Goal: Information Seeking & Learning: Learn about a topic

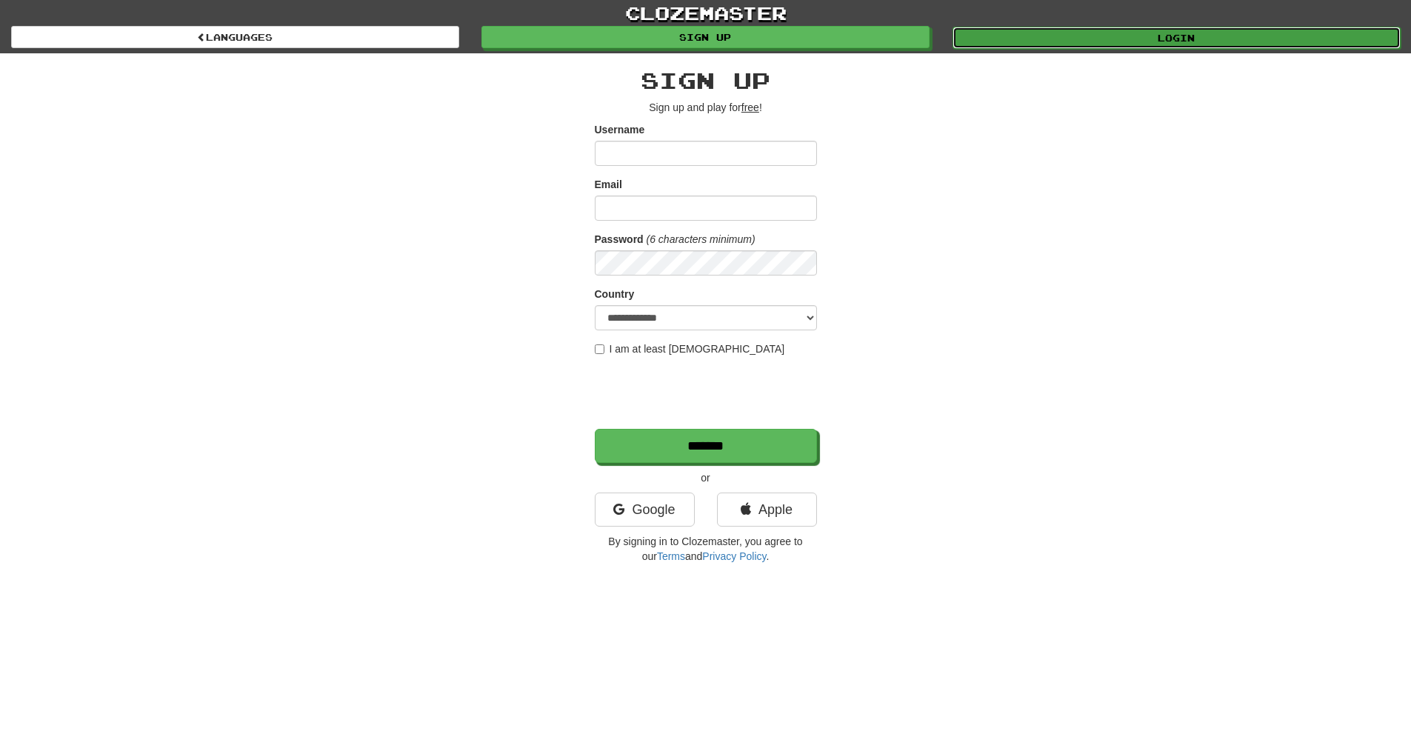
click at [1040, 40] on link "Login" at bounding box center [1177, 38] width 448 height 22
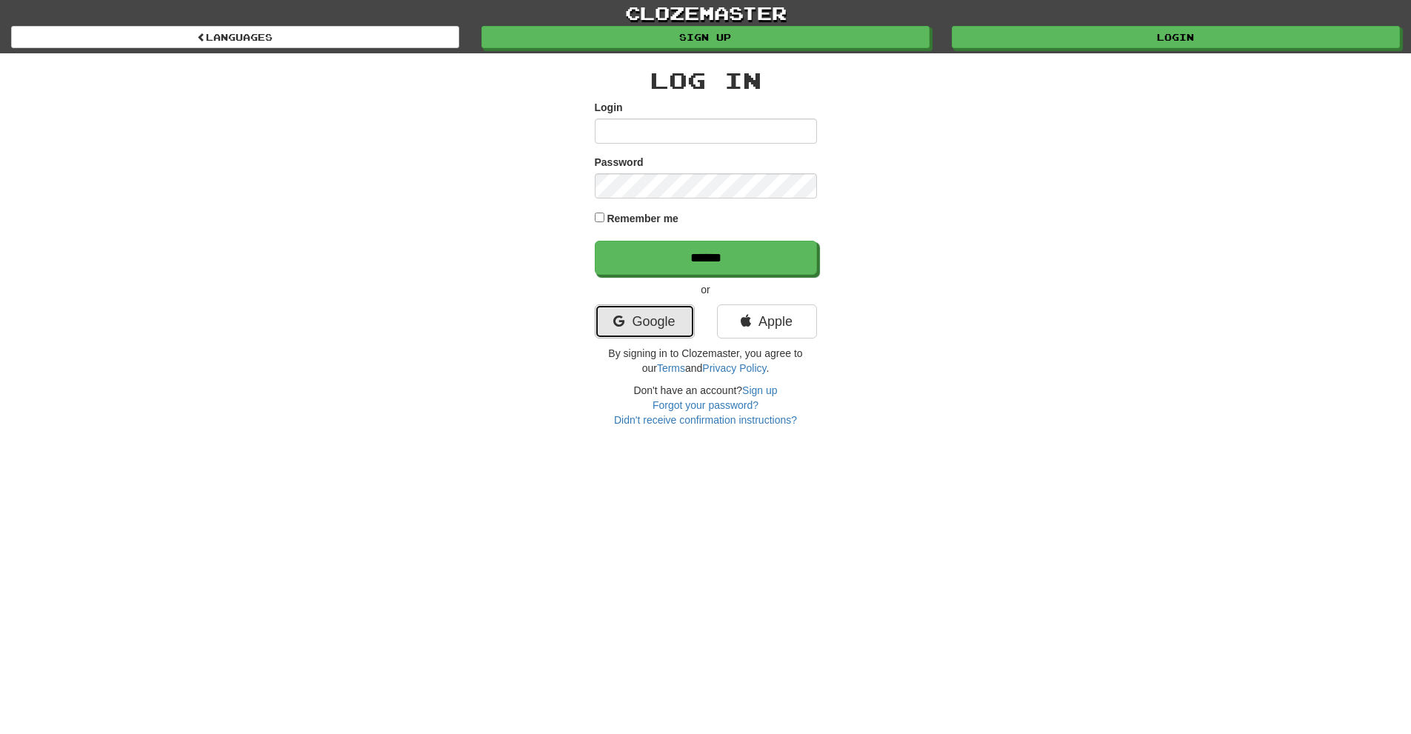
click at [659, 325] on link "Google" at bounding box center [645, 322] width 100 height 34
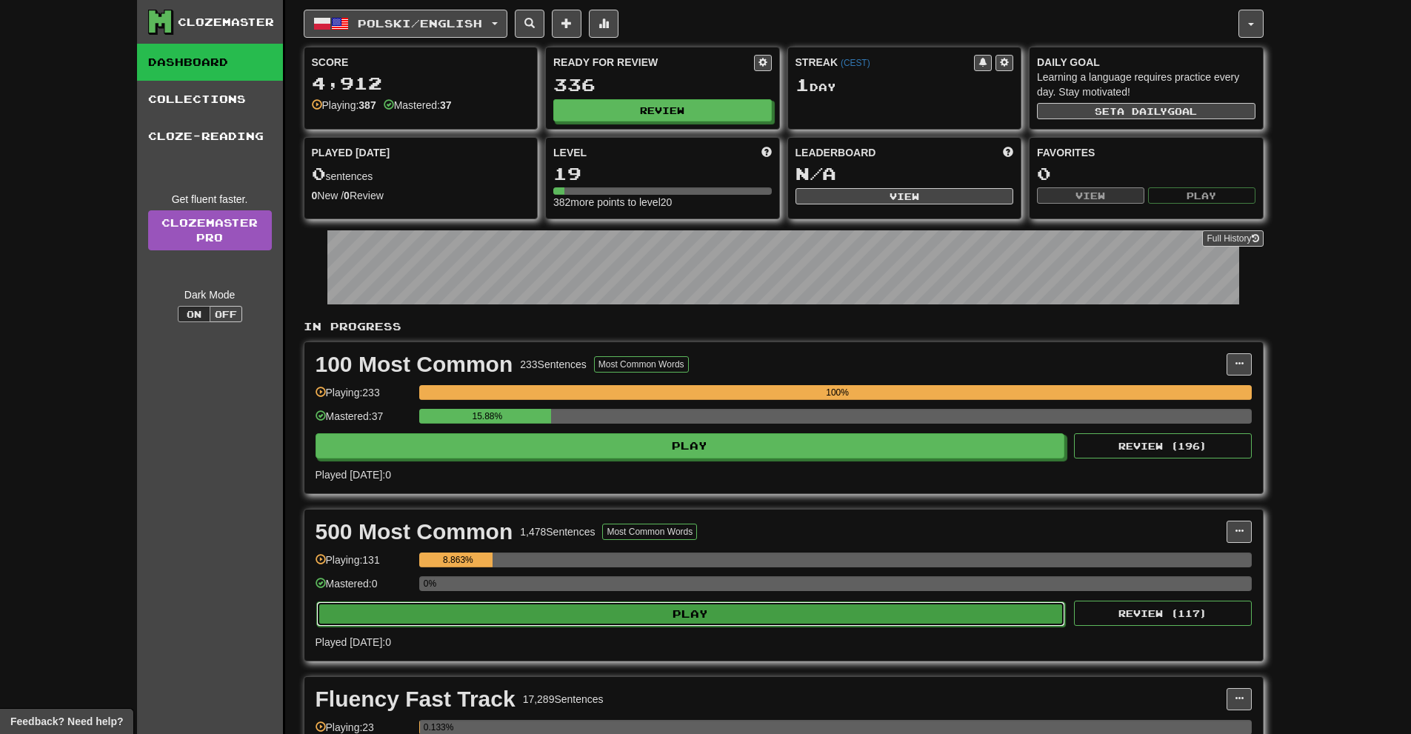
click at [706, 619] on button "Play" at bounding box center [691, 614] width 750 height 25
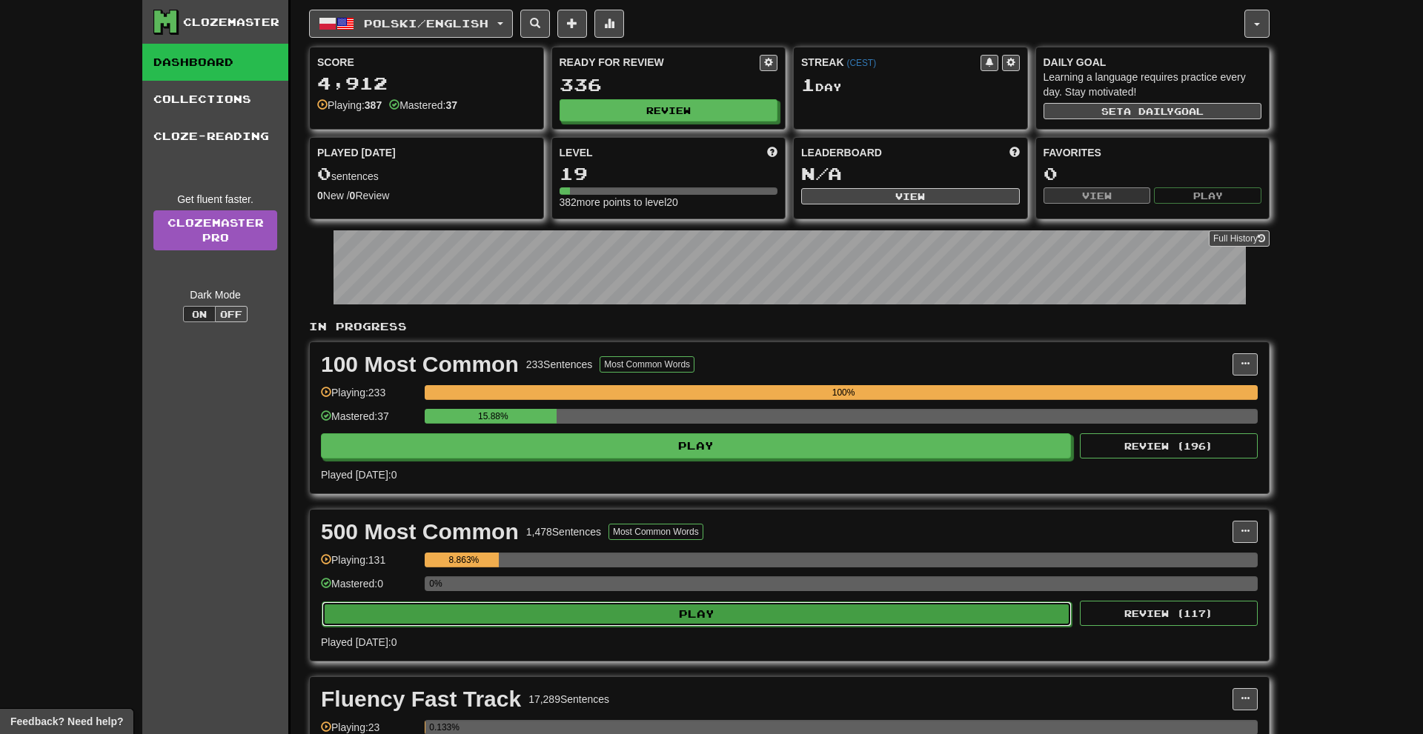
select select "**"
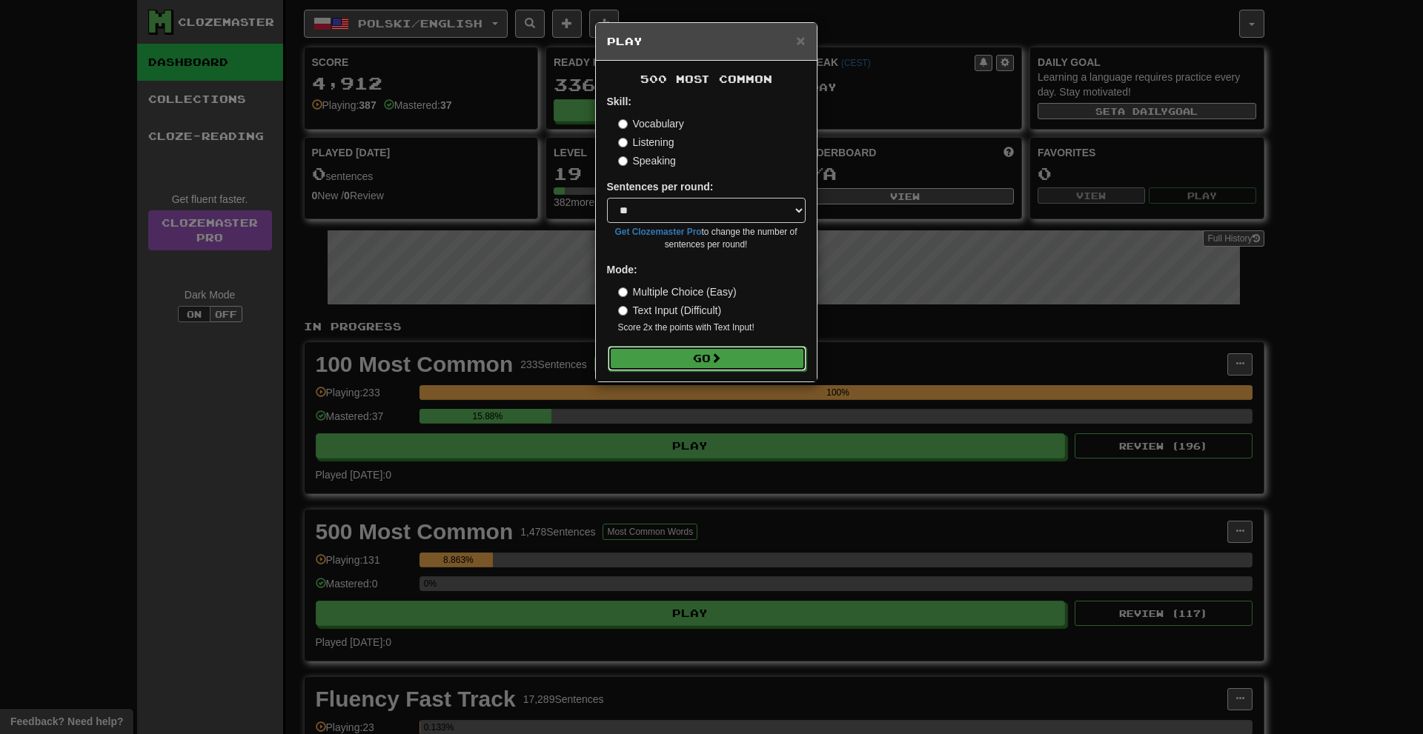
click at [712, 353] on button "Go" at bounding box center [707, 358] width 199 height 25
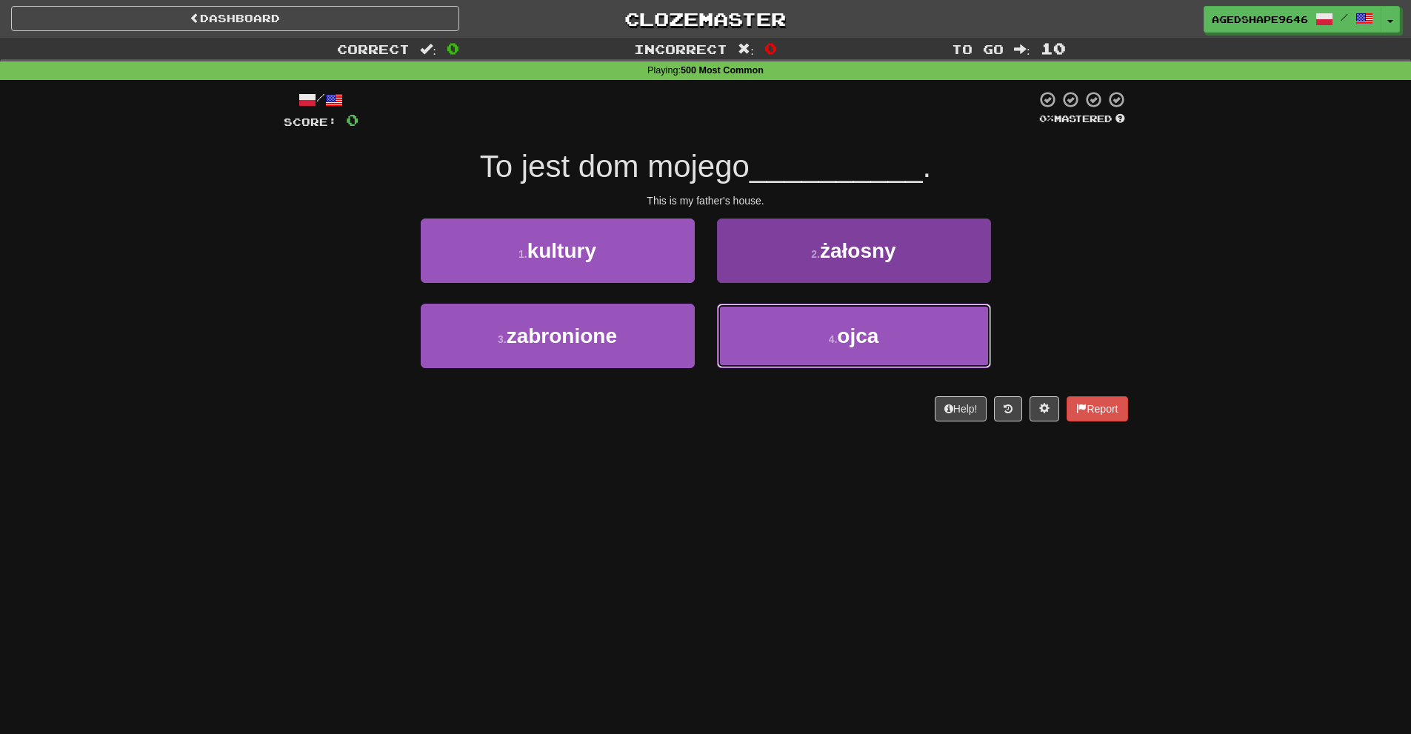
click at [815, 343] on button "4 . ojca" at bounding box center [854, 336] width 274 height 64
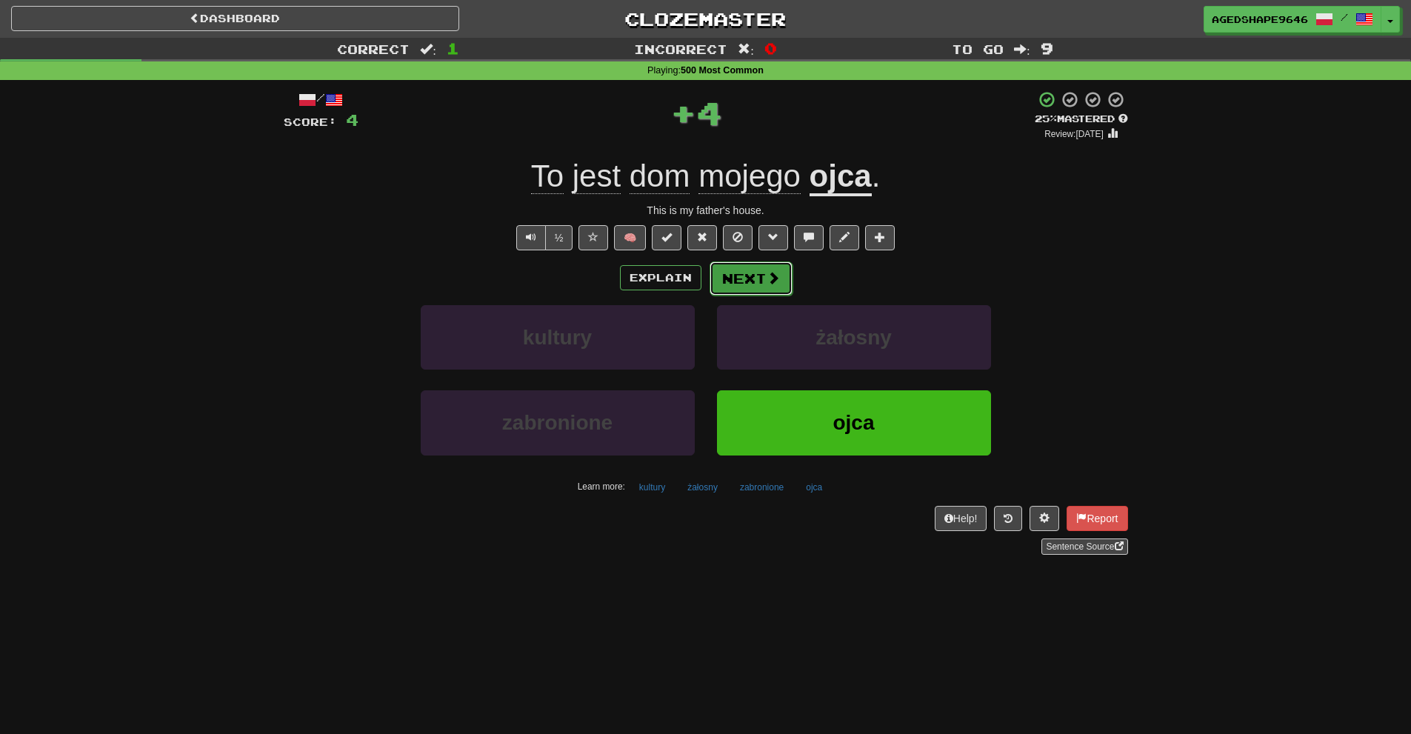
click at [752, 291] on button "Next" at bounding box center [751, 279] width 83 height 34
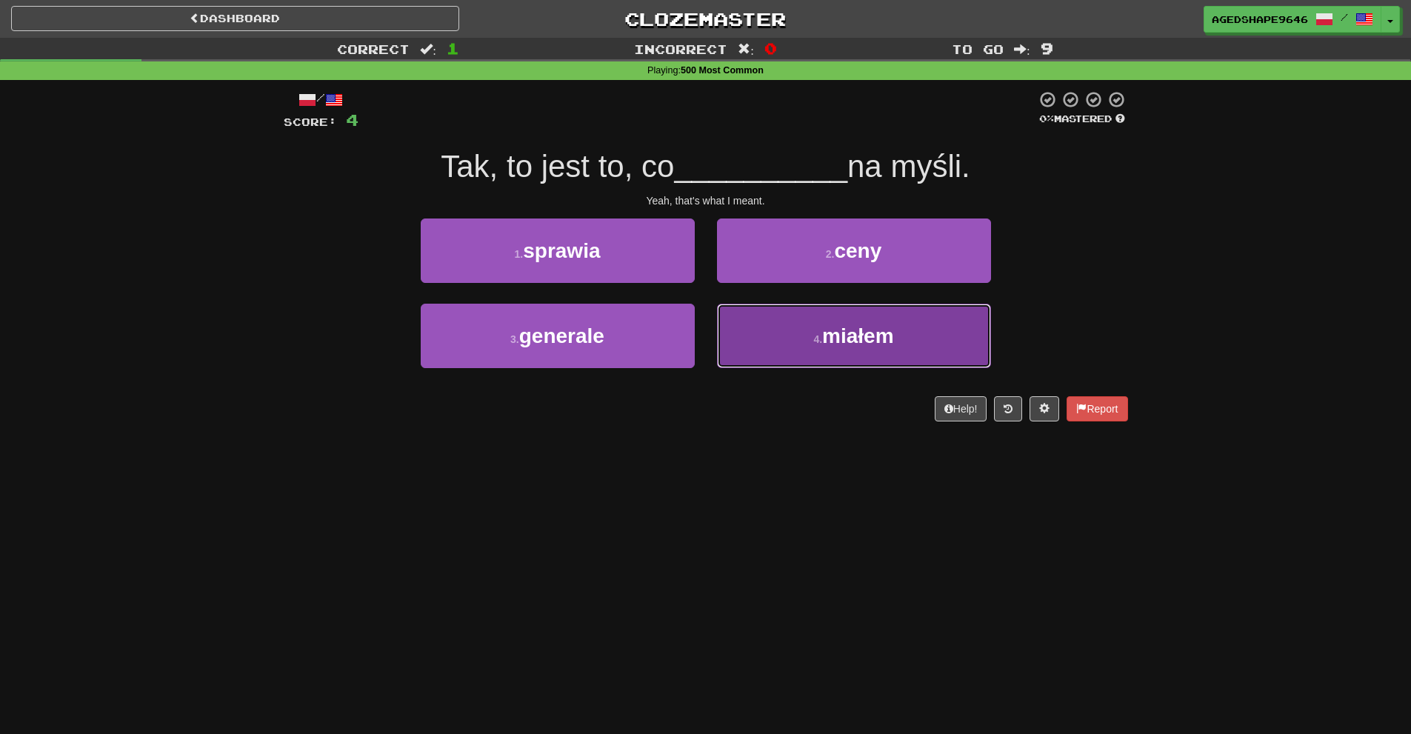
click at [935, 342] on button "4 . miałem" at bounding box center [854, 336] width 274 height 64
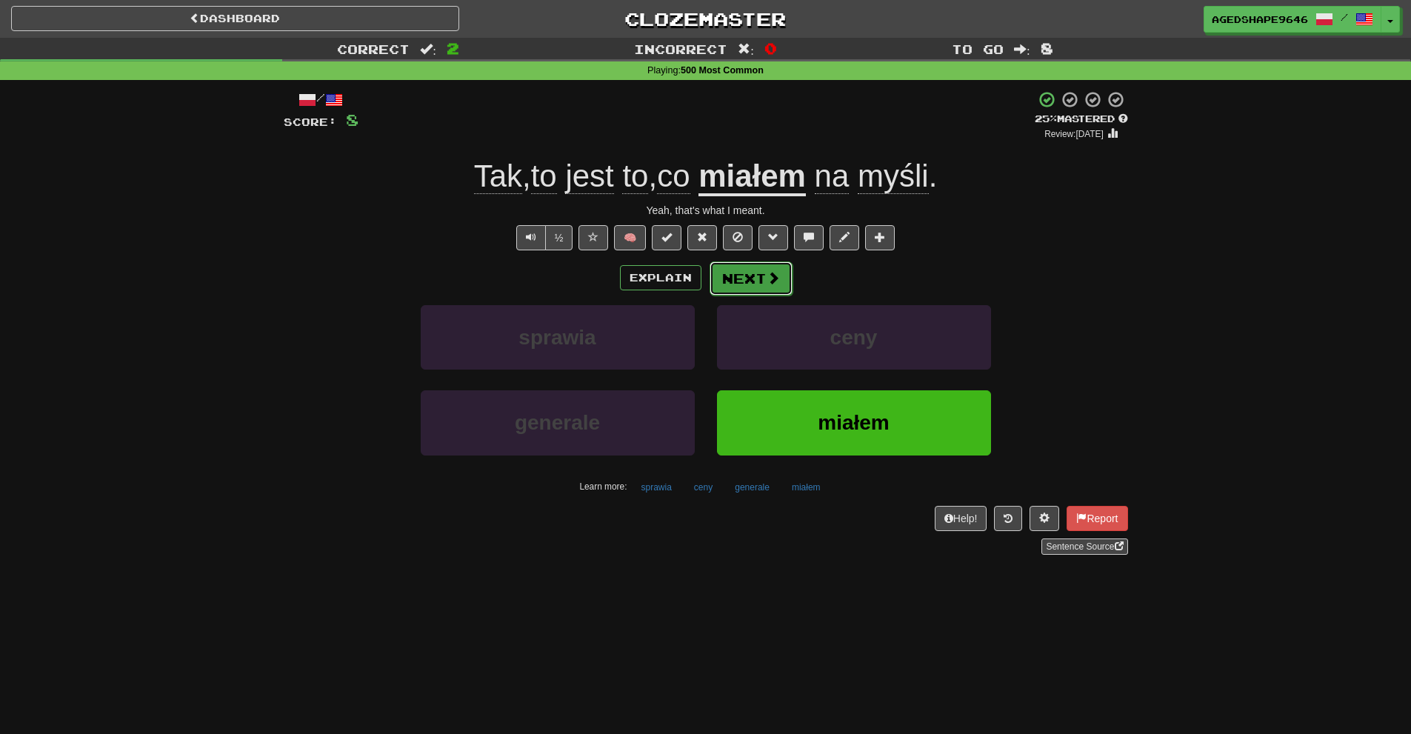
click at [762, 293] on button "Next" at bounding box center [751, 279] width 83 height 34
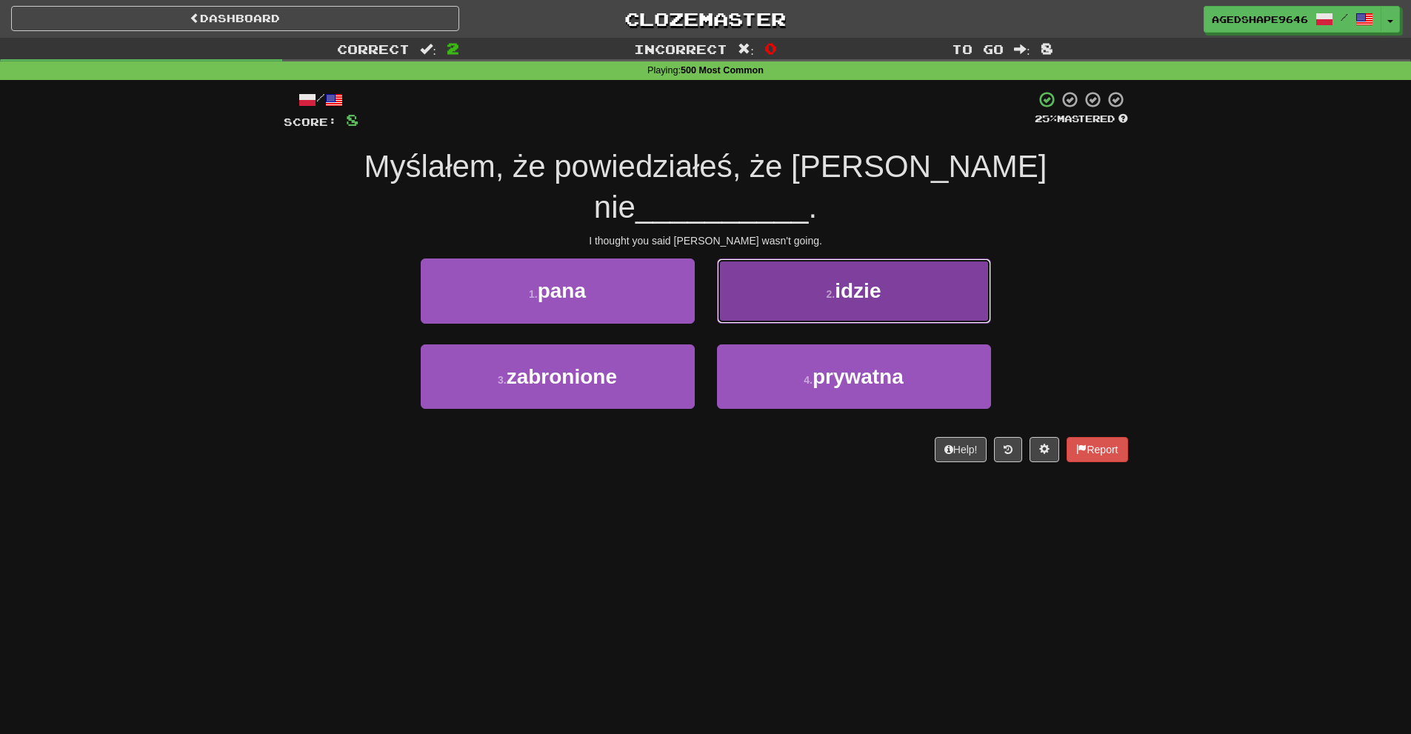
click at [780, 270] on button "2 . idzie" at bounding box center [854, 291] width 274 height 64
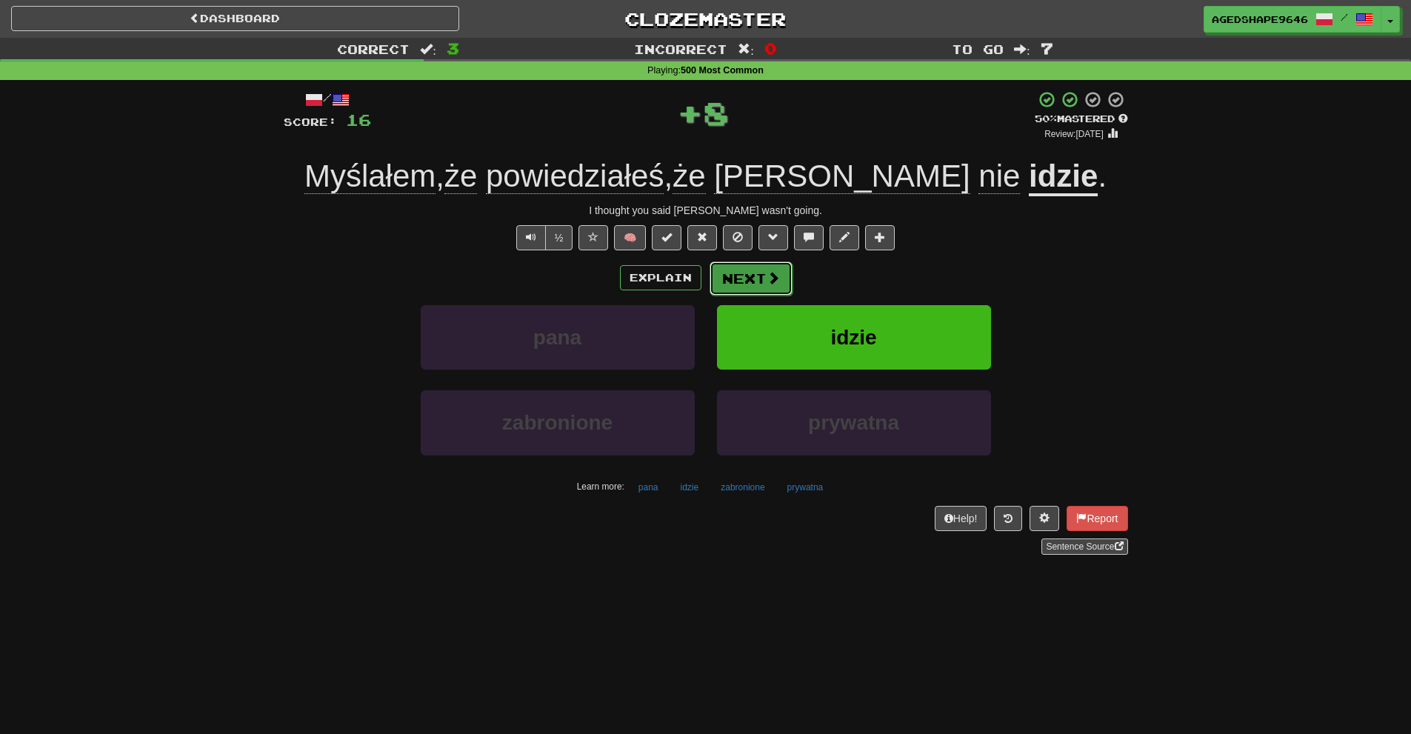
drag, startPoint x: 767, startPoint y: 276, endPoint x: 763, endPoint y: 282, distance: 7.6
click at [763, 282] on button "Next" at bounding box center [751, 279] width 83 height 34
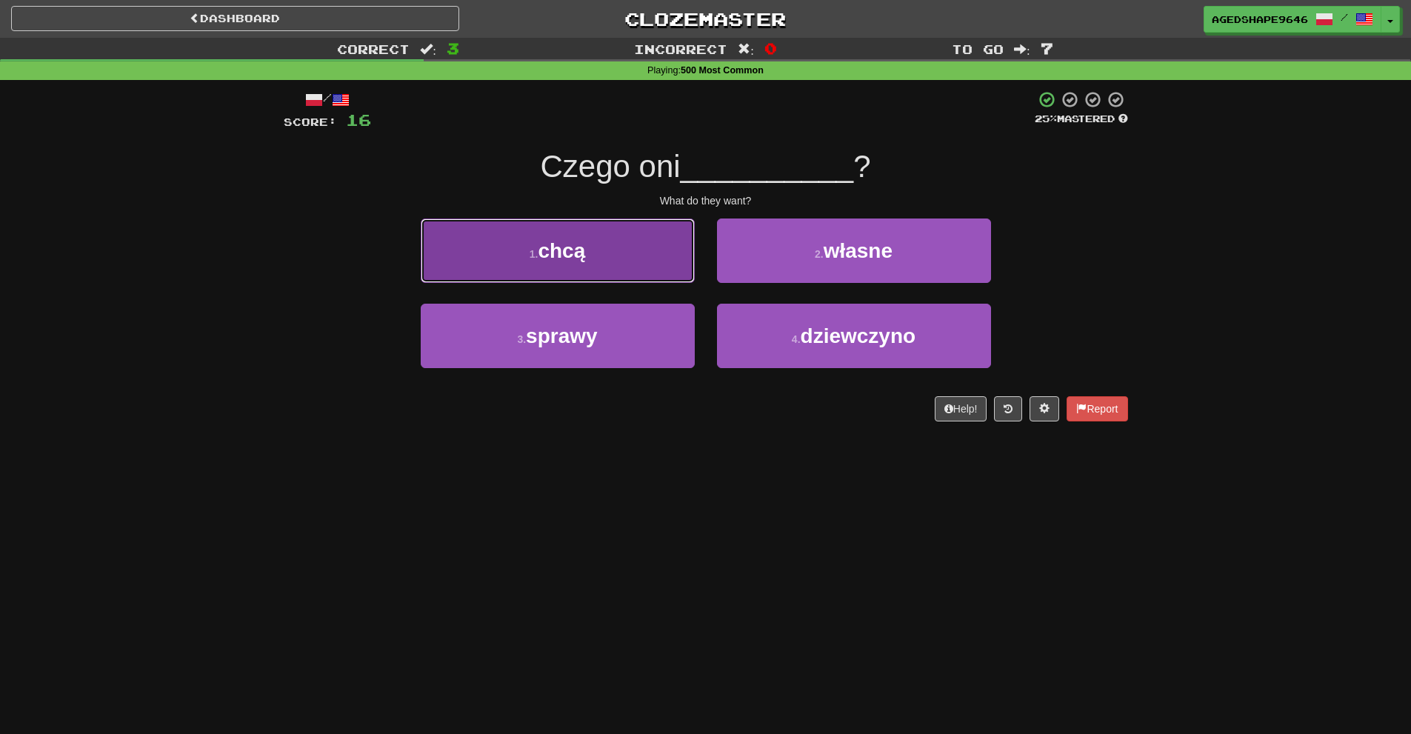
click at [599, 247] on button "1 . chcą" at bounding box center [558, 251] width 274 height 64
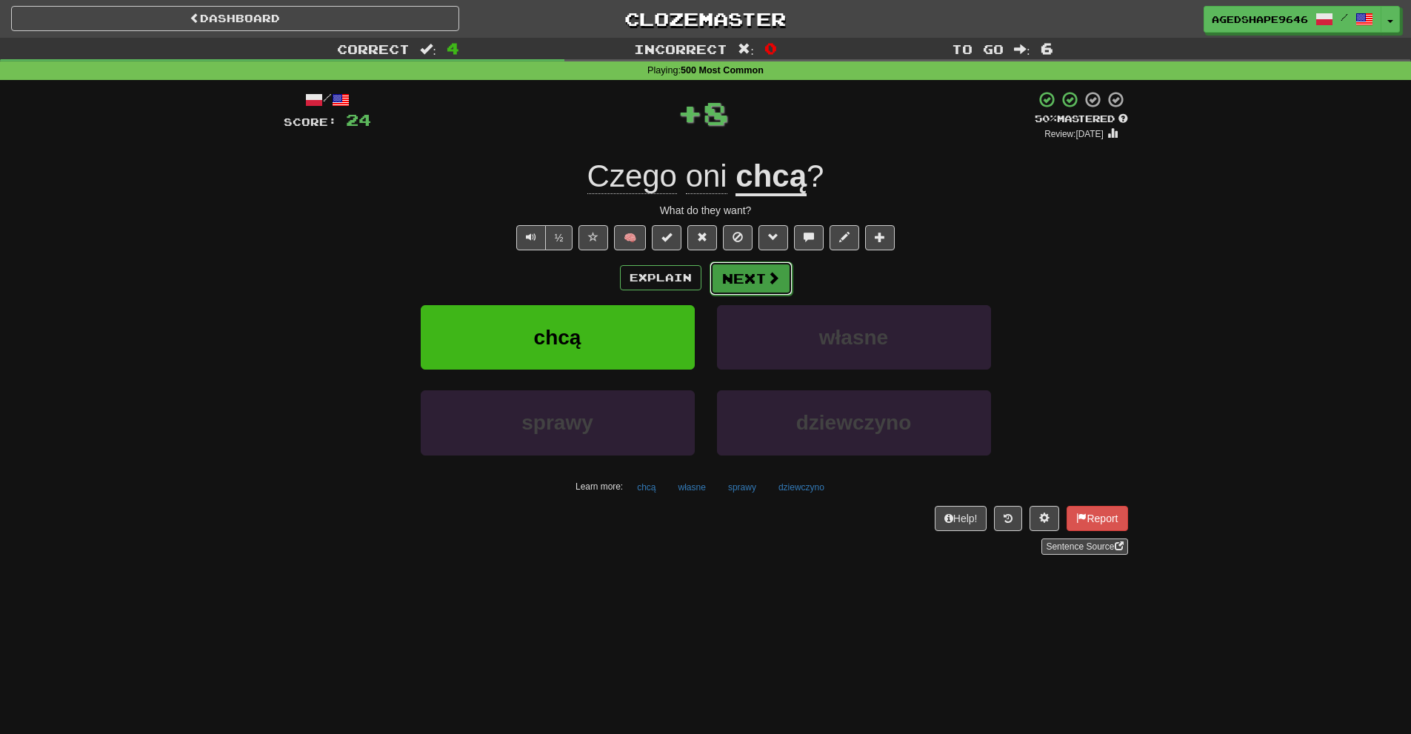
click at [754, 273] on button "Next" at bounding box center [751, 279] width 83 height 34
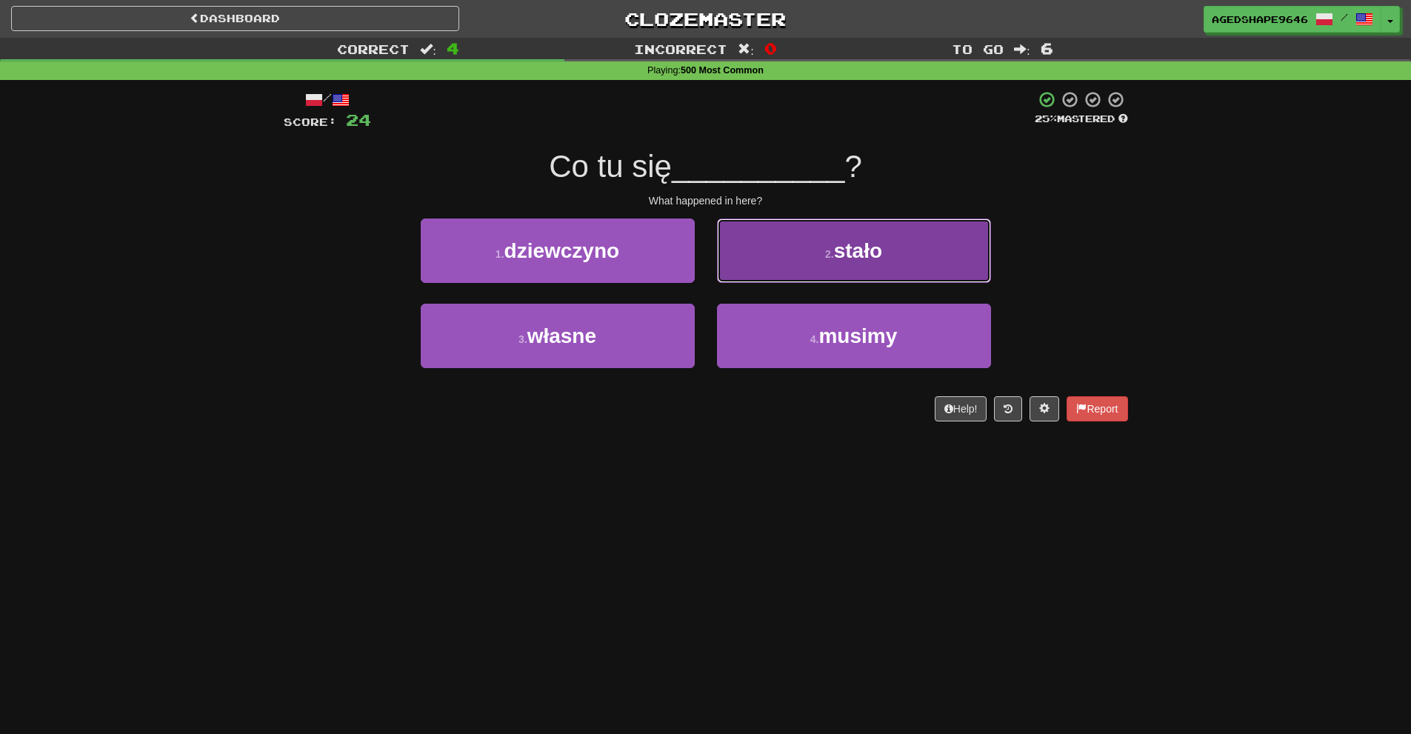
click at [756, 252] on button "2 . stało" at bounding box center [854, 251] width 274 height 64
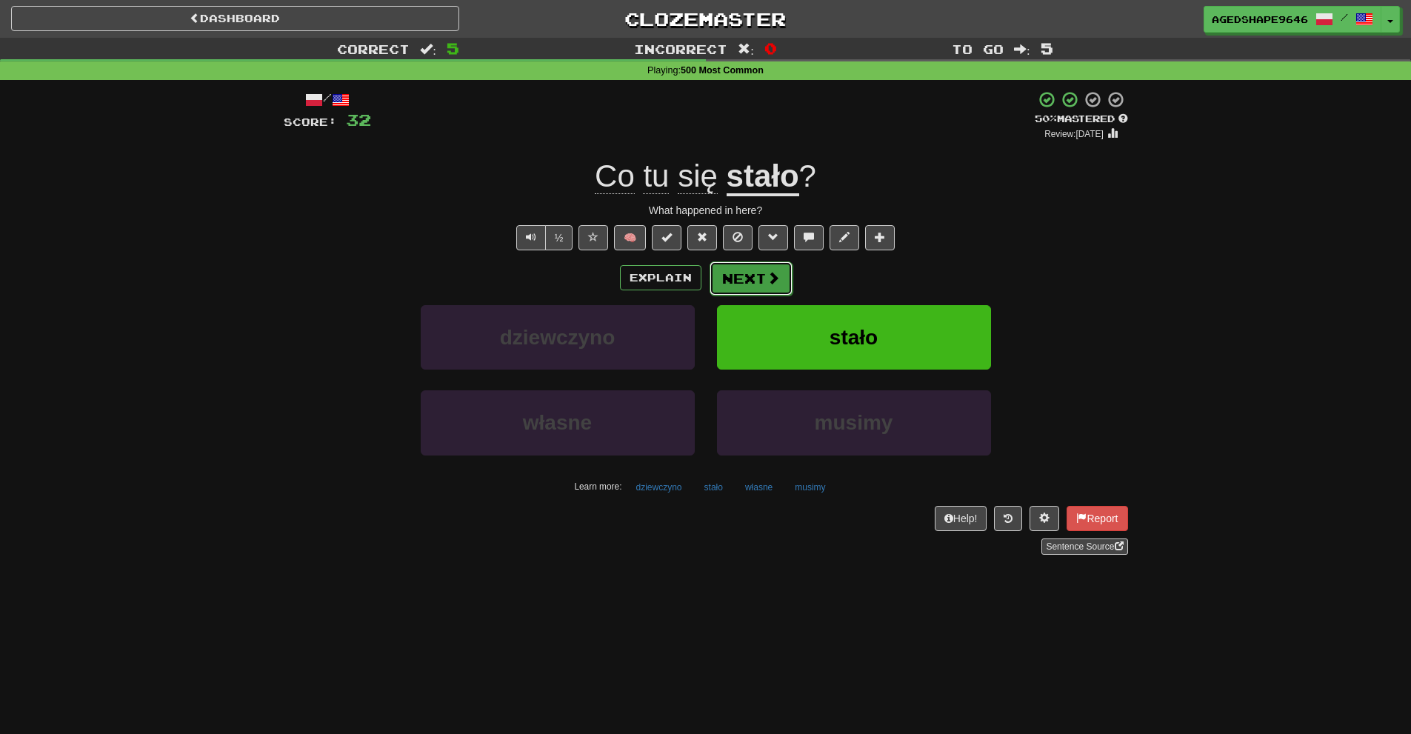
click at [729, 276] on button "Next" at bounding box center [751, 279] width 83 height 34
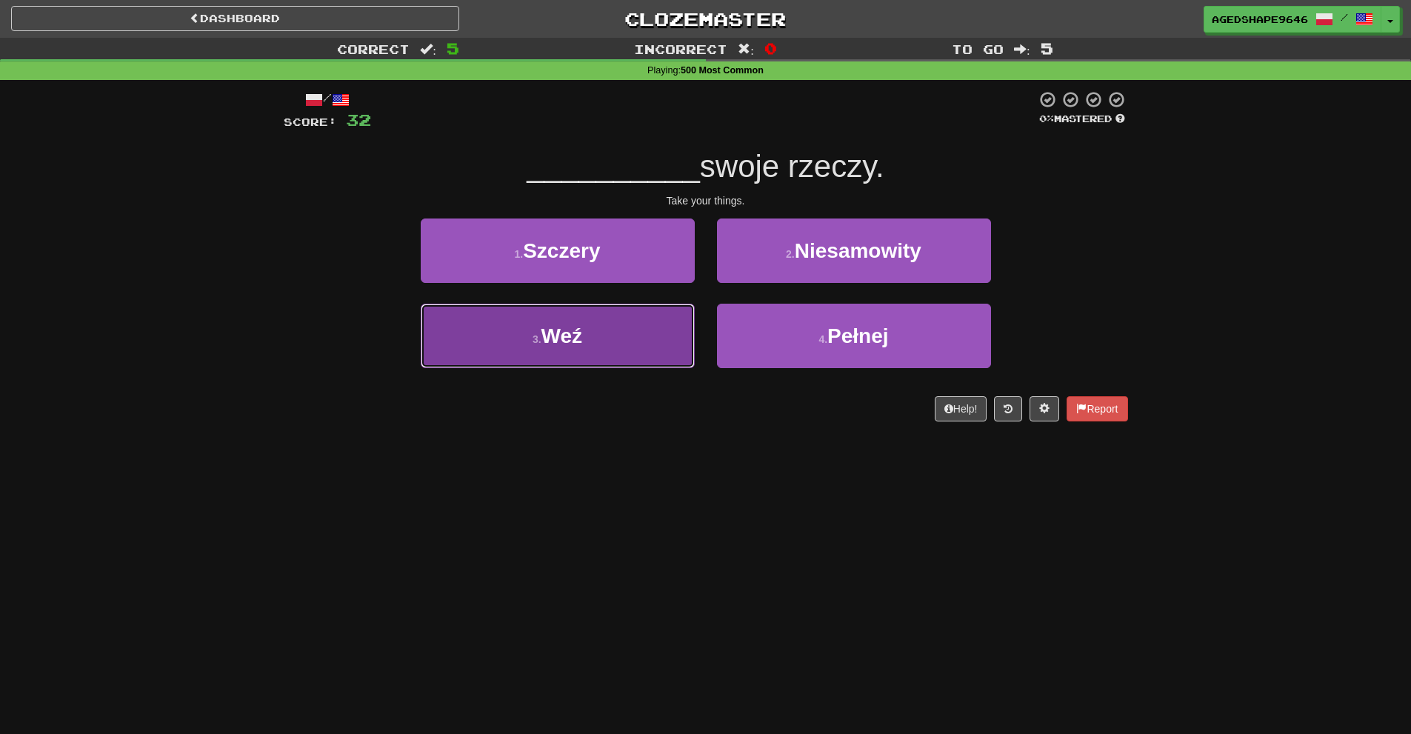
click at [631, 351] on button "3 . Weź" at bounding box center [558, 336] width 274 height 64
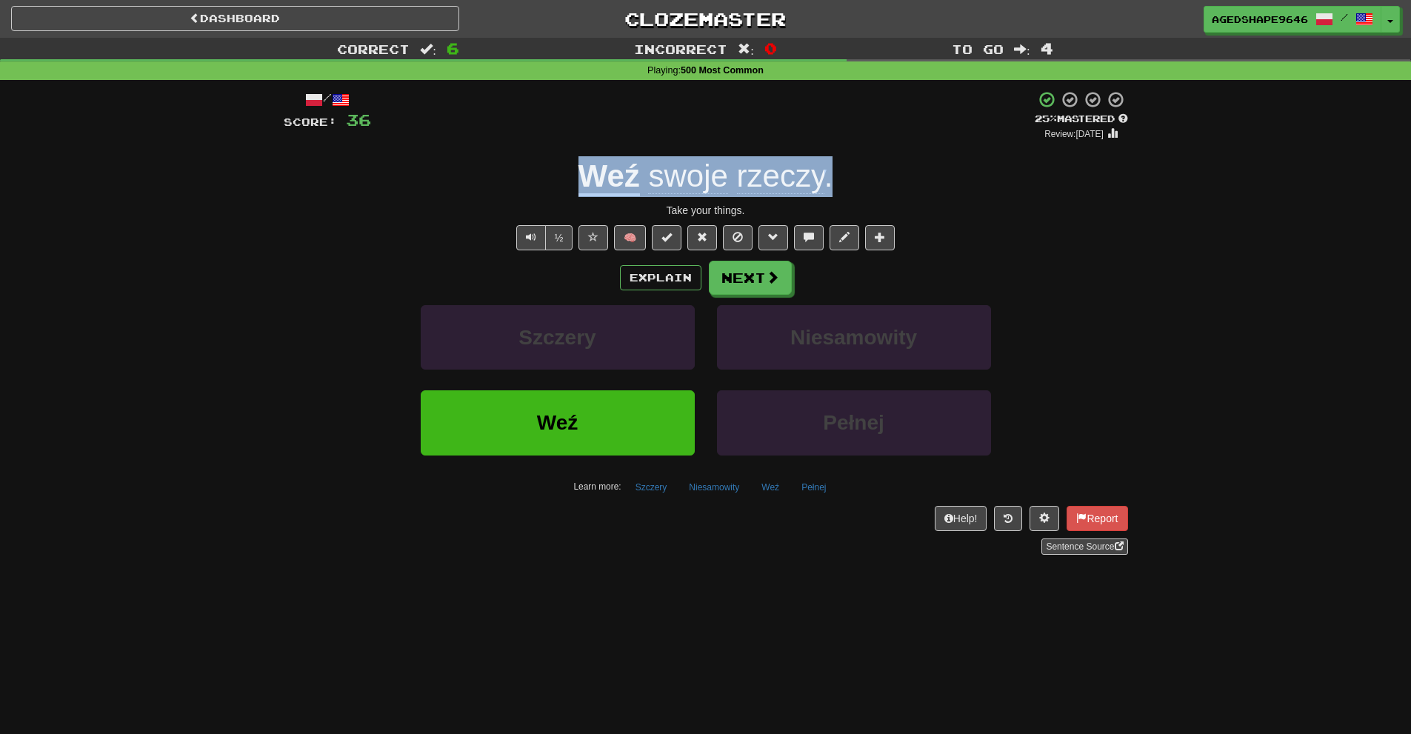
drag, startPoint x: 554, startPoint y: 179, endPoint x: 836, endPoint y: 196, distance: 282.8
click at [836, 196] on div "Weź swoje rzeczy ." at bounding box center [706, 176] width 845 height 41
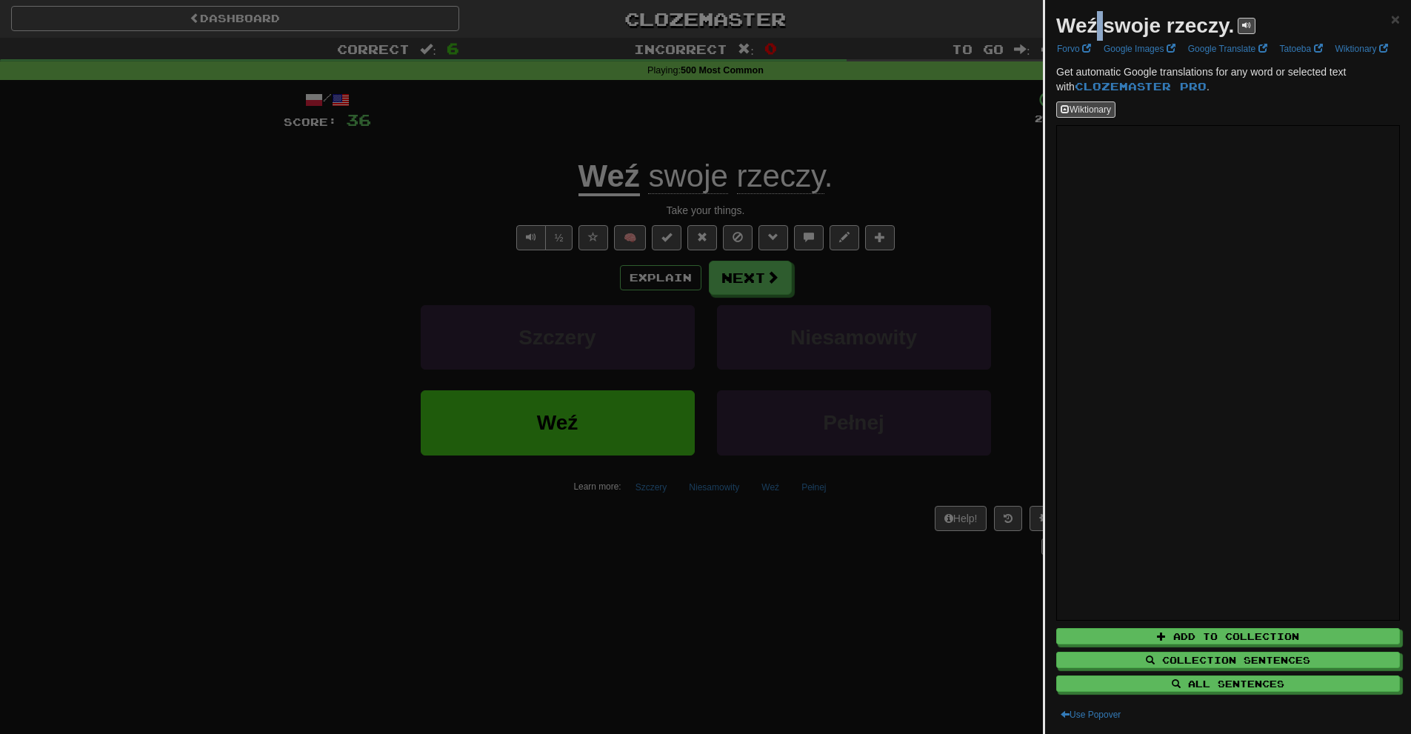
drag, startPoint x: 784, startPoint y: 192, endPoint x: 1079, endPoint y: 21, distance: 340.6
click at [1094, 25] on strong "Weź swoje rzeczy." at bounding box center [1146, 25] width 178 height 23
drag, startPoint x: 1052, startPoint y: 26, endPoint x: 1228, endPoint y: 28, distance: 175.6
click at [1228, 28] on div "Weź swoje rzeczy. × Forvo Google Images Google Translate Tatoeba Wiktionary Get…" at bounding box center [1228, 367] width 366 height 734
copy strong "Weź swoje rzeczy"
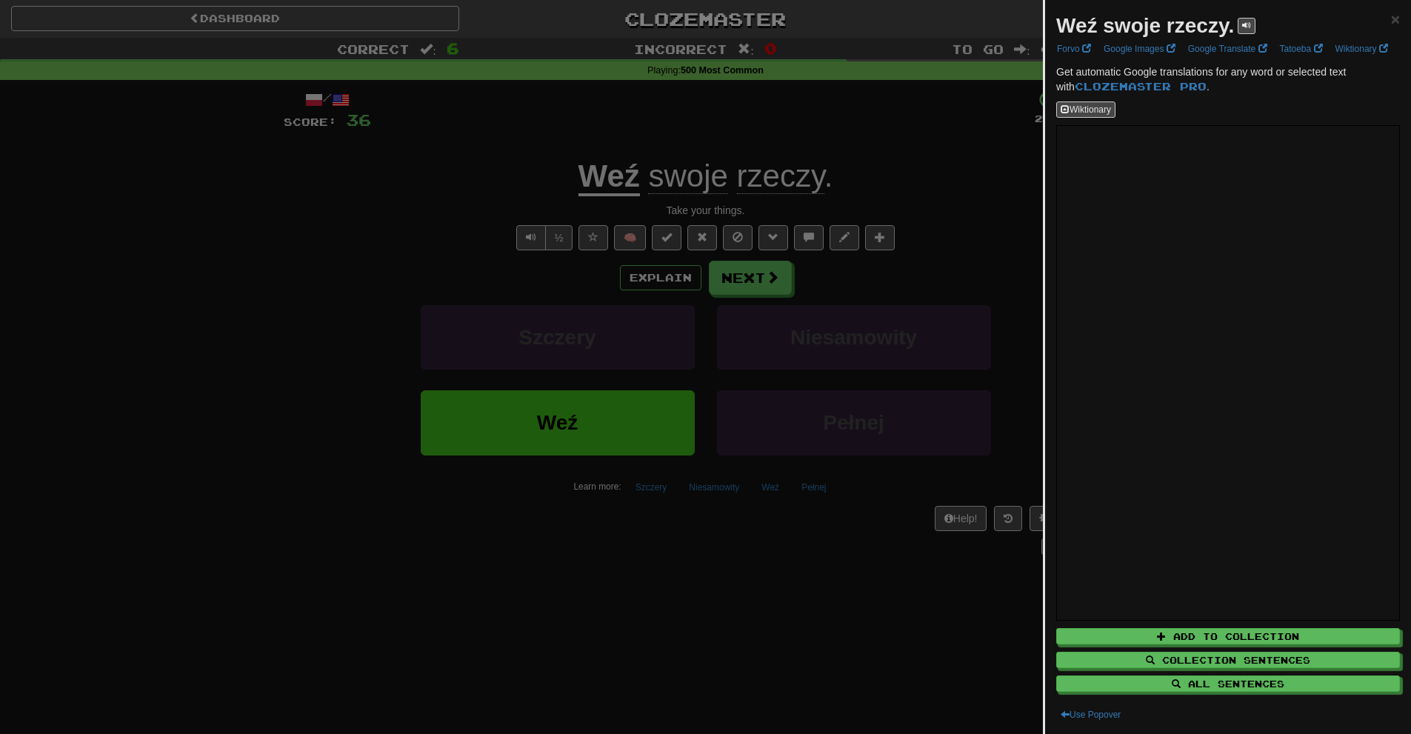
click at [685, 380] on div at bounding box center [705, 367] width 1411 height 734
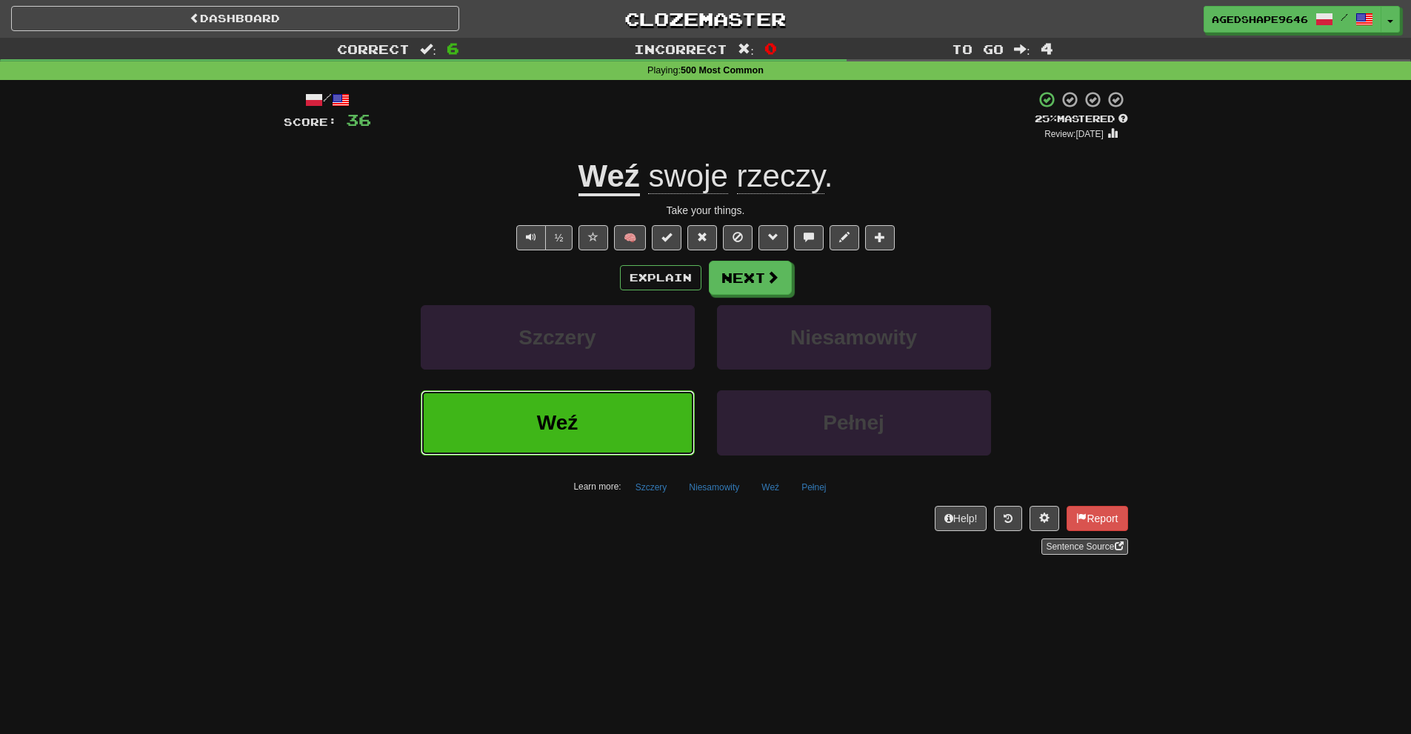
click at [617, 425] on button "Weź" at bounding box center [558, 422] width 274 height 64
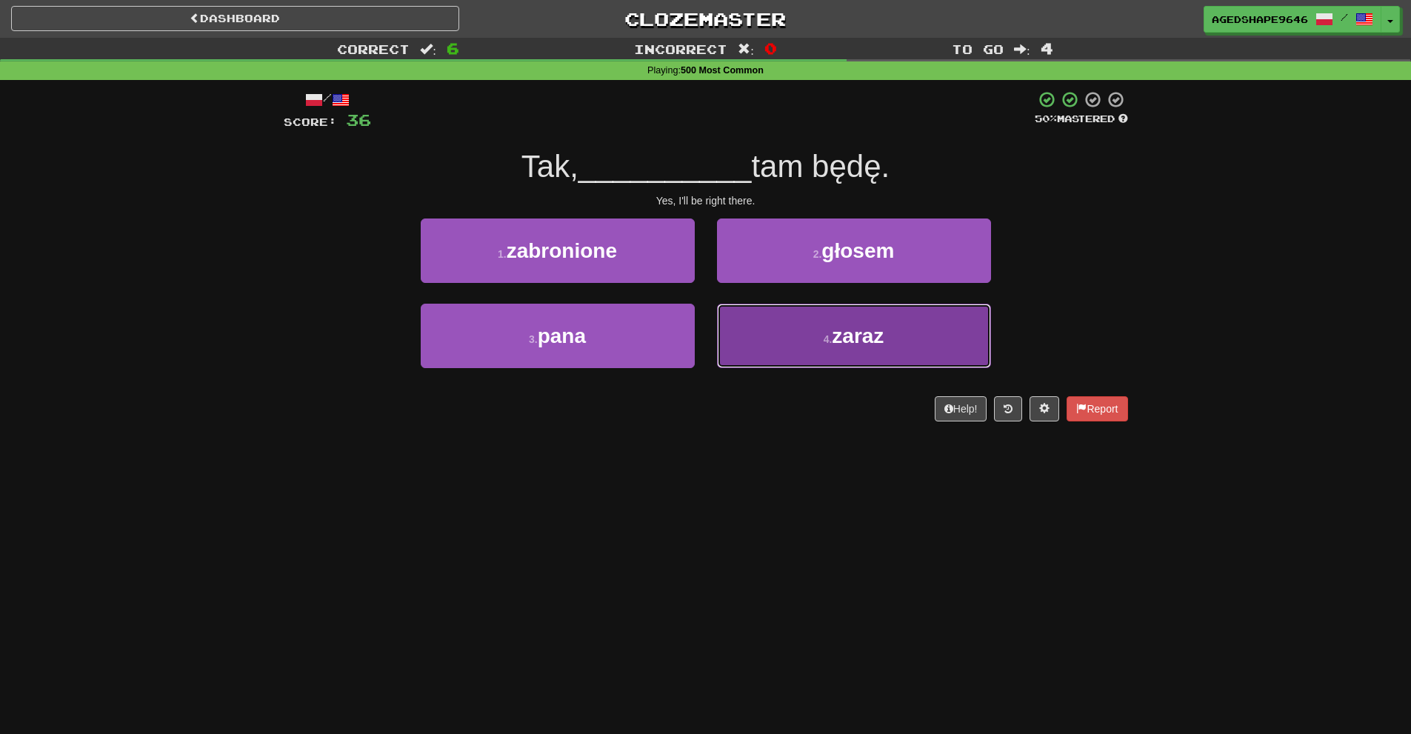
click at [775, 327] on button "4 . zaraz" at bounding box center [854, 336] width 274 height 64
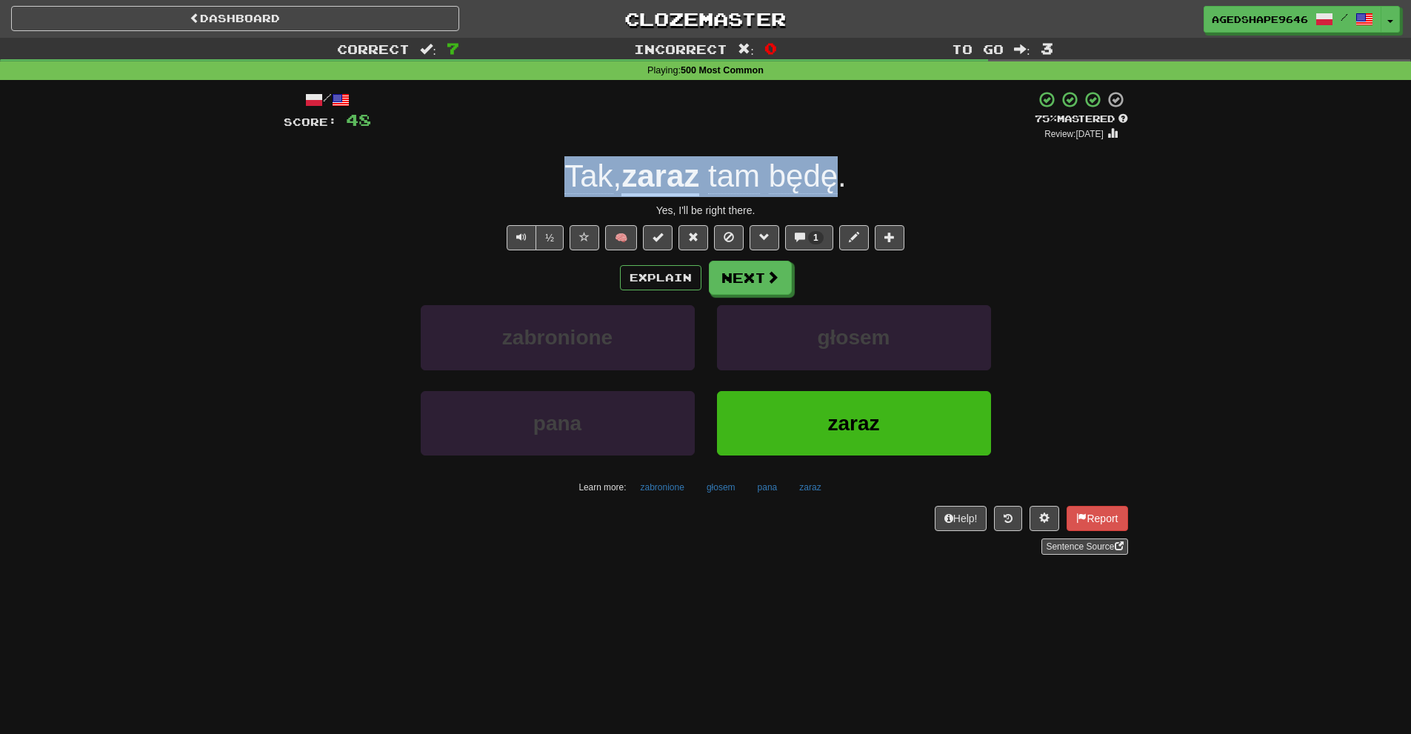
drag, startPoint x: 564, startPoint y: 177, endPoint x: 843, endPoint y: 194, distance: 279.8
click at [843, 194] on div "Tak , zaraz tam będę ." at bounding box center [706, 176] width 845 height 41
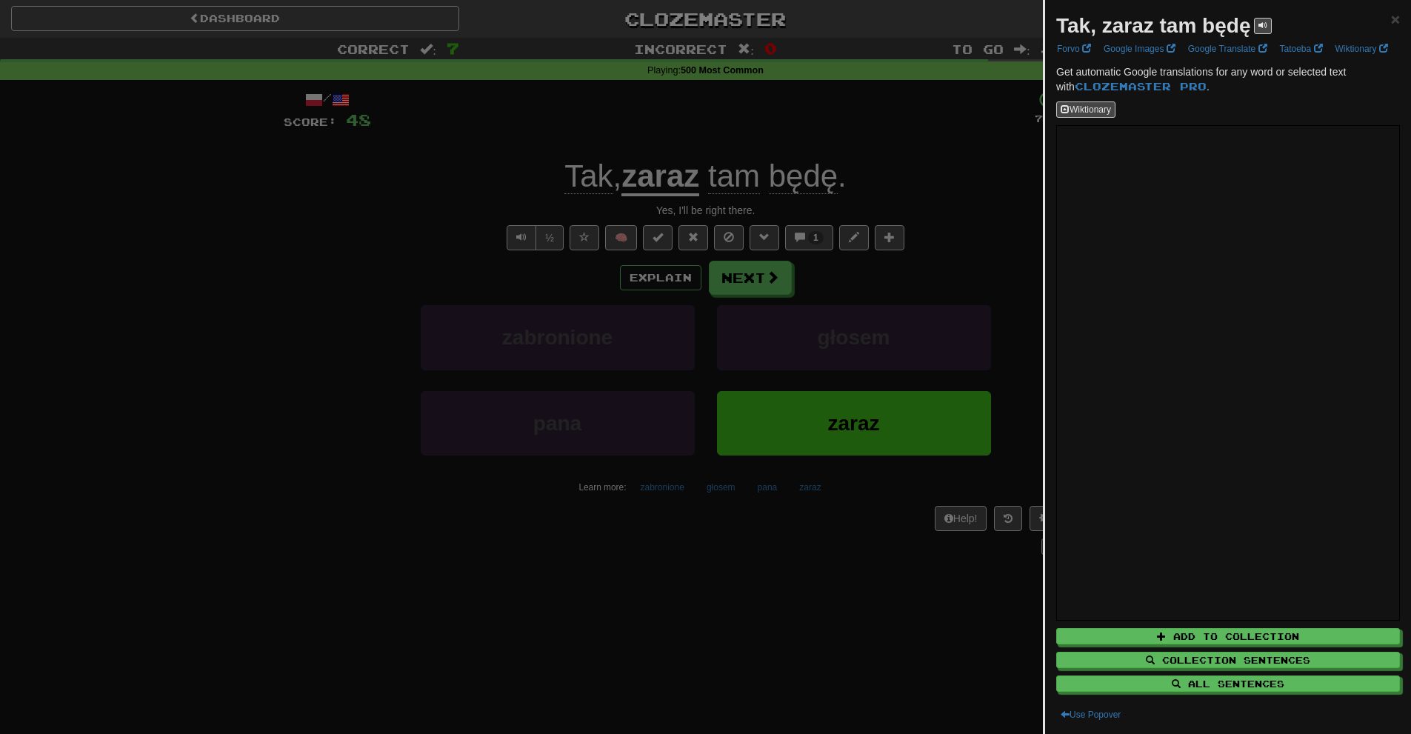
drag, startPoint x: 908, startPoint y: 238, endPoint x: 782, endPoint y: 219, distance: 127.4
click at [905, 239] on div at bounding box center [705, 367] width 1411 height 734
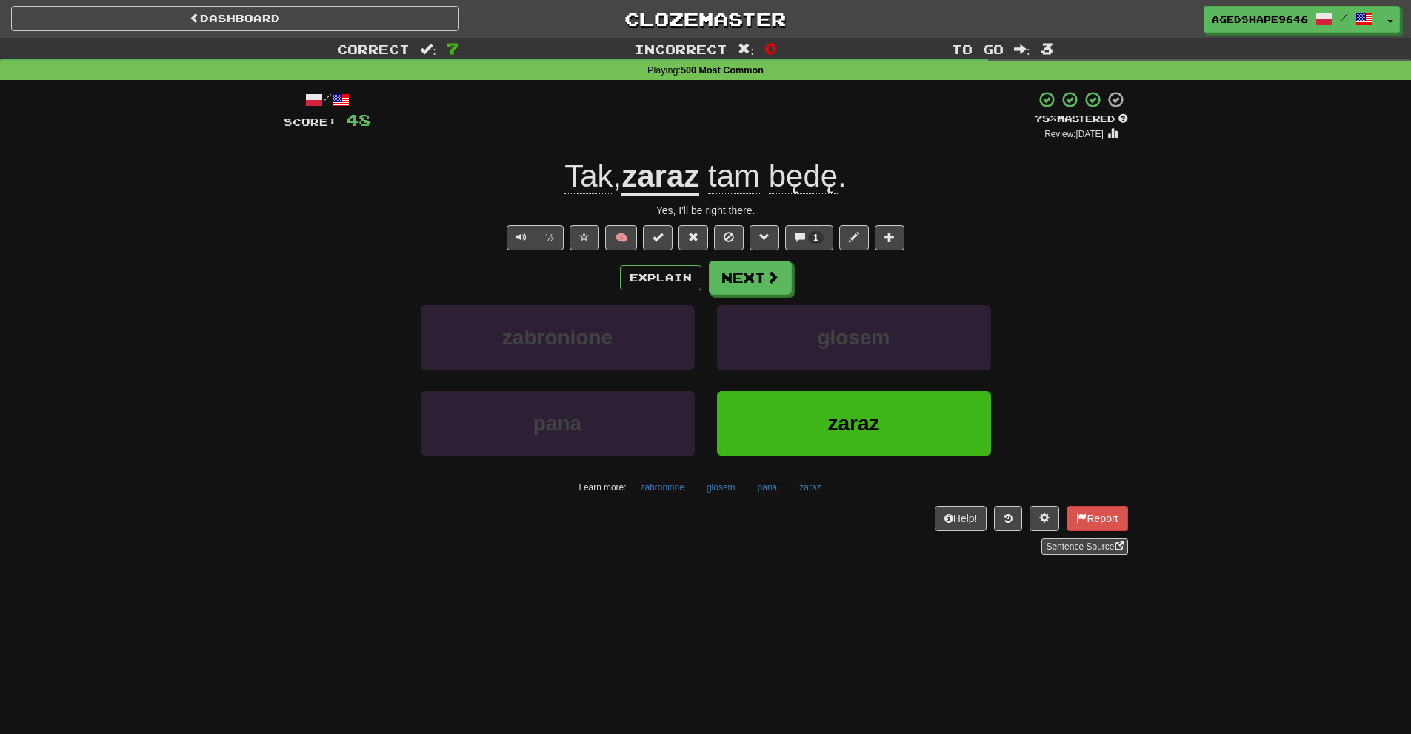
click at [668, 182] on u "zaraz" at bounding box center [661, 178] width 78 height 38
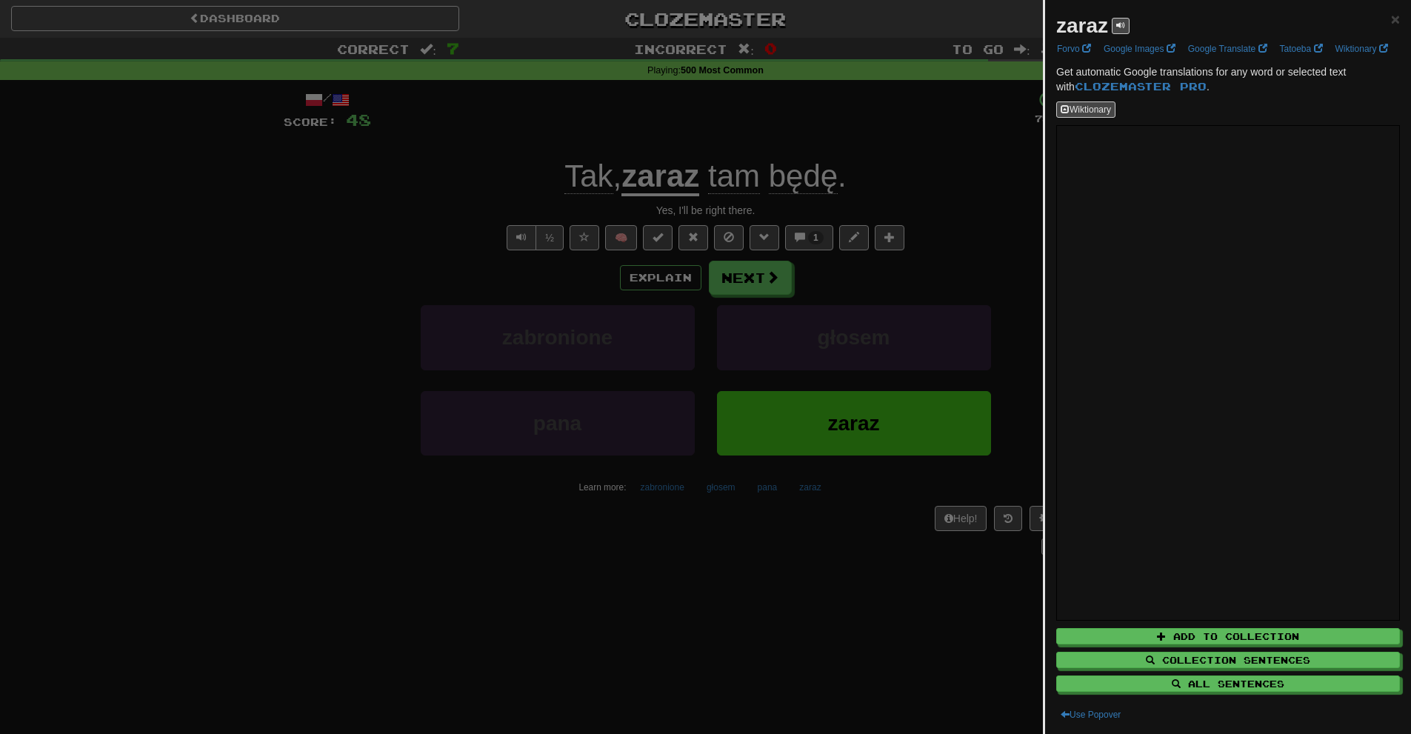
click at [968, 545] on div at bounding box center [705, 367] width 1411 height 734
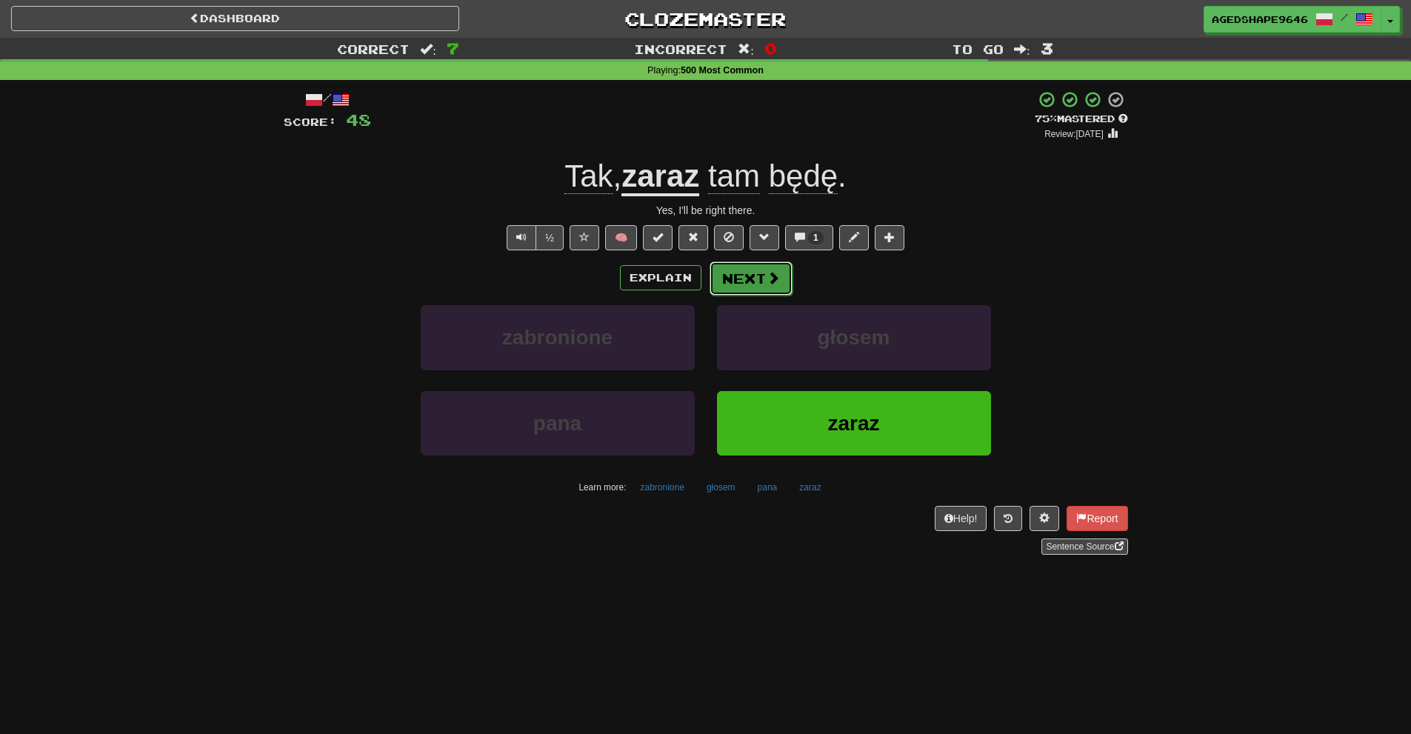
click at [767, 281] on span at bounding box center [773, 277] width 13 height 13
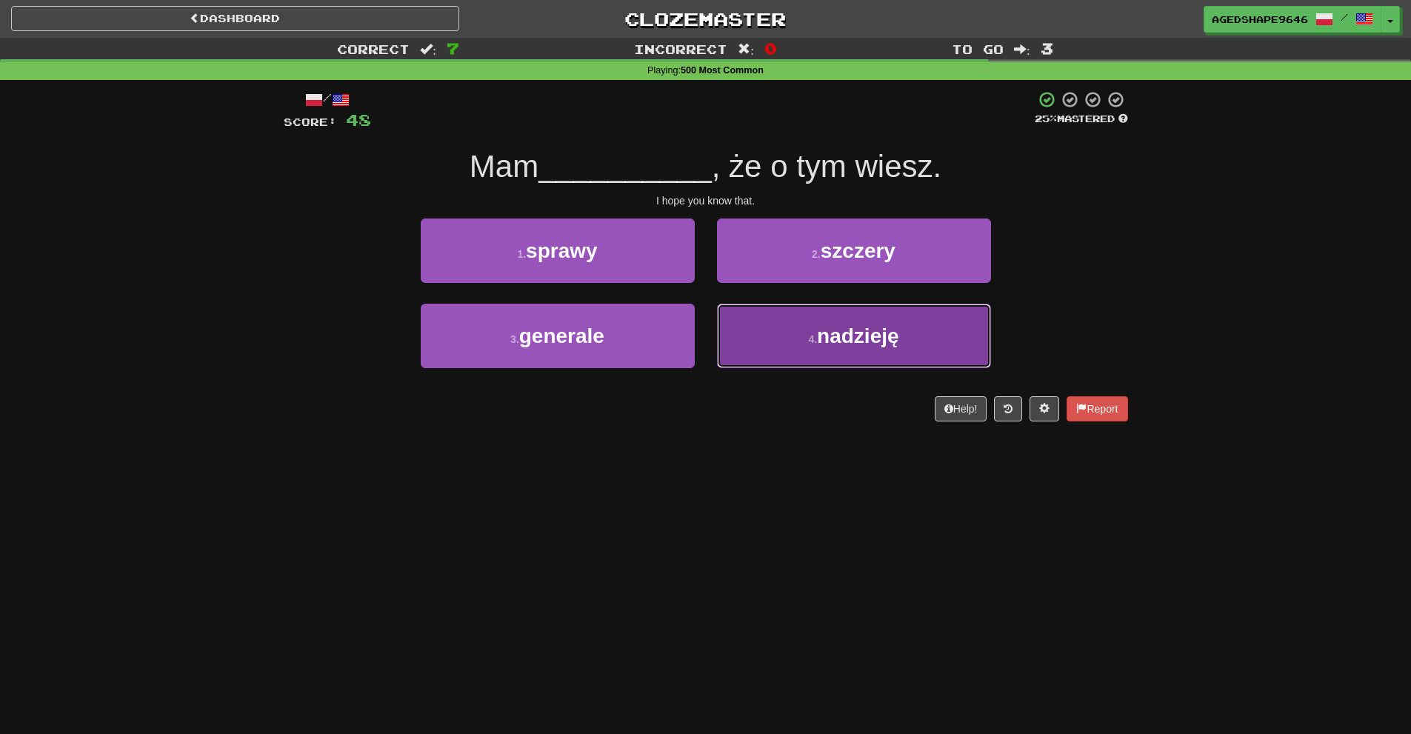
click at [819, 353] on button "4 . nadzieję" at bounding box center [854, 336] width 274 height 64
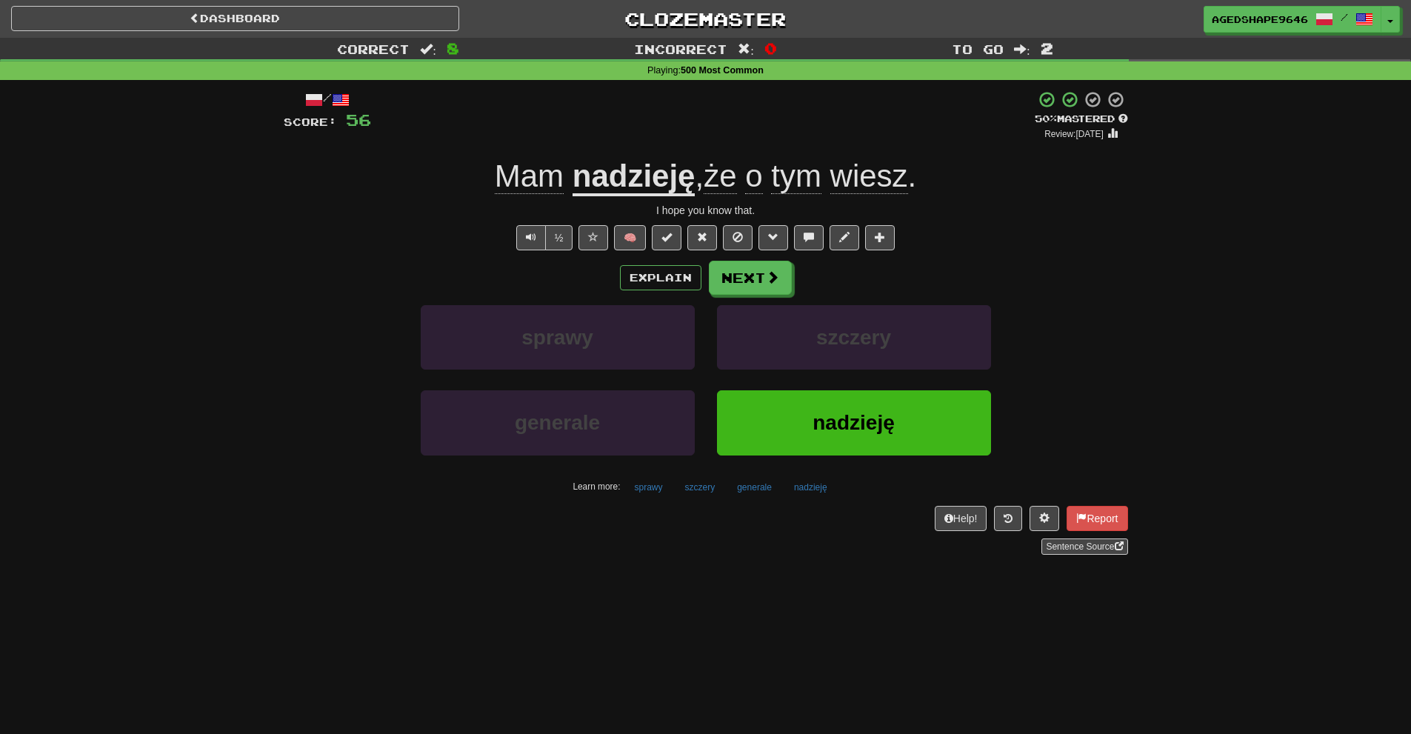
click at [504, 182] on span "Mam" at bounding box center [529, 177] width 69 height 36
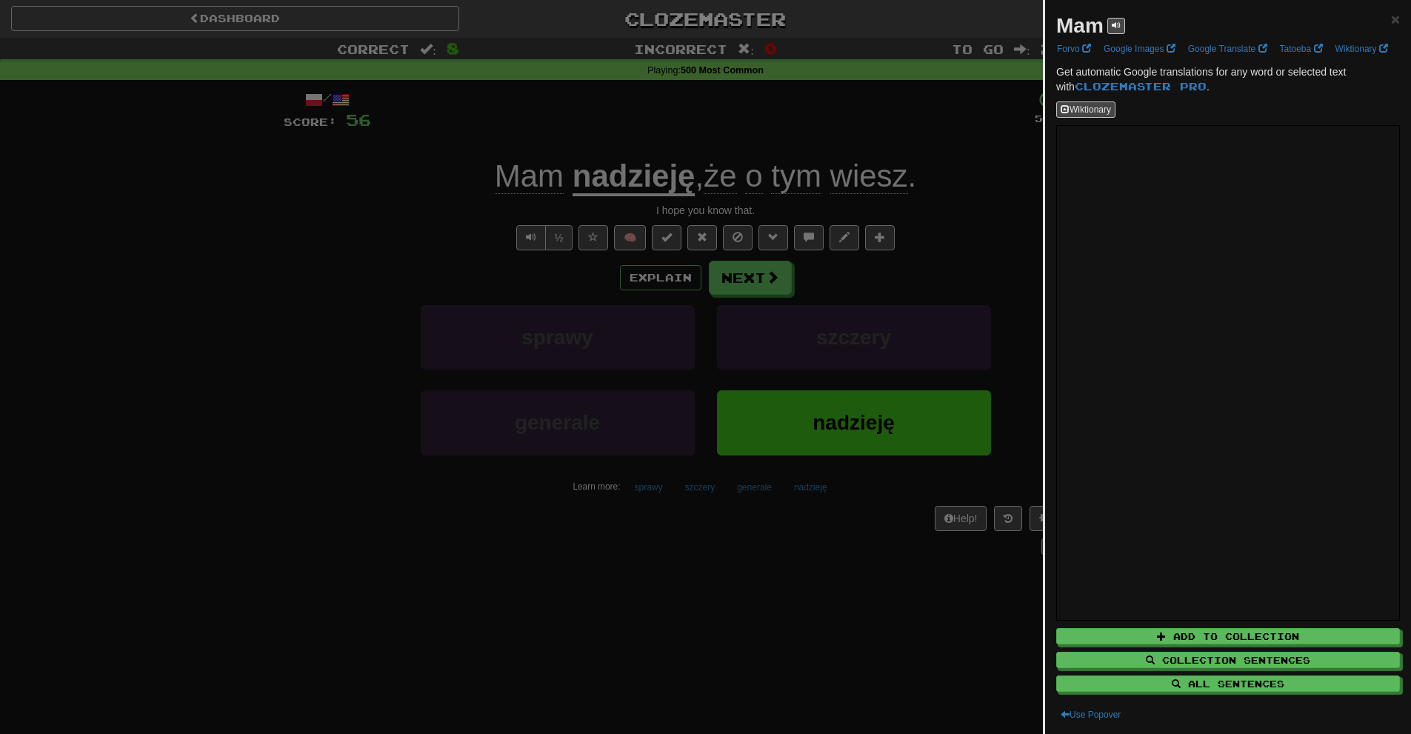
click at [452, 191] on div at bounding box center [705, 367] width 1411 height 734
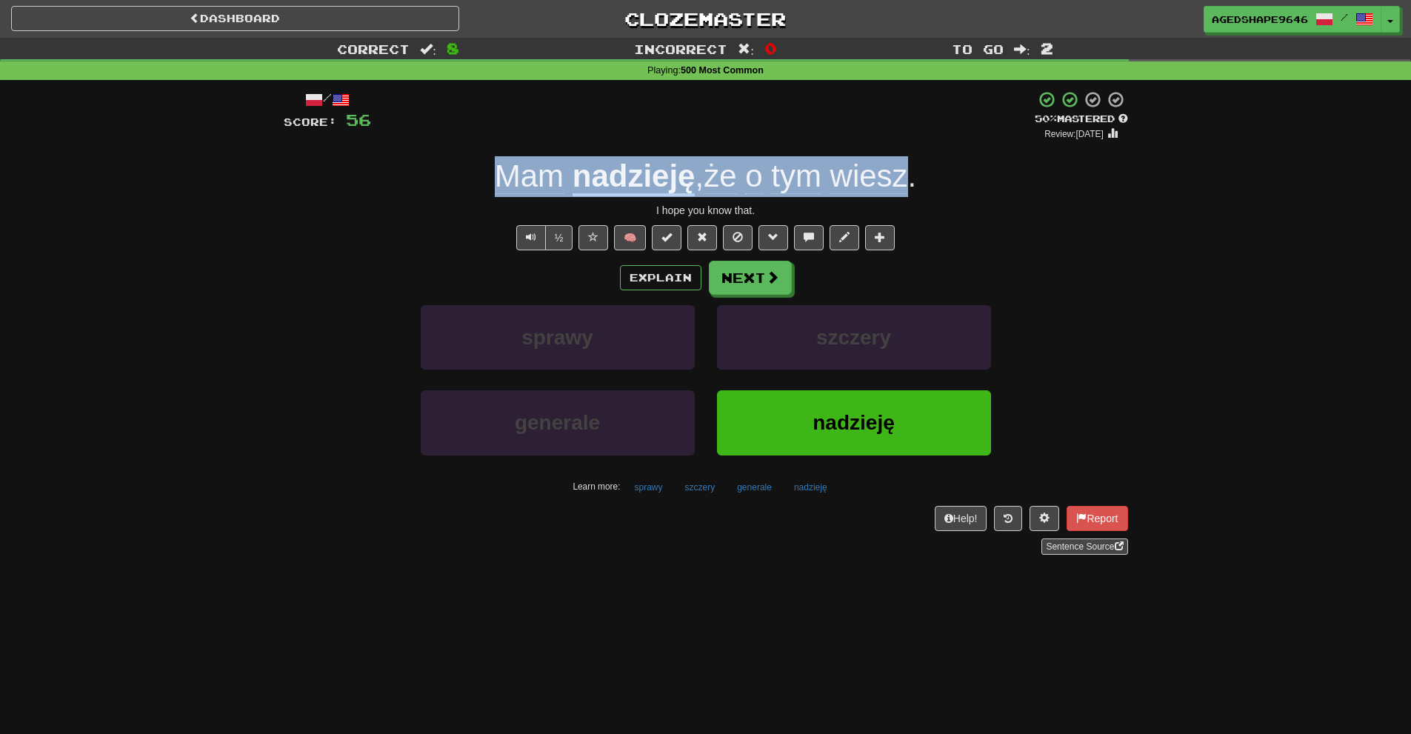
drag, startPoint x: 492, startPoint y: 176, endPoint x: 917, endPoint y: 186, distance: 424.6
click at [917, 186] on div "Mam nadzieję , że o tym wiesz ." at bounding box center [706, 176] width 845 height 41
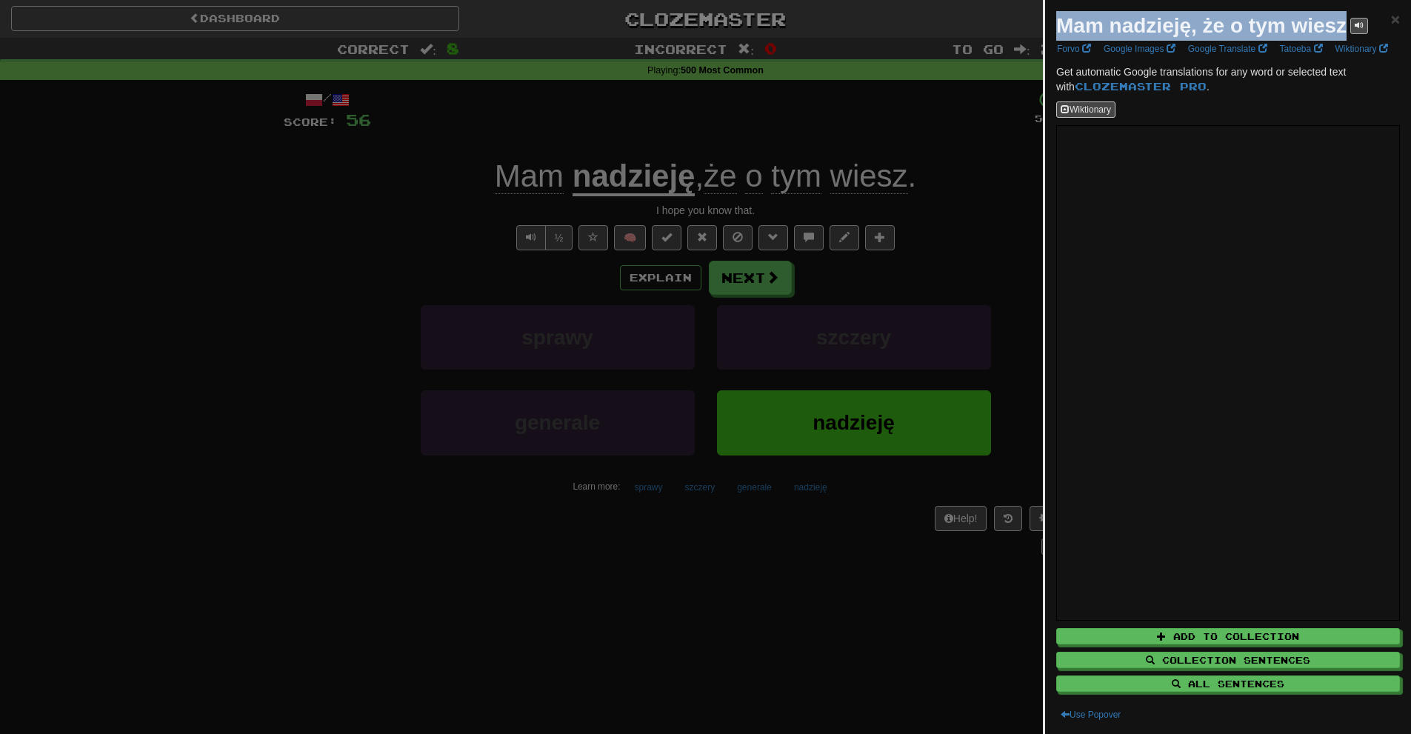
drag, startPoint x: 1054, startPoint y: 23, endPoint x: 1355, endPoint y: 30, distance: 300.9
click at [1355, 30] on div "Mam nadzieję, że o tym wiesz × Forvo Google Images Google Translate Tatoeba Wik…" at bounding box center [1228, 367] width 366 height 734
copy div "Mam nadzieję, że o tym wiesz"
click at [739, 303] on div at bounding box center [705, 367] width 1411 height 734
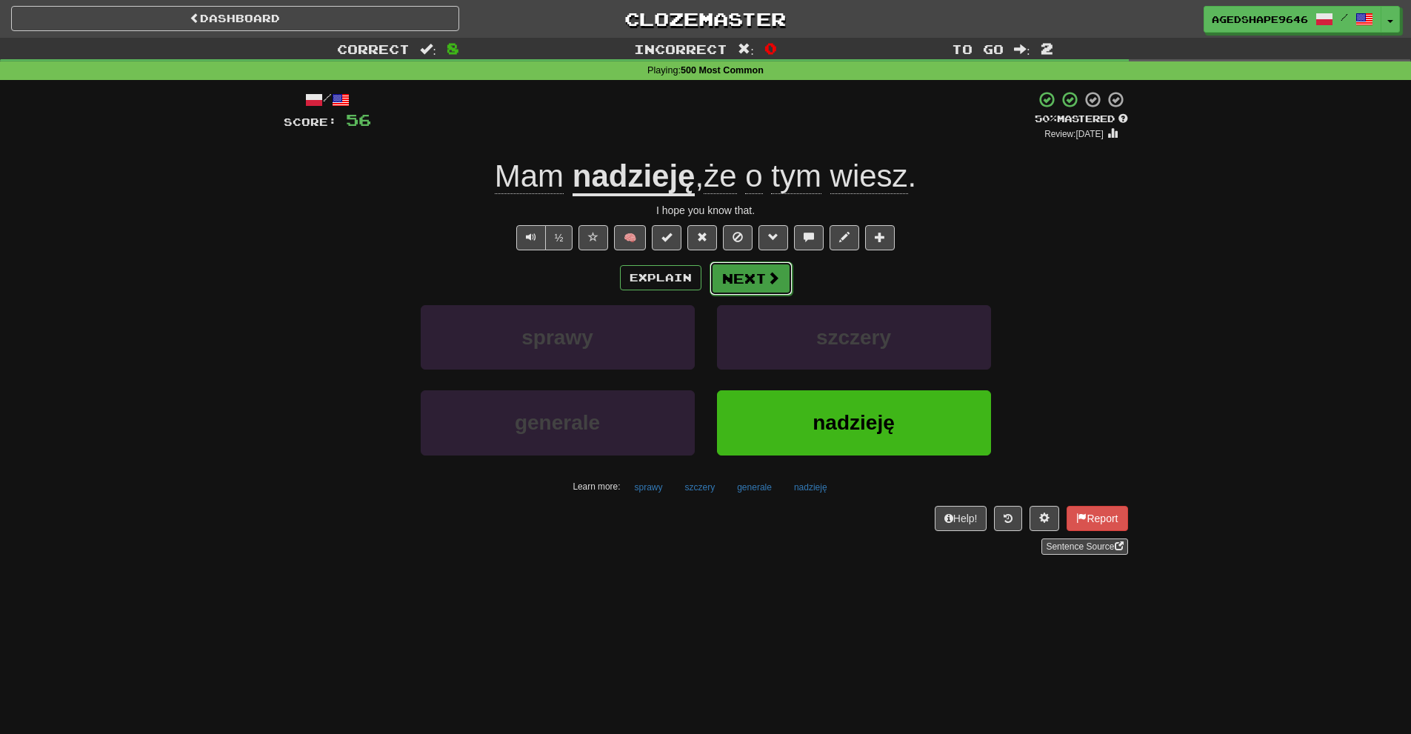
click at [748, 276] on button "Next" at bounding box center [751, 279] width 83 height 34
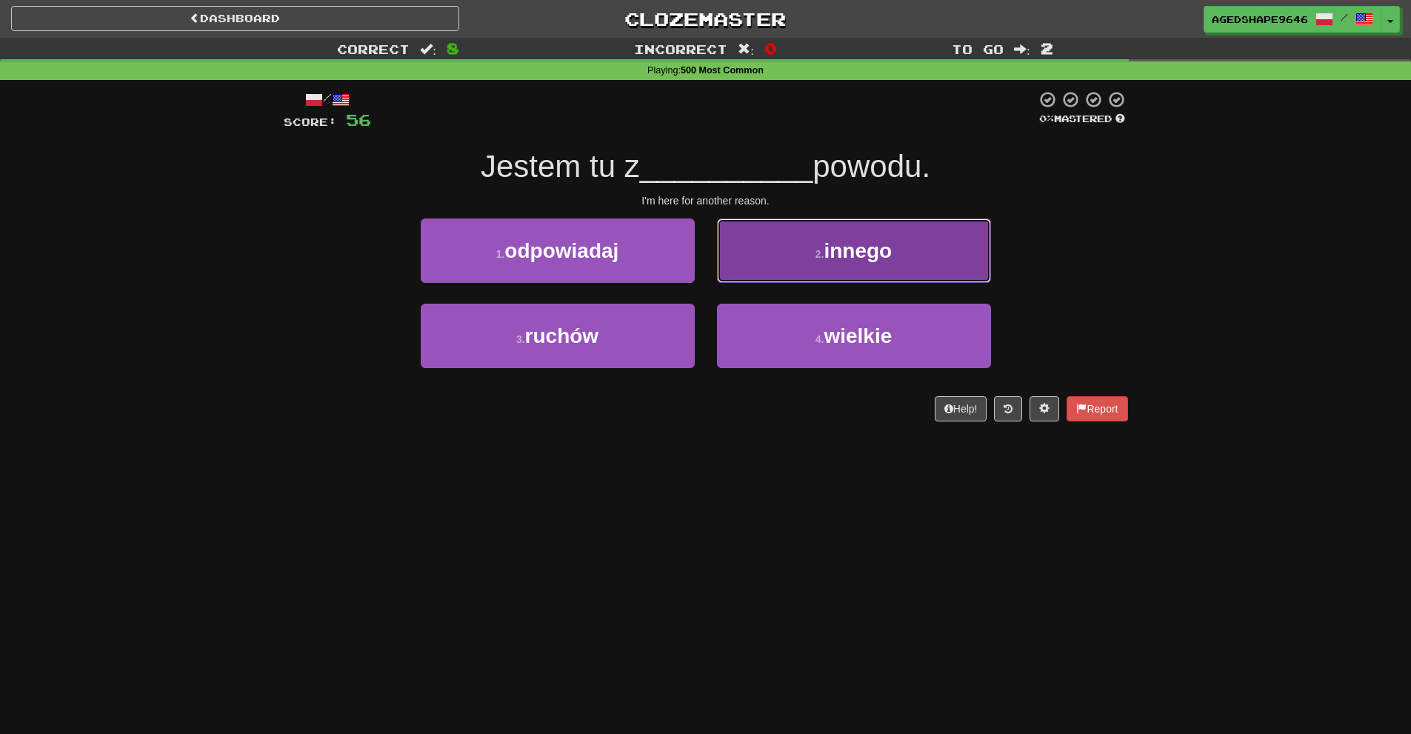
click at [784, 255] on button "2 . innego" at bounding box center [854, 251] width 274 height 64
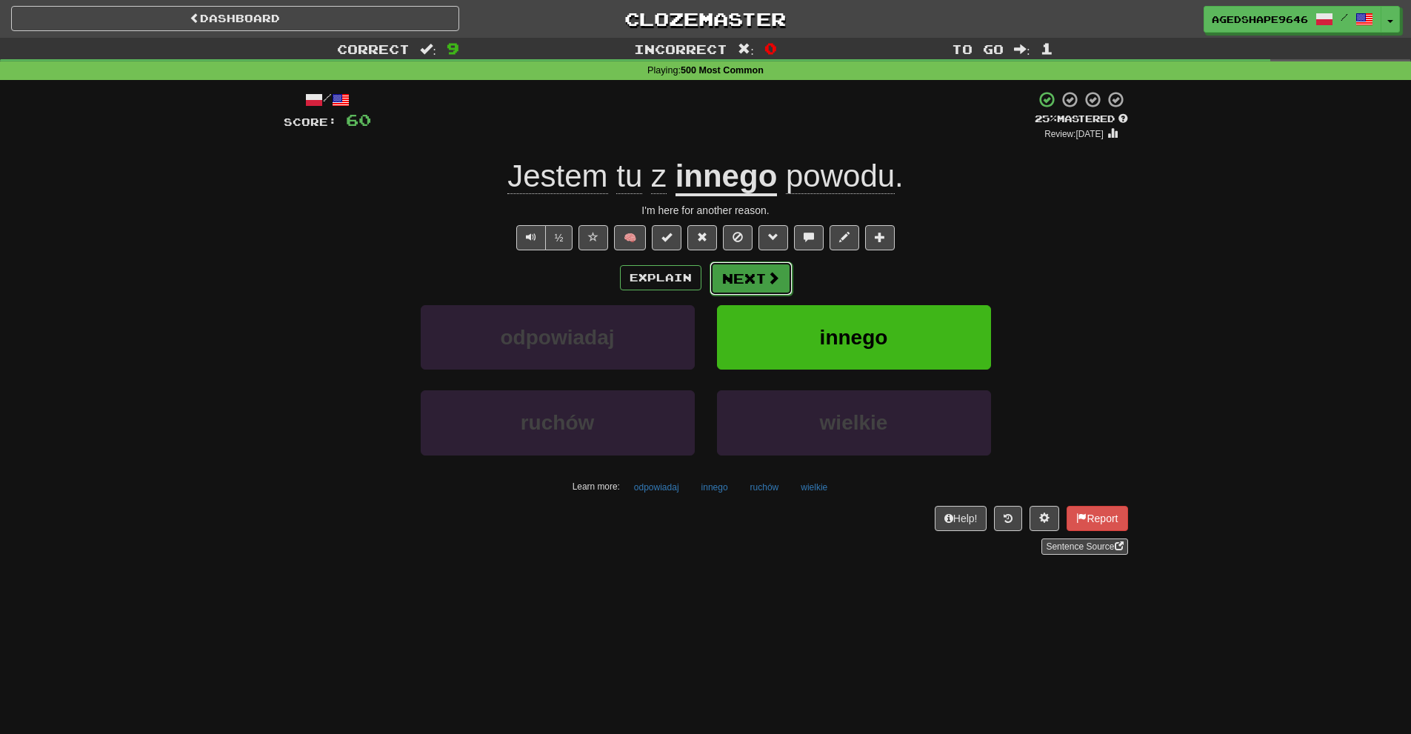
click at [762, 290] on button "Next" at bounding box center [751, 279] width 83 height 34
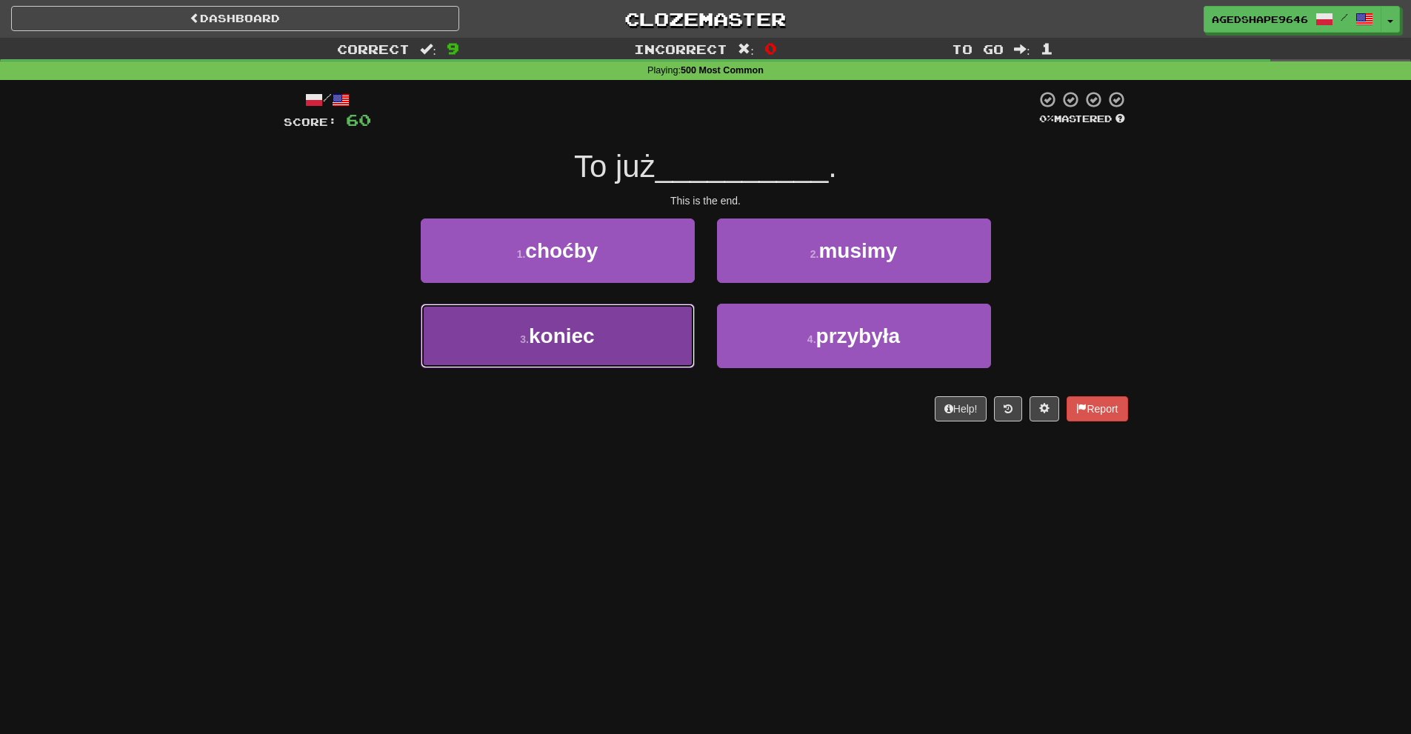
click at [604, 333] on button "3 . koniec" at bounding box center [558, 336] width 274 height 64
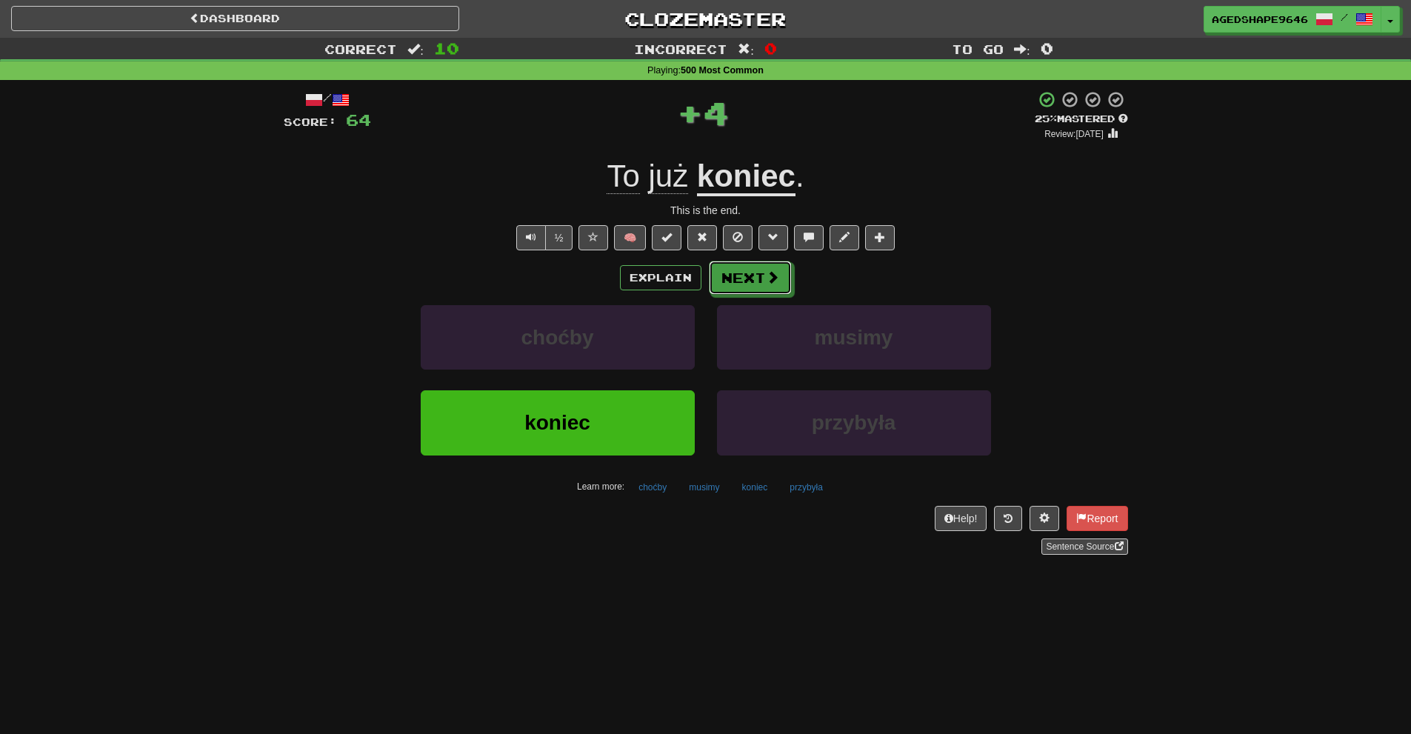
click at [754, 278] on button "Next" at bounding box center [750, 278] width 83 height 34
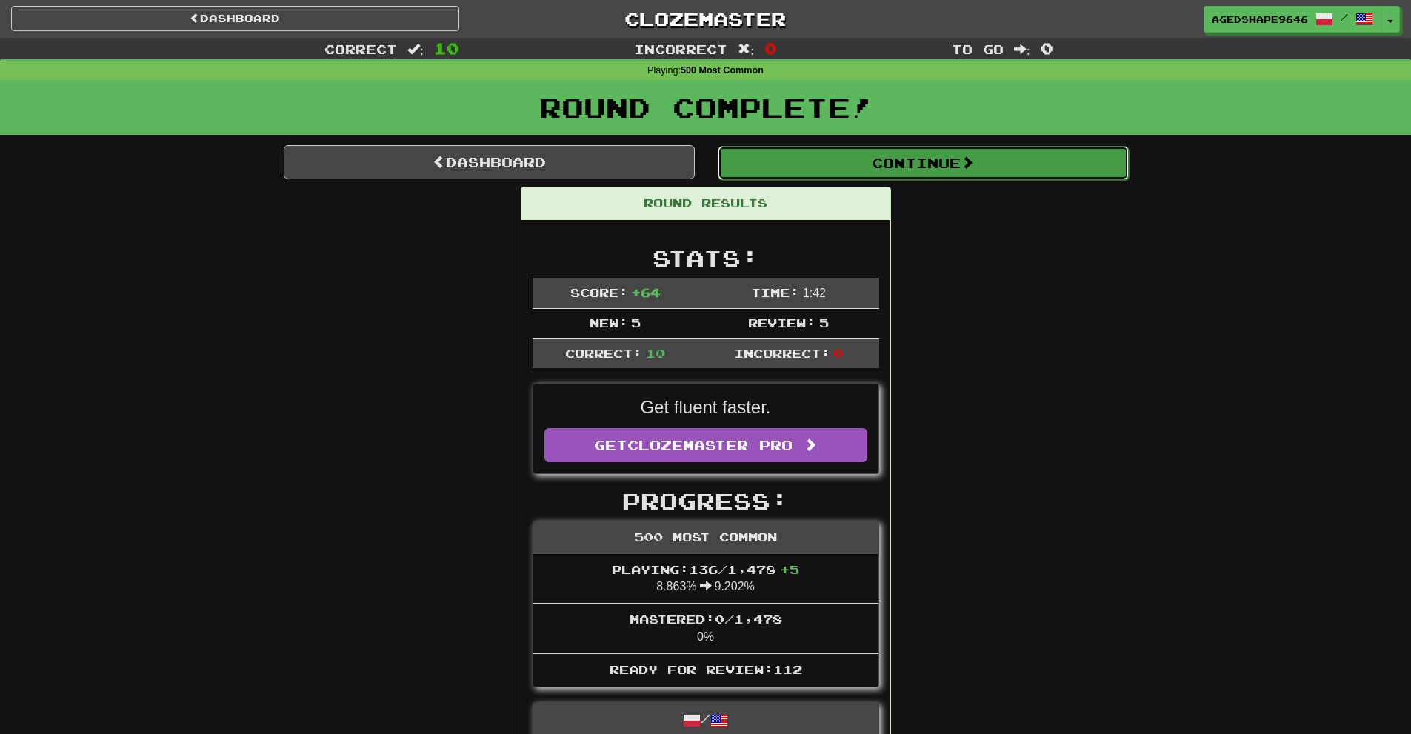
click at [837, 162] on button "Continue" at bounding box center [923, 163] width 411 height 34
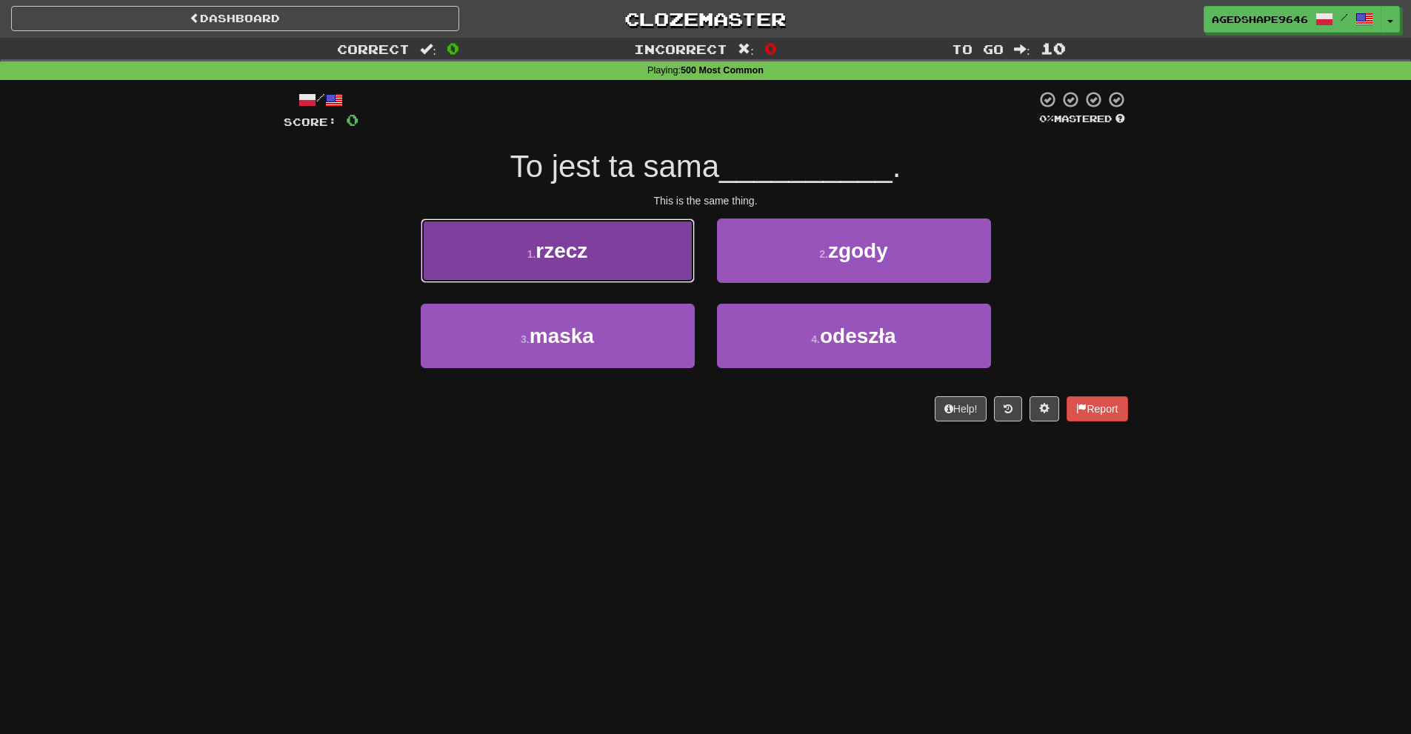
click at [676, 264] on button "1 . rzecz" at bounding box center [558, 251] width 274 height 64
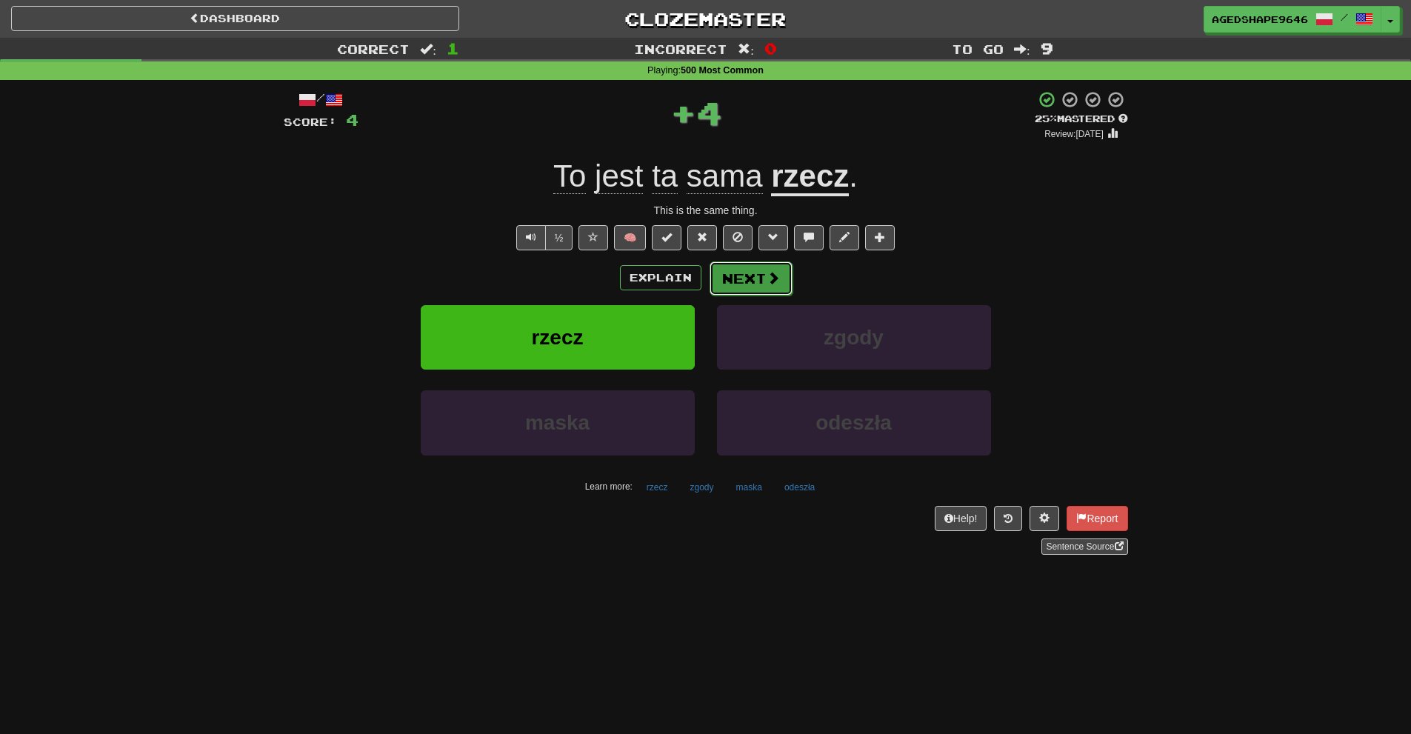
click at [754, 276] on button "Next" at bounding box center [751, 279] width 83 height 34
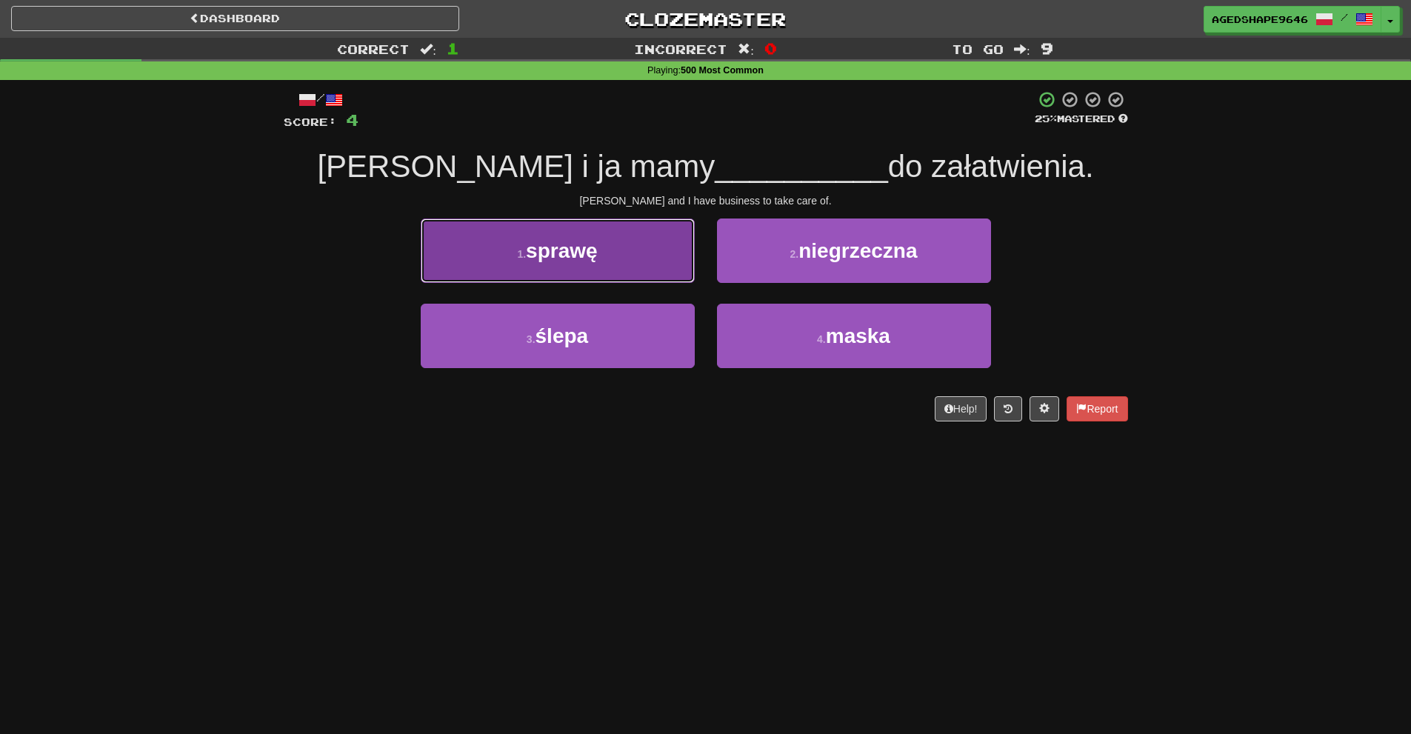
click at [656, 277] on button "1 . sprawę" at bounding box center [558, 251] width 274 height 64
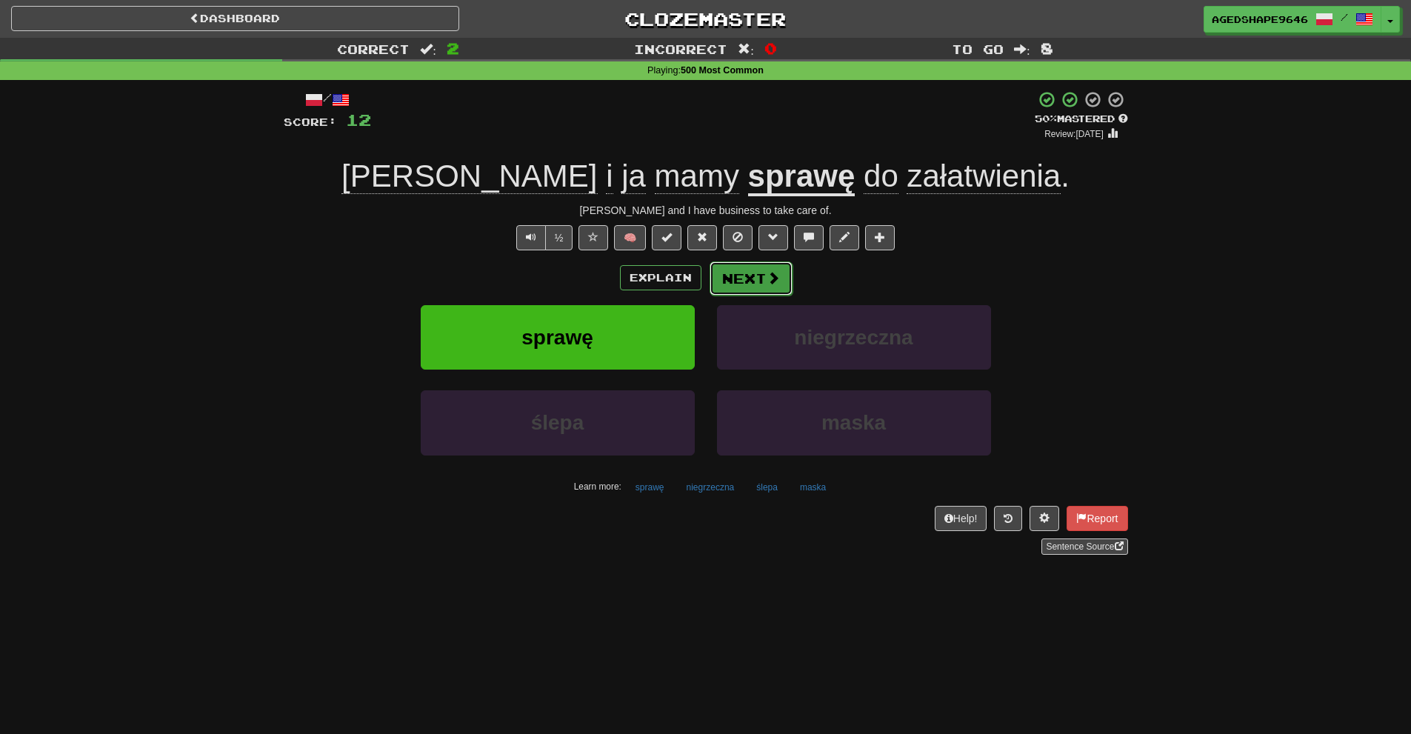
click at [751, 282] on button "Next" at bounding box center [751, 279] width 83 height 34
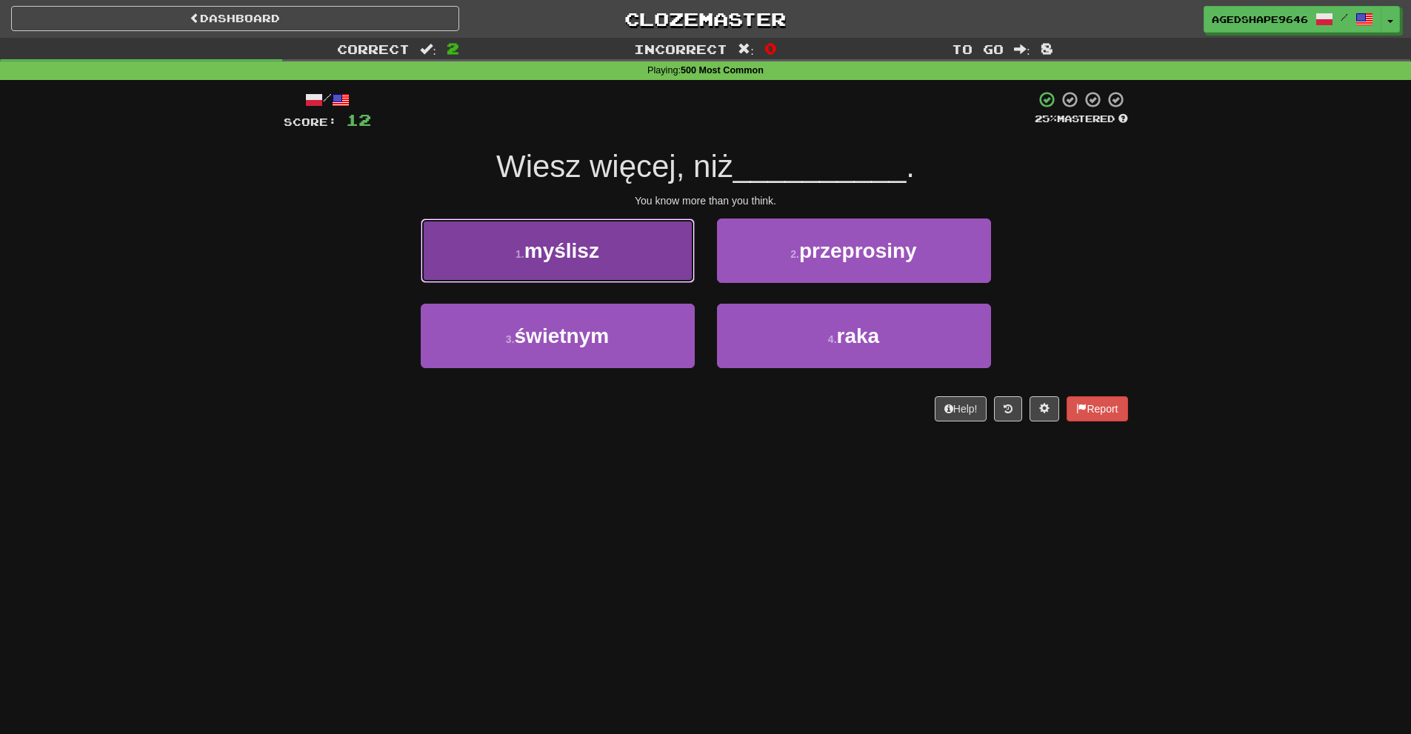
click at [622, 268] on button "1 . myślisz" at bounding box center [558, 251] width 274 height 64
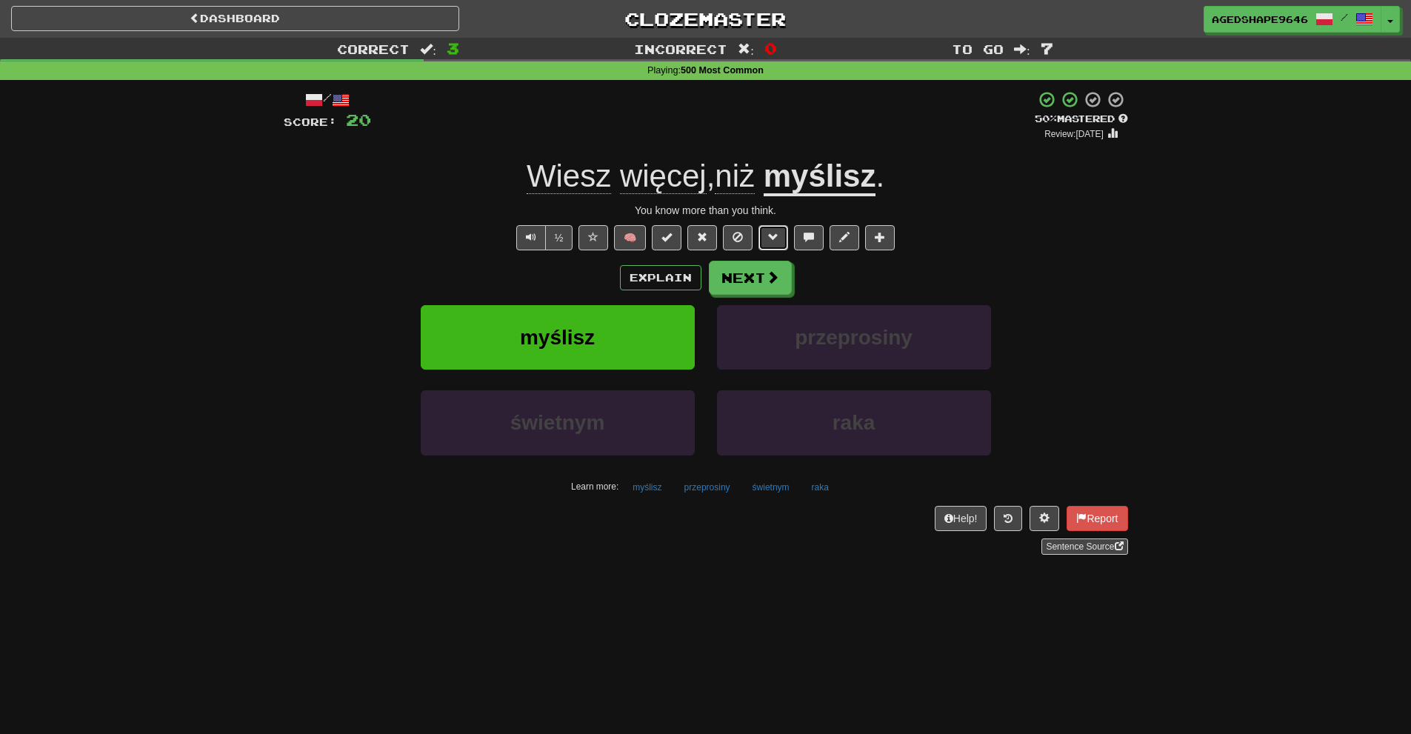
click at [766, 239] on button at bounding box center [774, 237] width 30 height 25
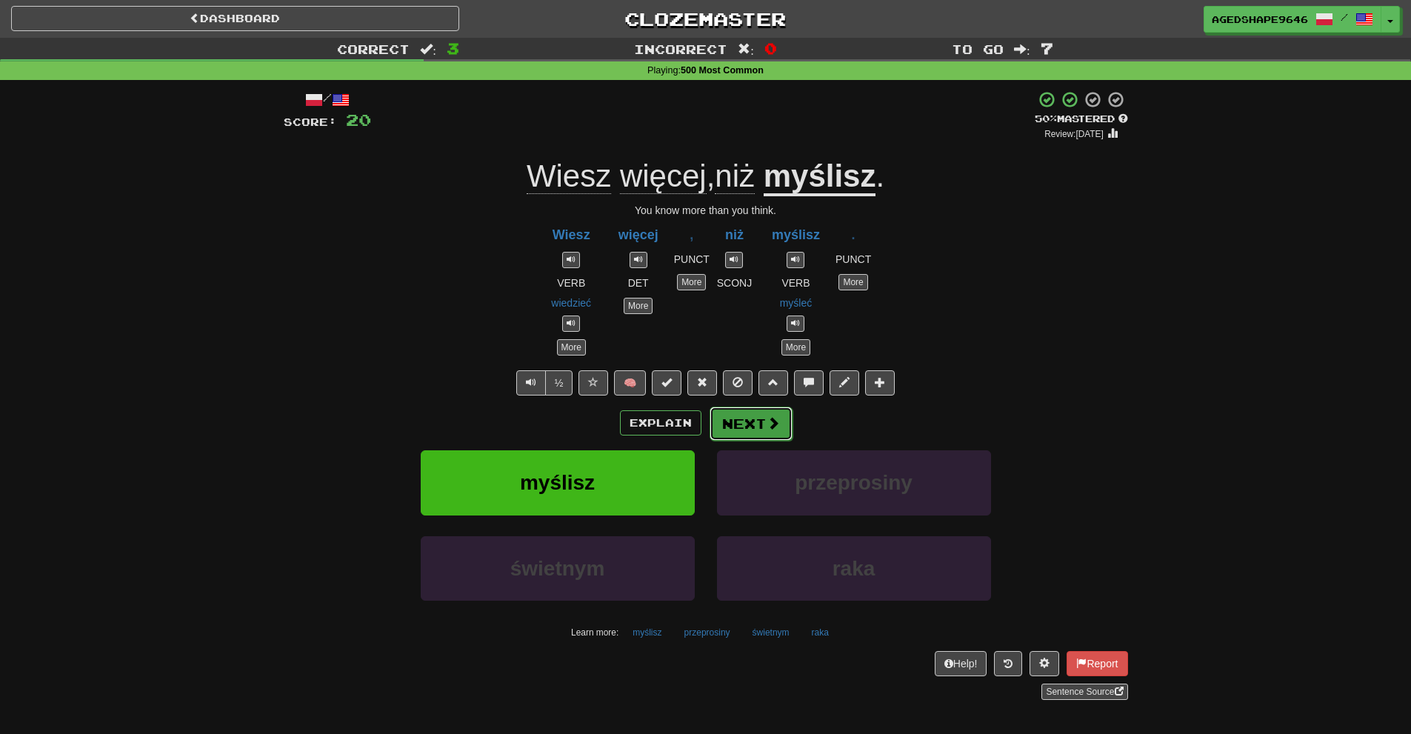
click at [771, 430] on span at bounding box center [773, 422] width 13 height 13
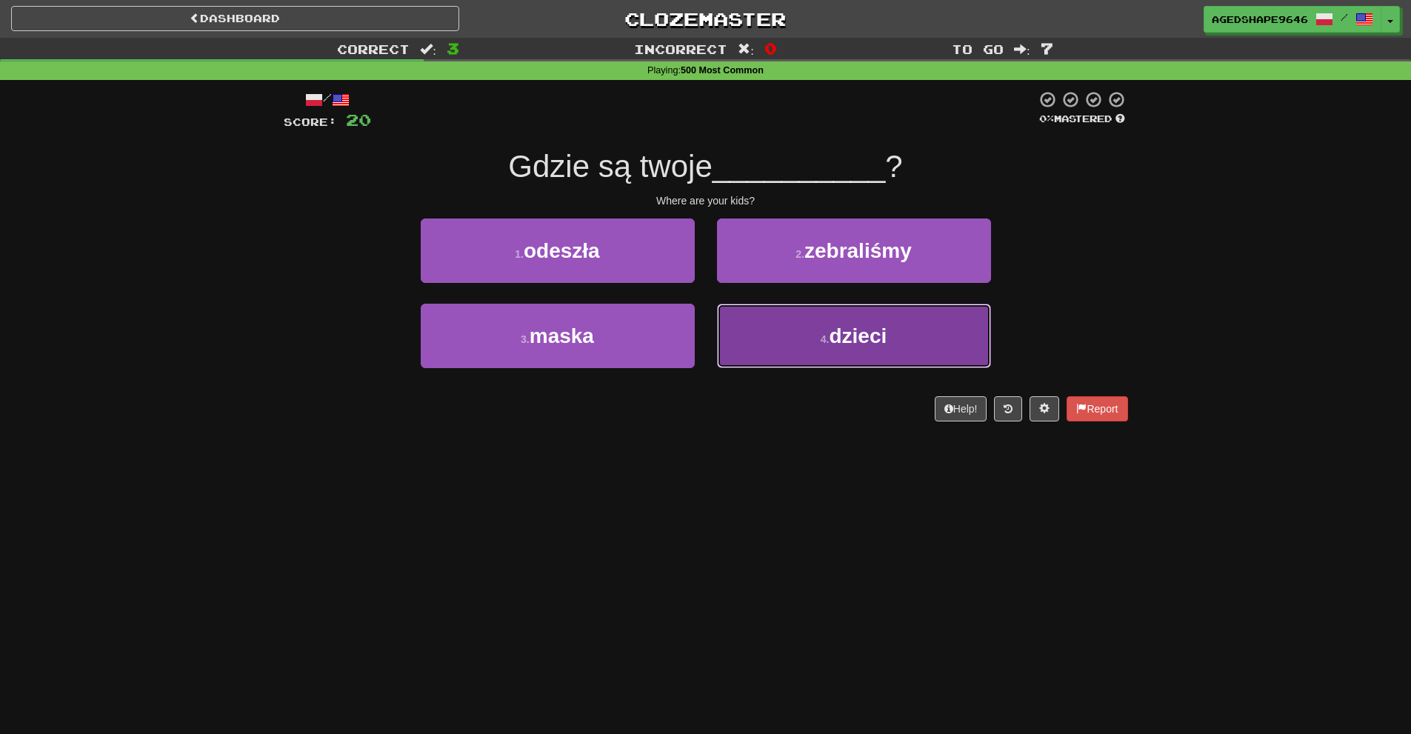
click at [848, 336] on span "dzieci" at bounding box center [858, 336] width 58 height 23
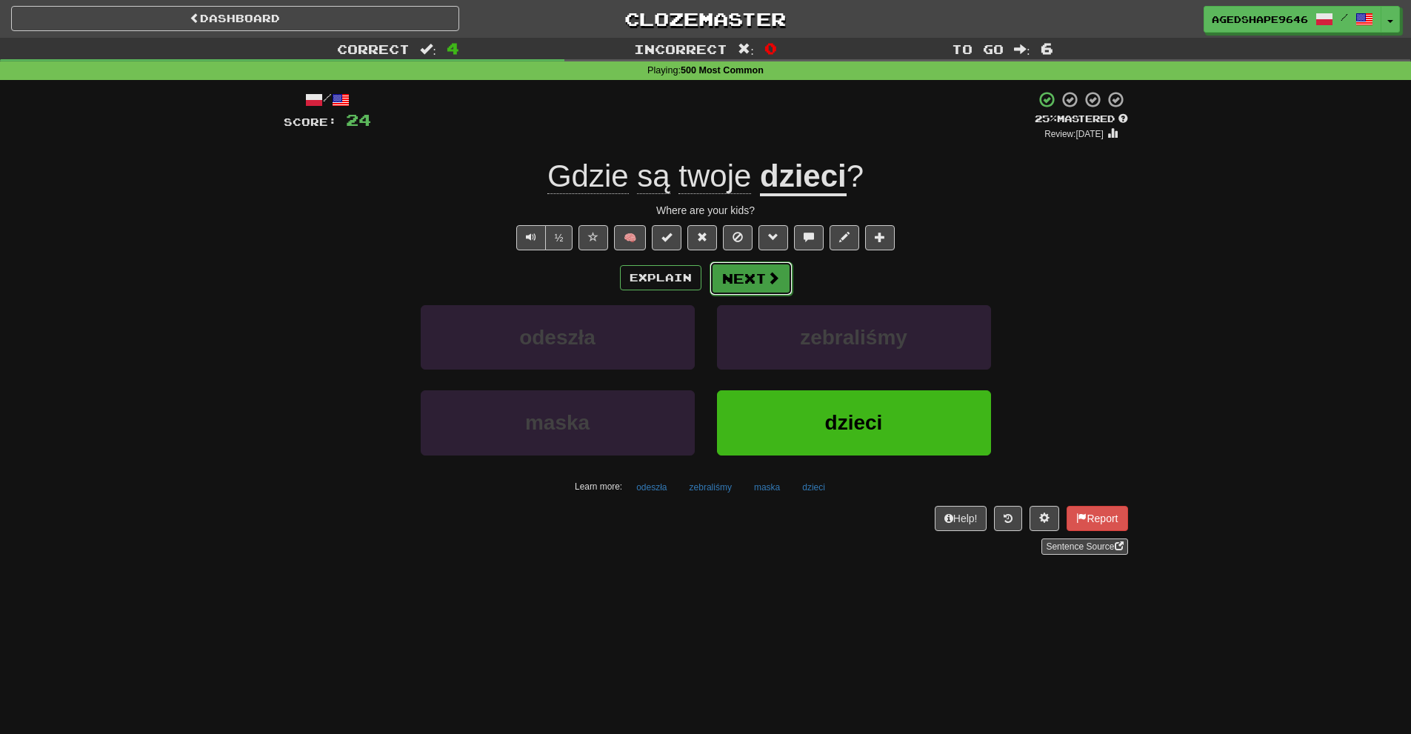
click at [732, 275] on button "Next" at bounding box center [751, 279] width 83 height 34
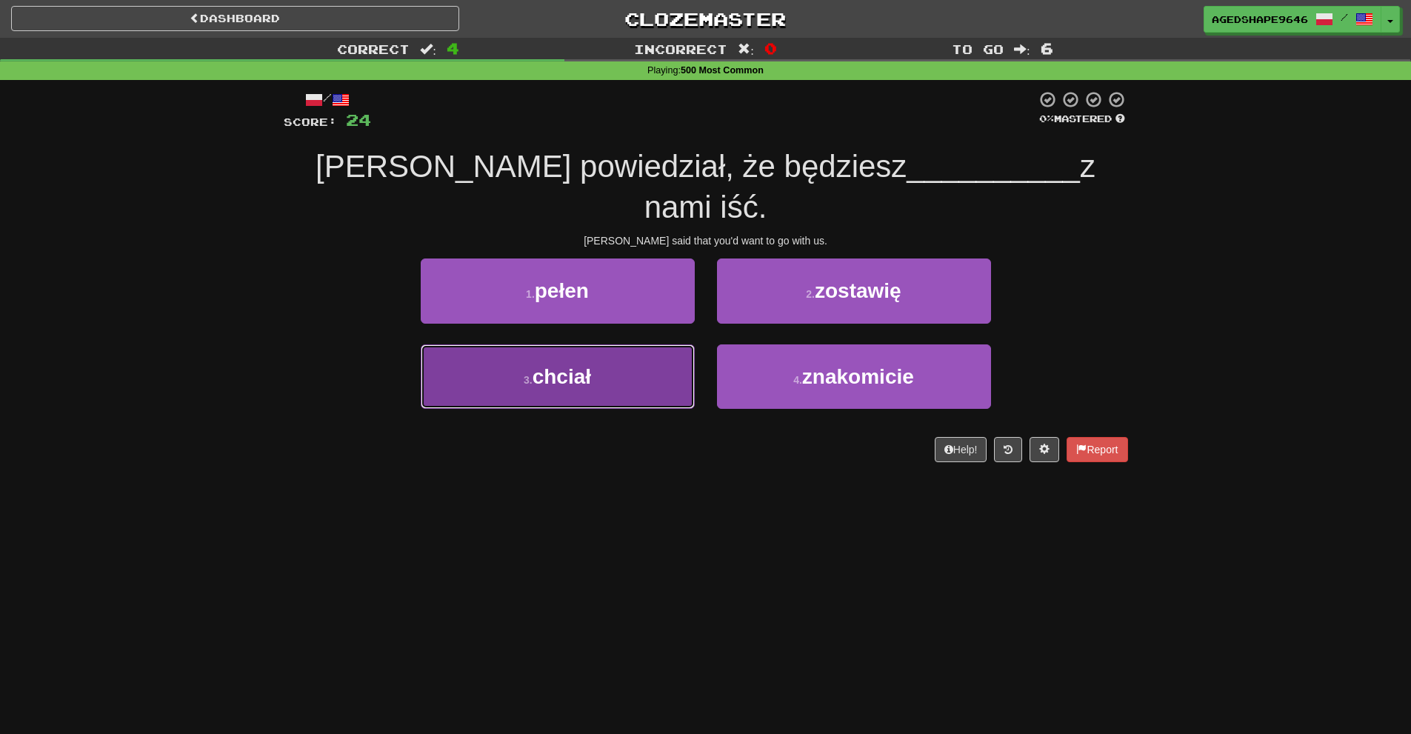
click at [614, 345] on button "3 . chciał" at bounding box center [558, 377] width 274 height 64
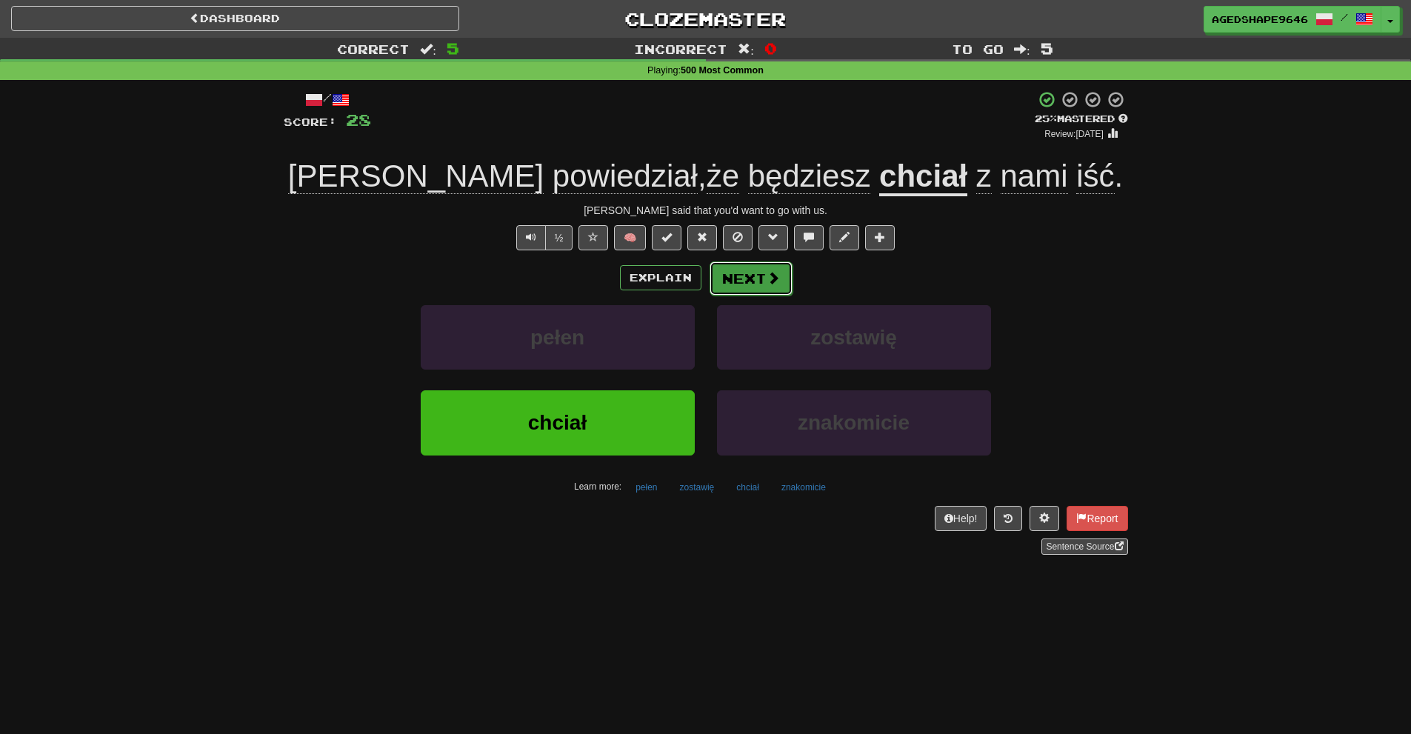
click at [785, 282] on button "Next" at bounding box center [751, 279] width 83 height 34
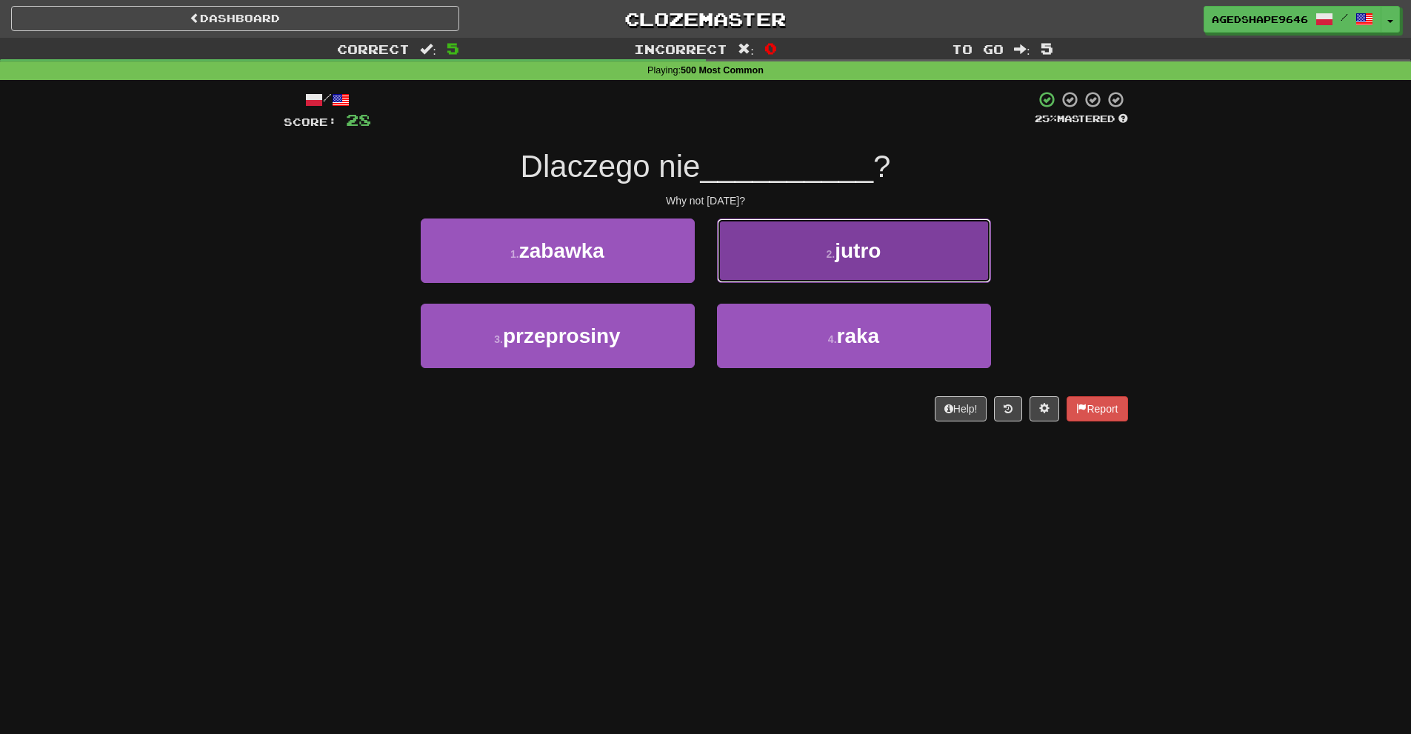
click at [810, 267] on button "2 . jutro" at bounding box center [854, 251] width 274 height 64
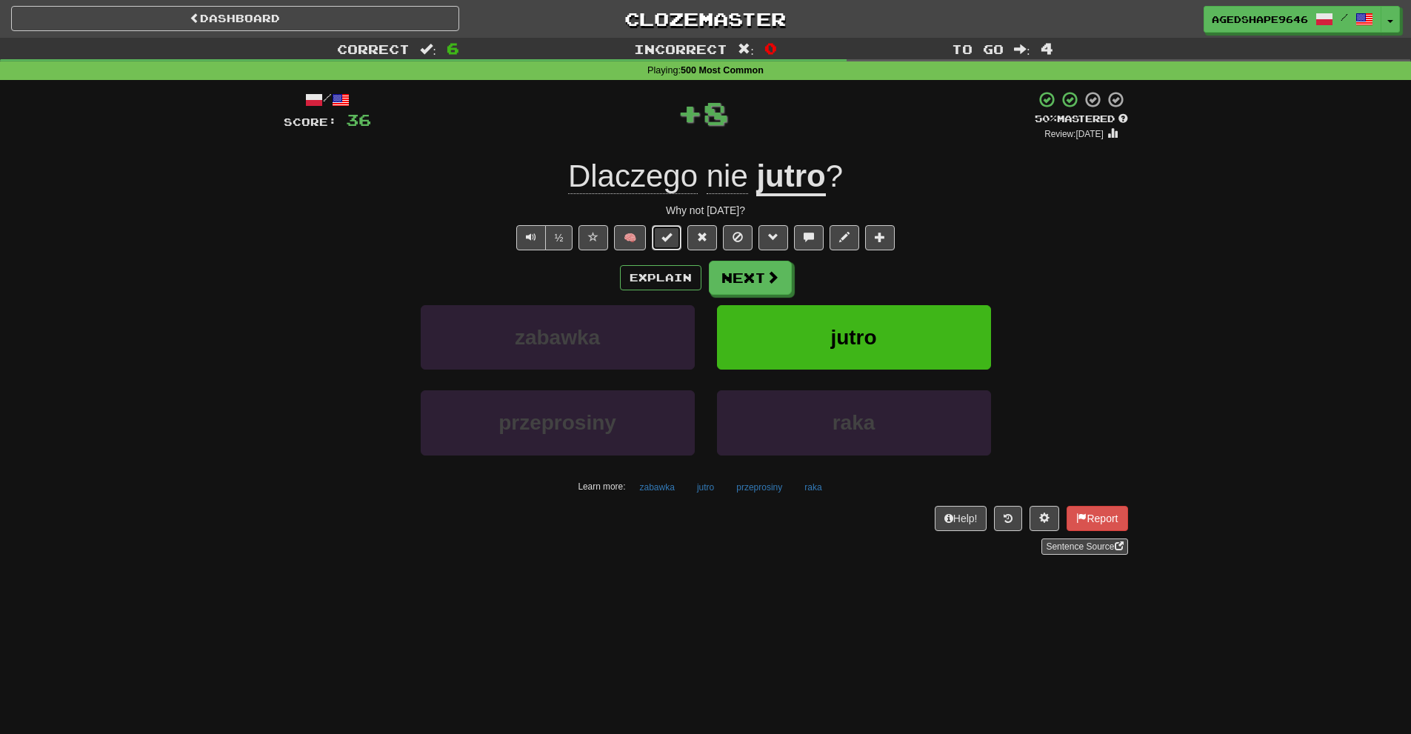
click at [672, 237] on span at bounding box center [667, 237] width 10 height 10
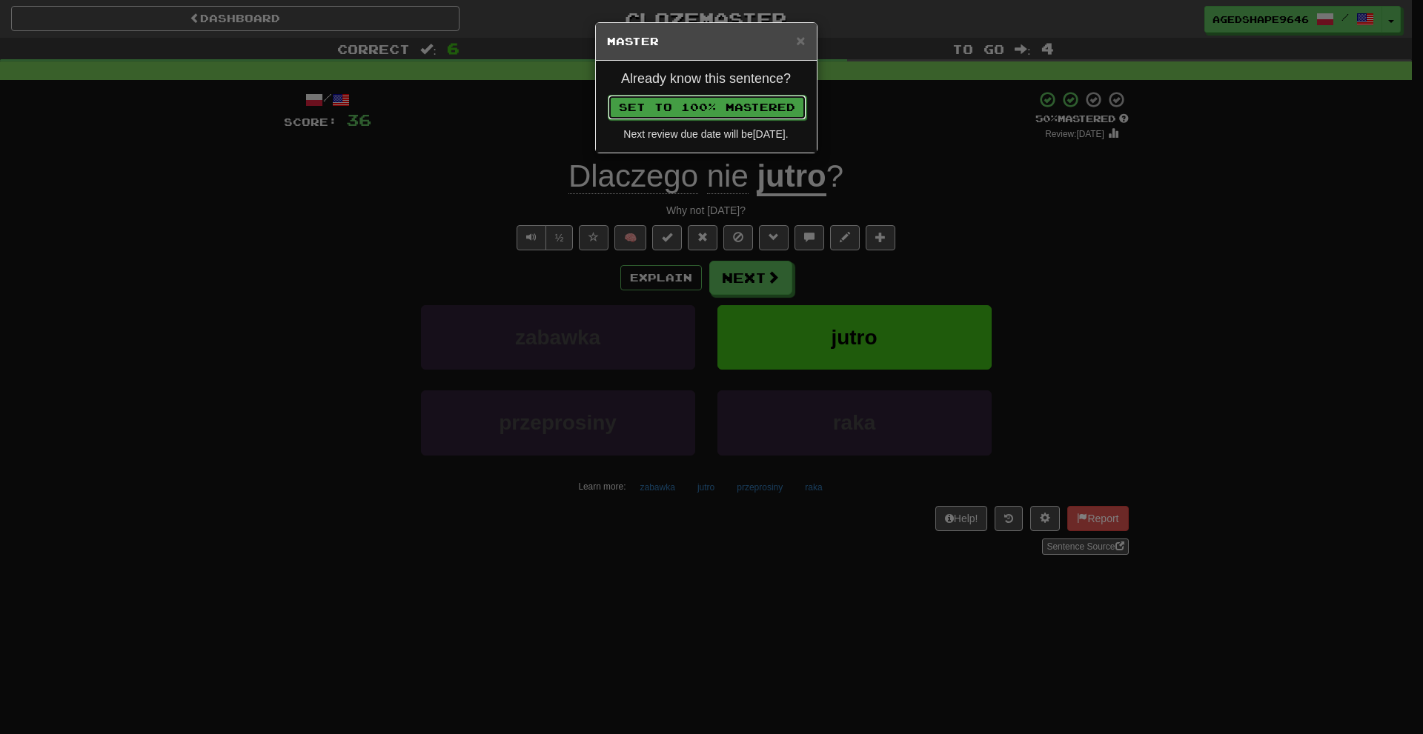
click at [731, 115] on button "Set to 100% Mastered" at bounding box center [707, 107] width 199 height 25
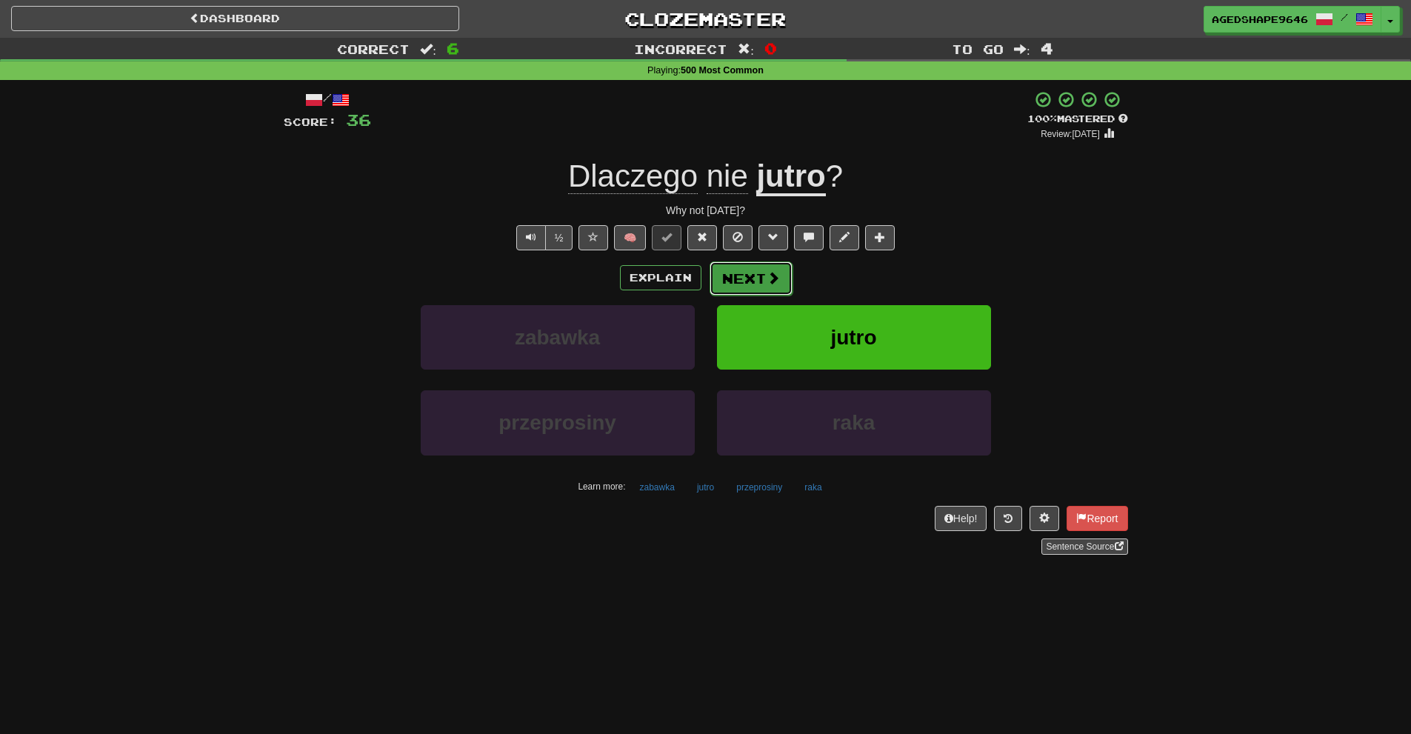
click at [769, 290] on button "Next" at bounding box center [751, 279] width 83 height 34
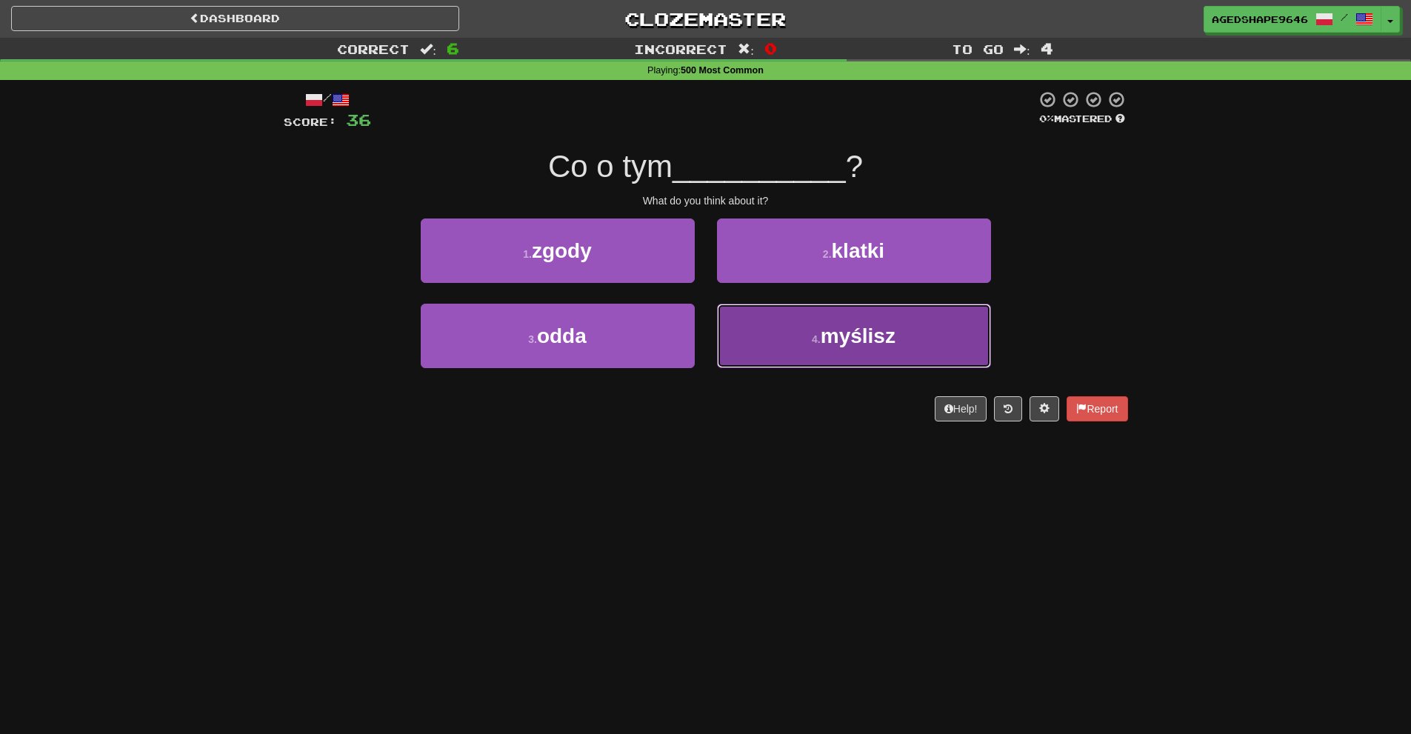
click at [810, 342] on button "4 . myślisz" at bounding box center [854, 336] width 274 height 64
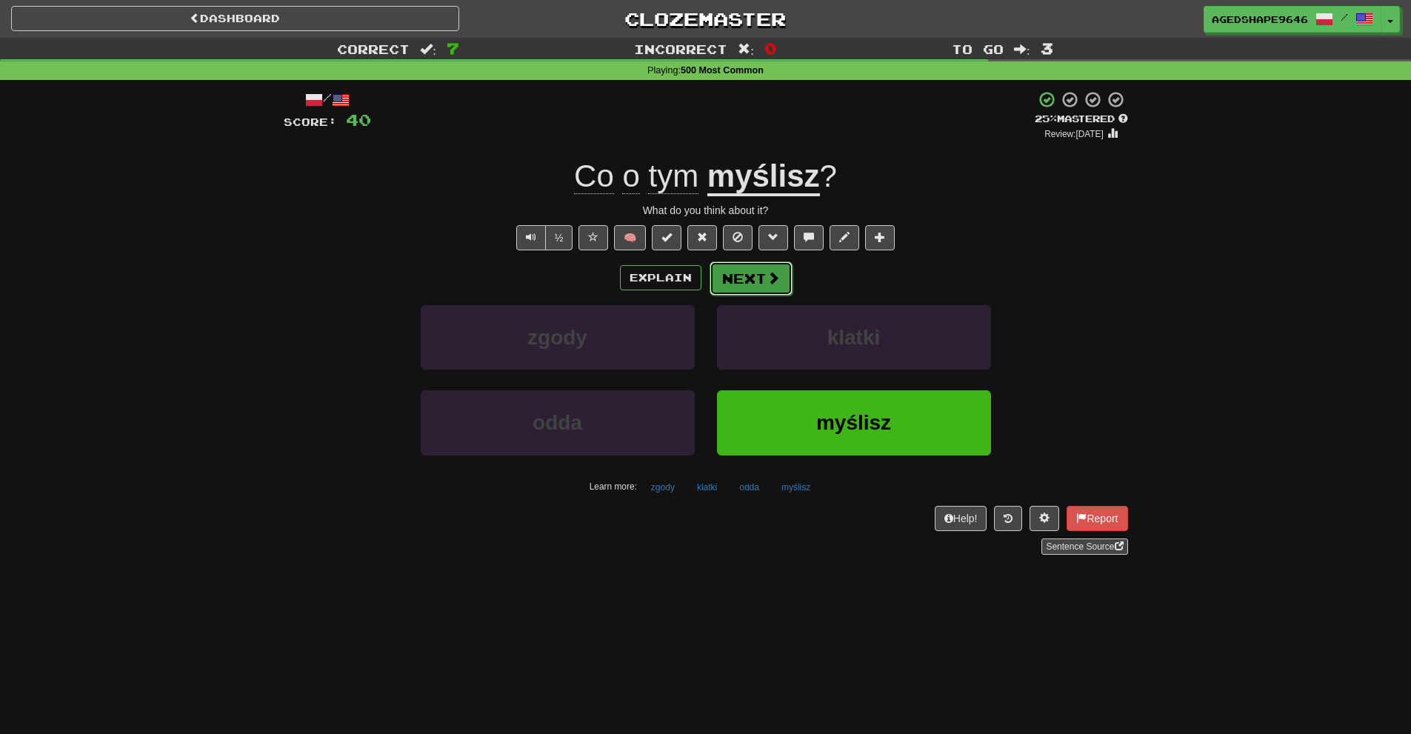
click at [756, 275] on button "Next" at bounding box center [751, 279] width 83 height 34
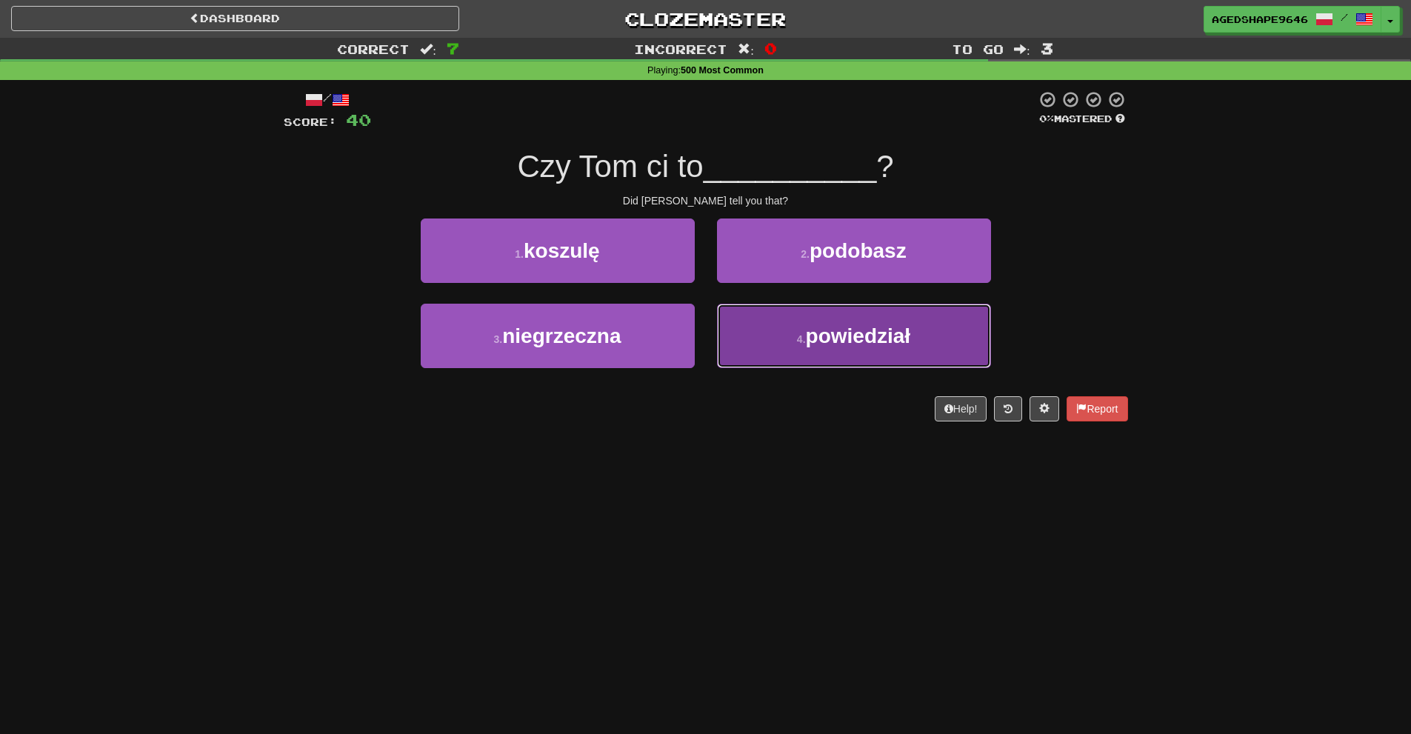
click at [778, 339] on button "4 . powiedział" at bounding box center [854, 336] width 274 height 64
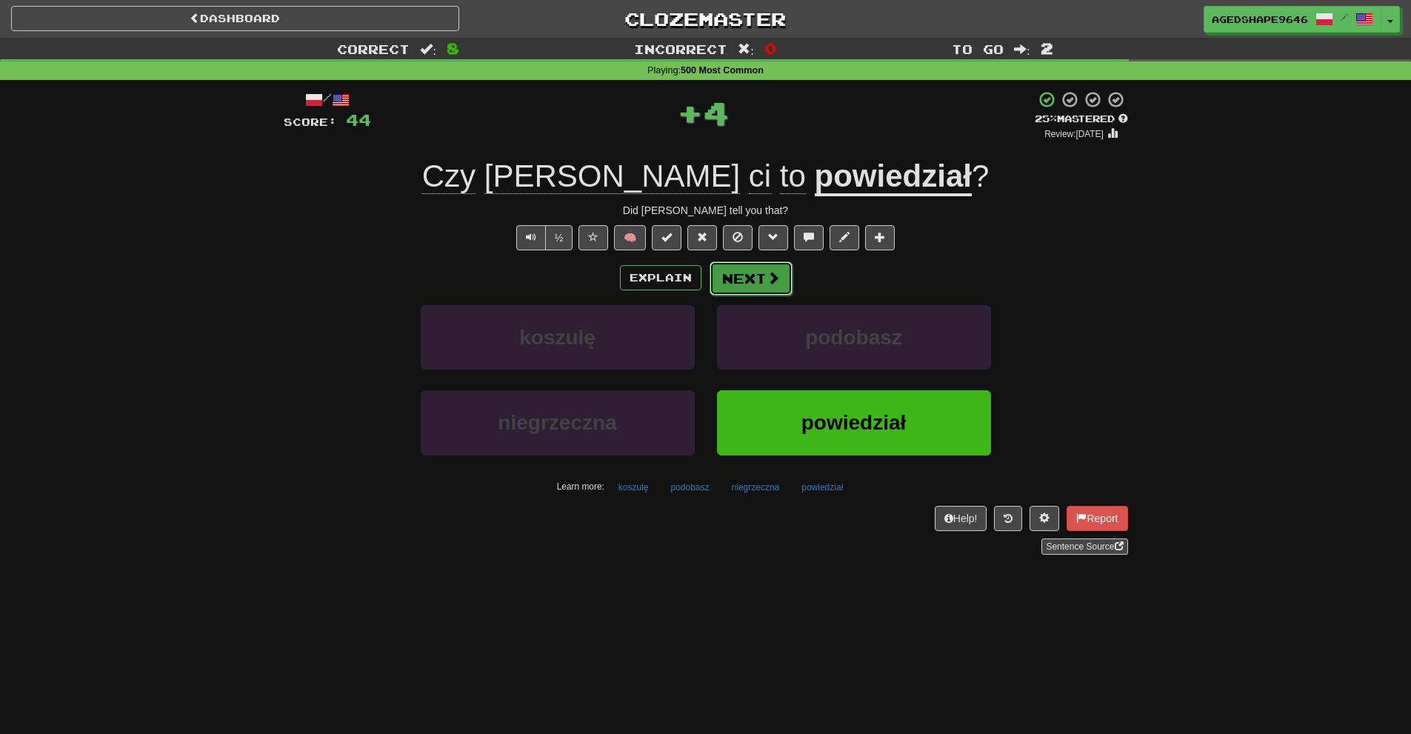
click at [757, 286] on button "Next" at bounding box center [751, 279] width 83 height 34
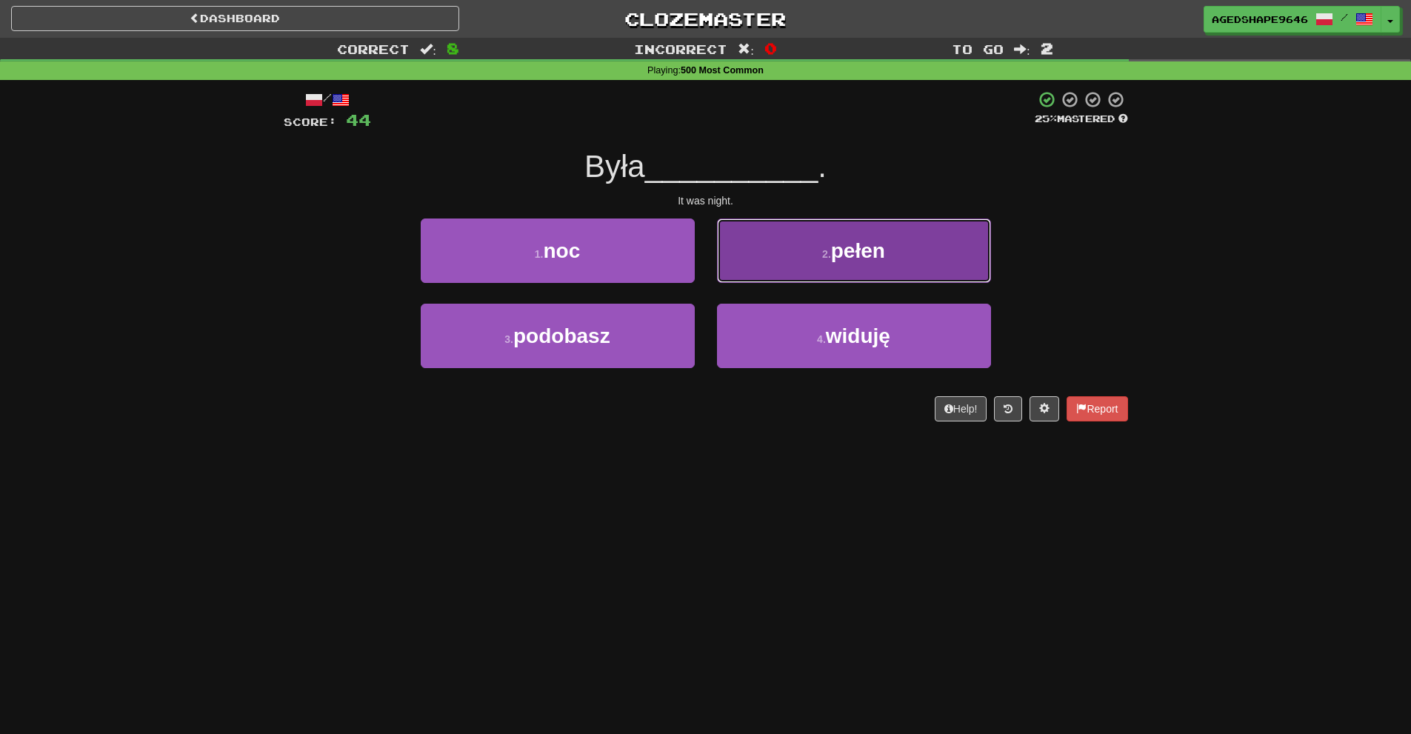
click at [821, 247] on button "2 . pełen" at bounding box center [854, 251] width 274 height 64
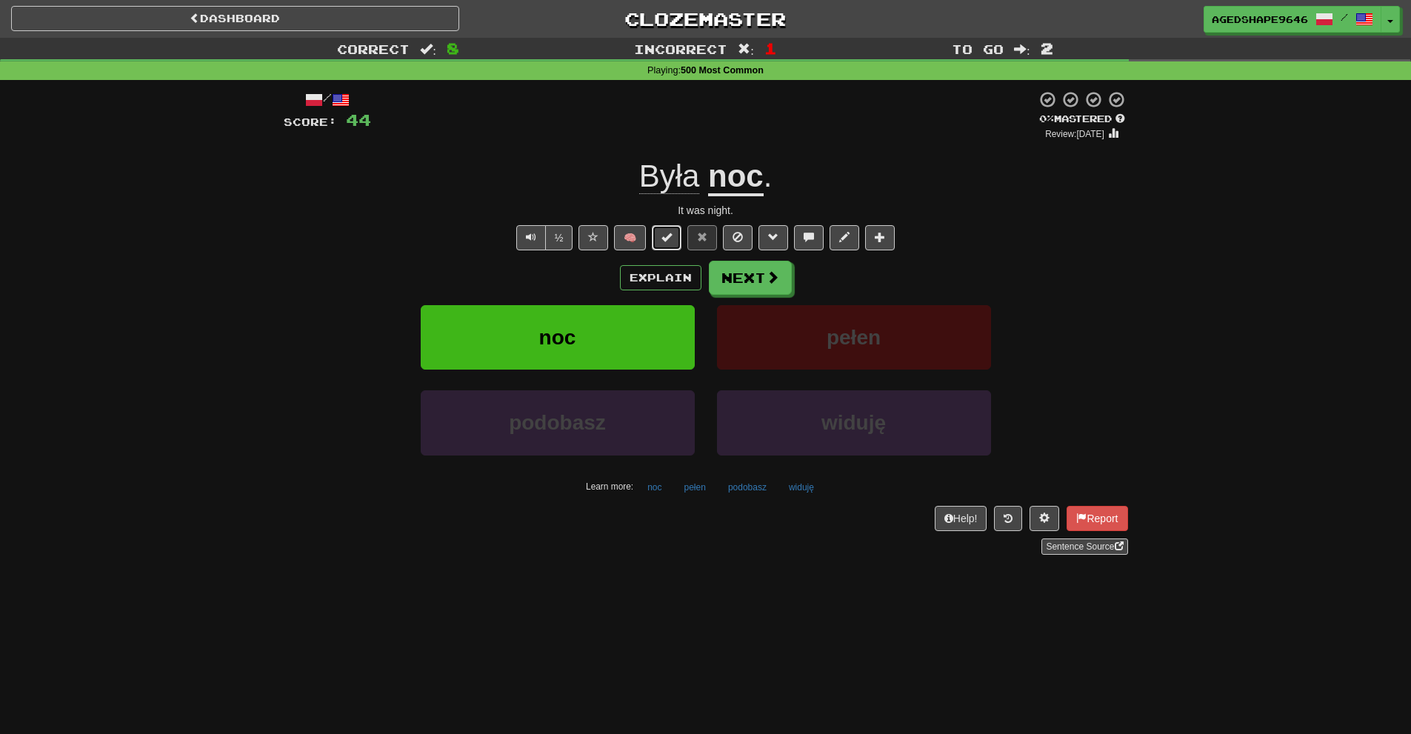
click at [670, 243] on button at bounding box center [667, 237] width 30 height 25
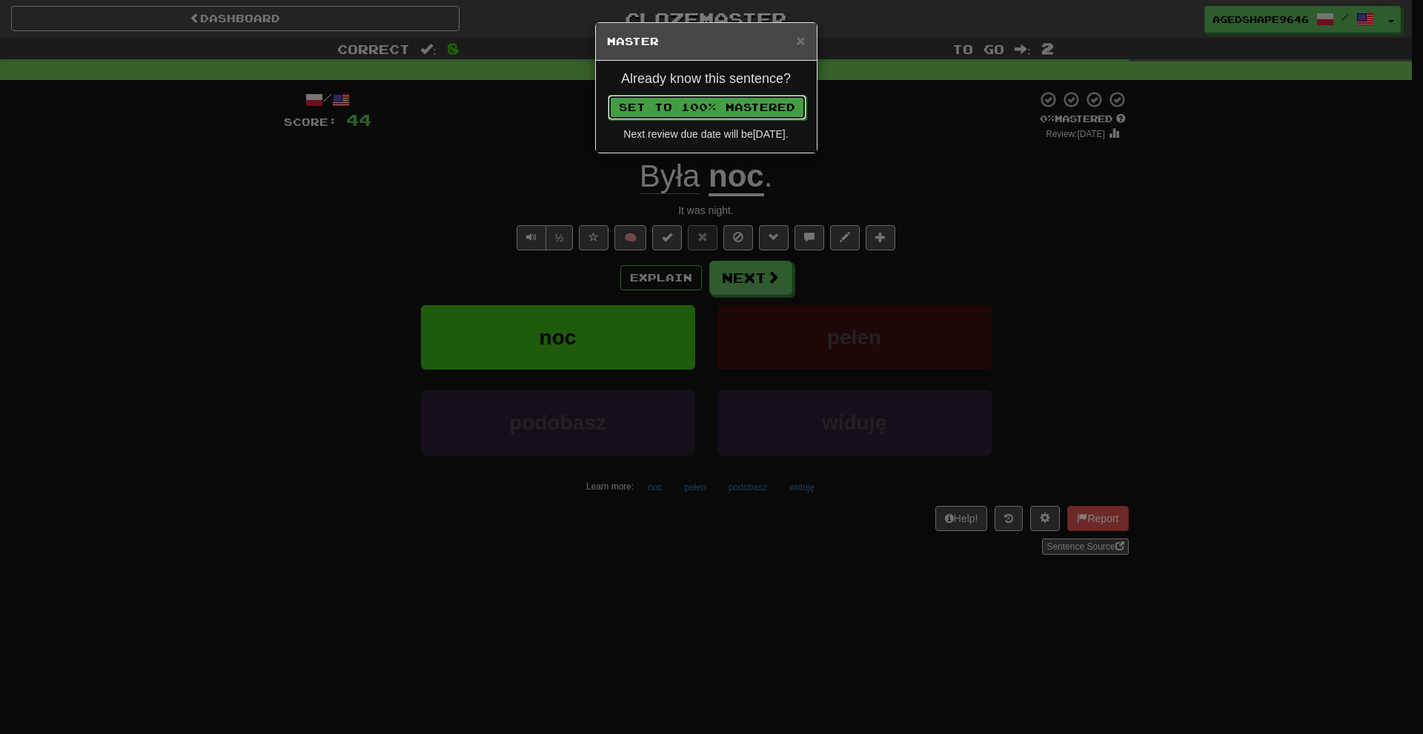
click at [731, 107] on button "Set to 100% Mastered" at bounding box center [707, 107] width 199 height 25
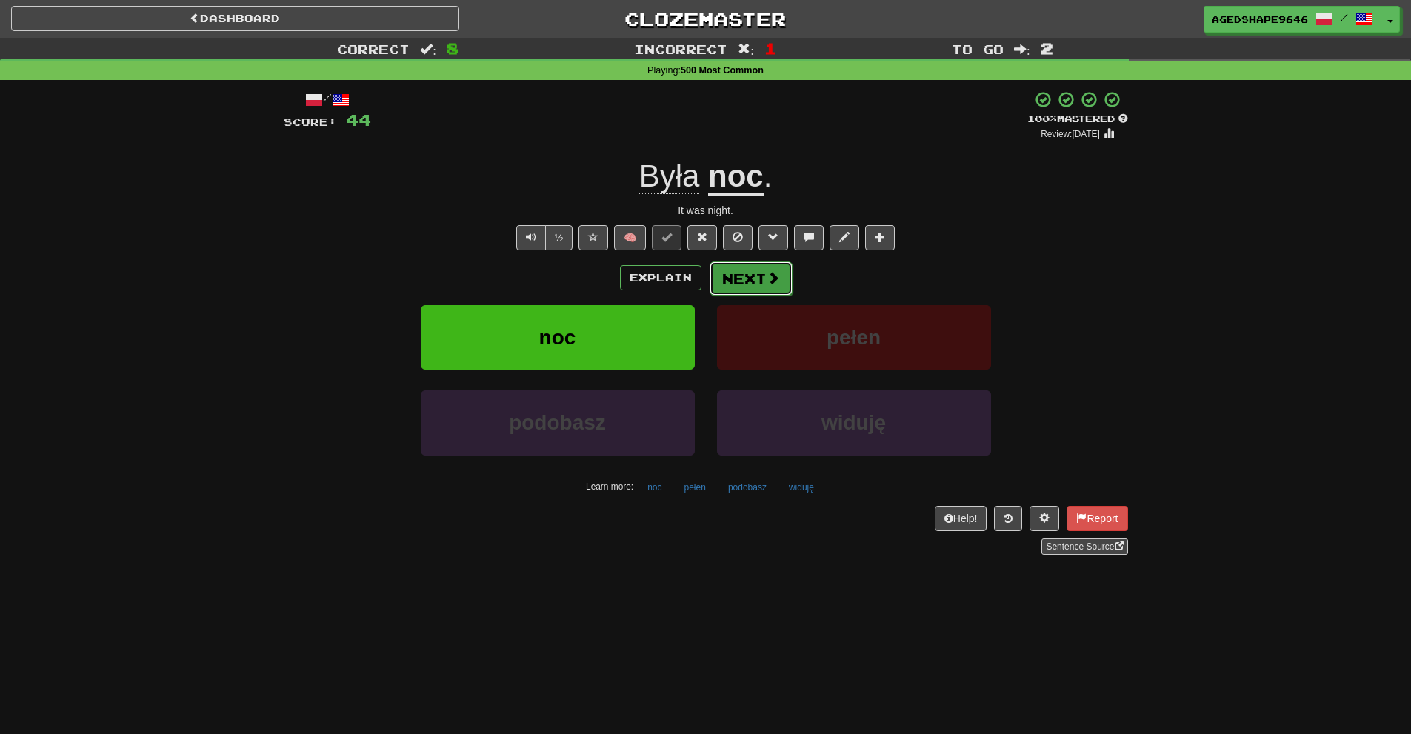
click at [752, 282] on button "Next" at bounding box center [751, 279] width 83 height 34
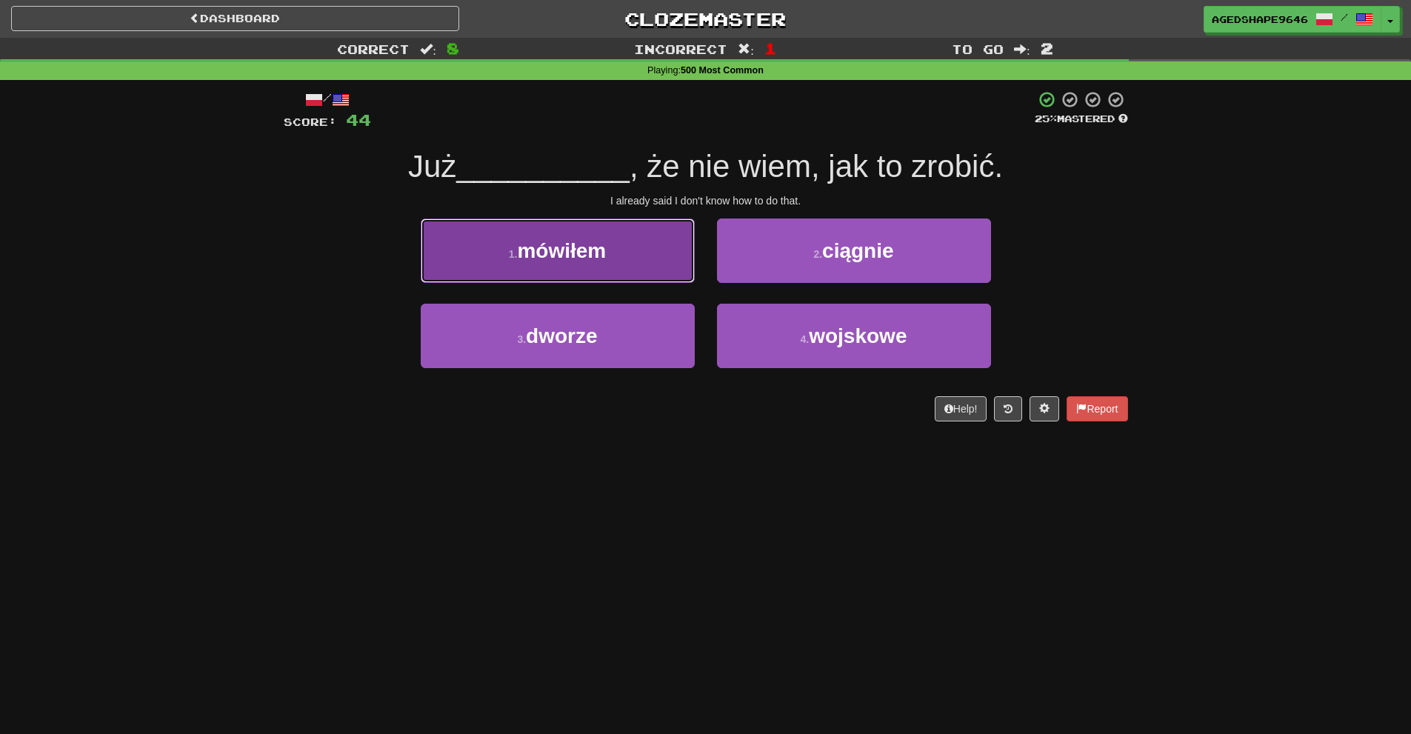
click at [680, 272] on button "1 . mówiłem" at bounding box center [558, 251] width 274 height 64
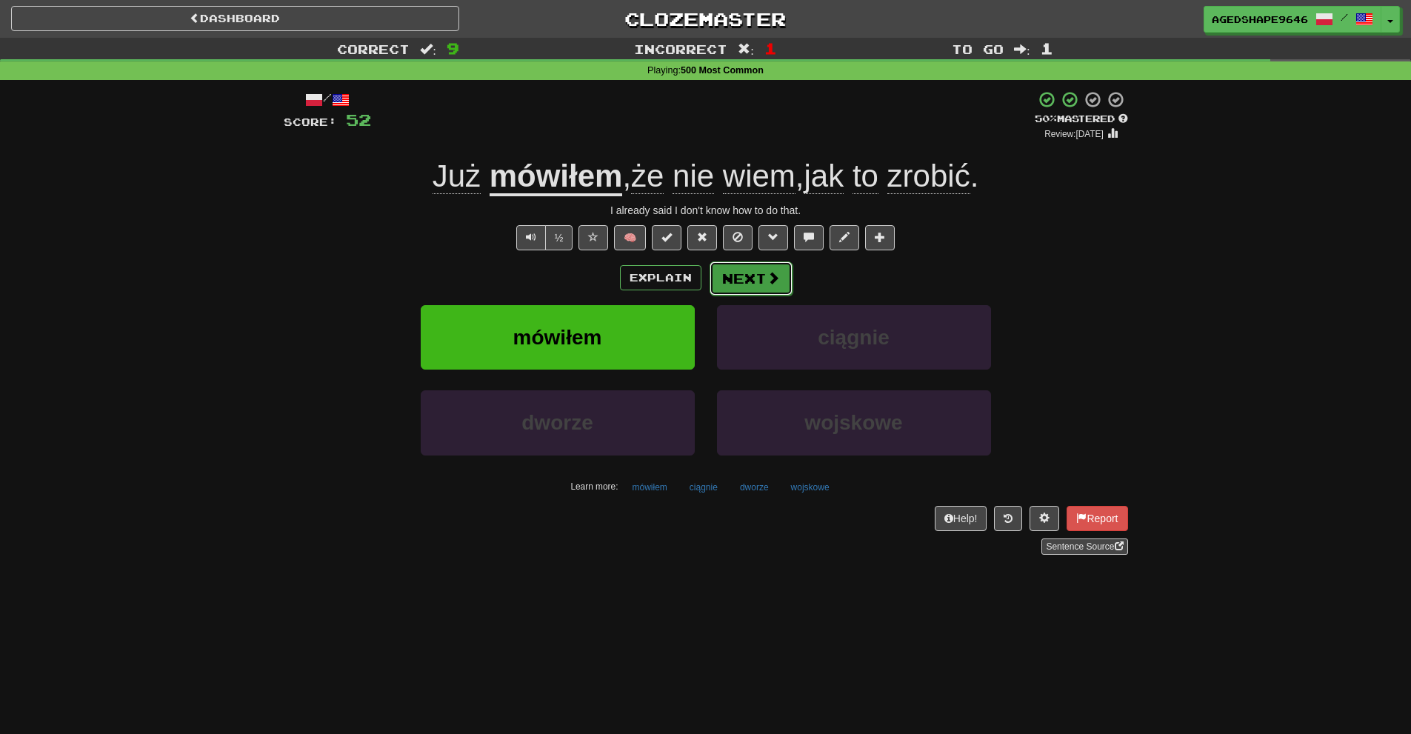
click at [761, 277] on button "Next" at bounding box center [751, 279] width 83 height 34
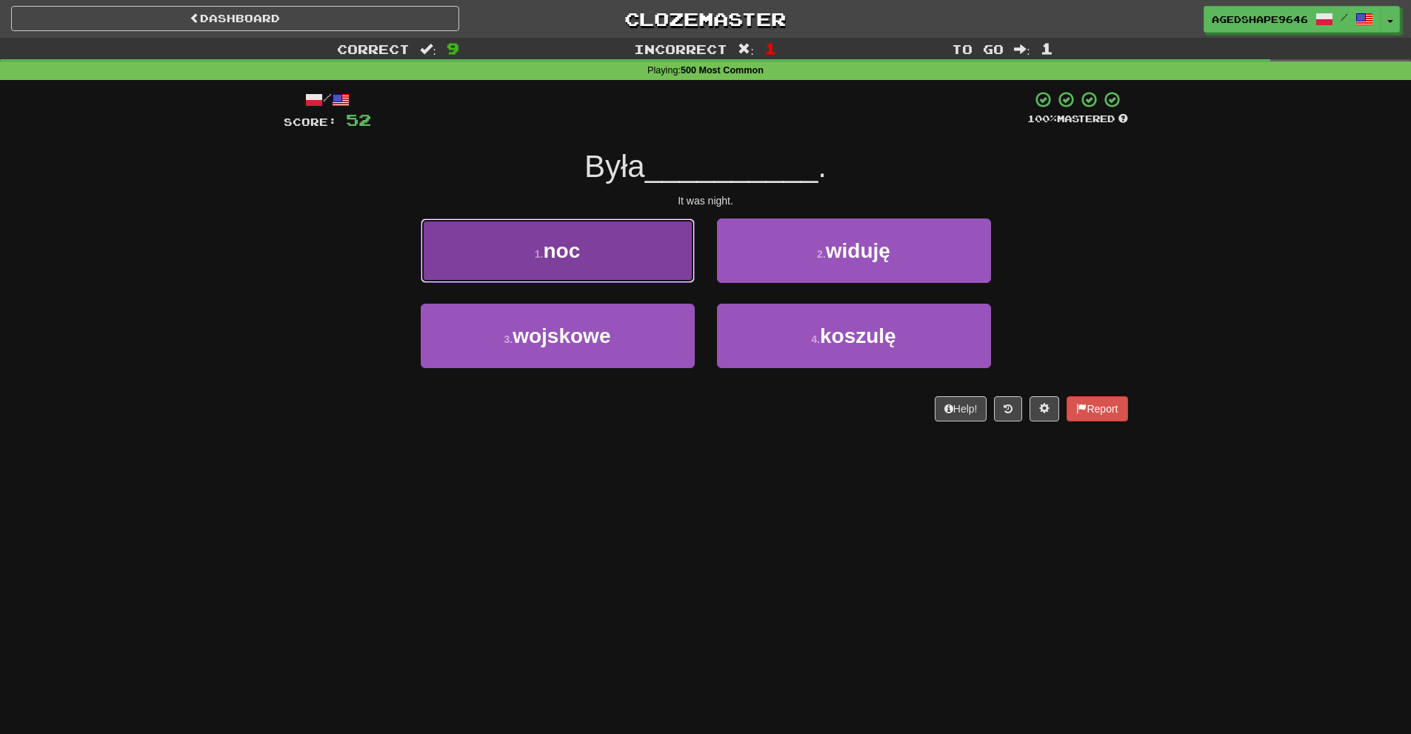
click at [664, 270] on button "1 . noc" at bounding box center [558, 251] width 274 height 64
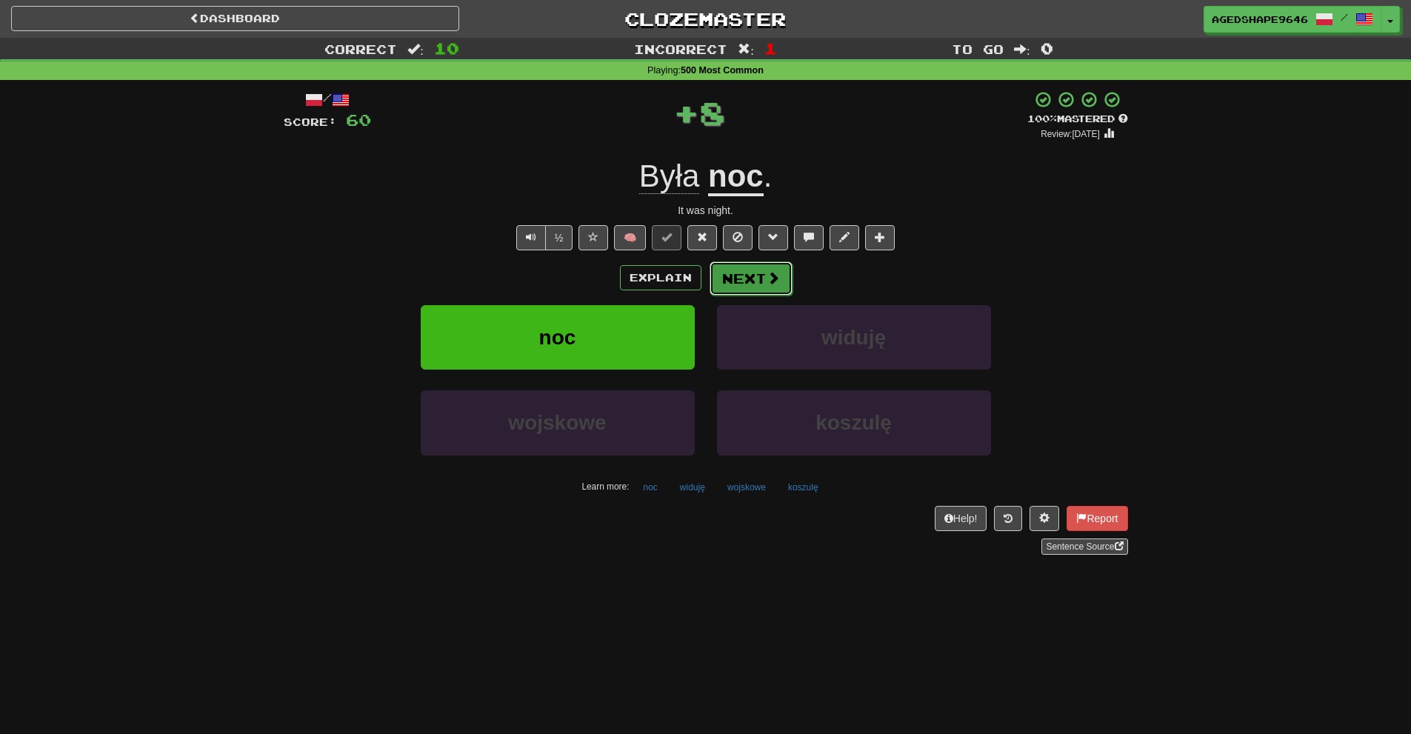
click at [742, 273] on button "Next" at bounding box center [751, 279] width 83 height 34
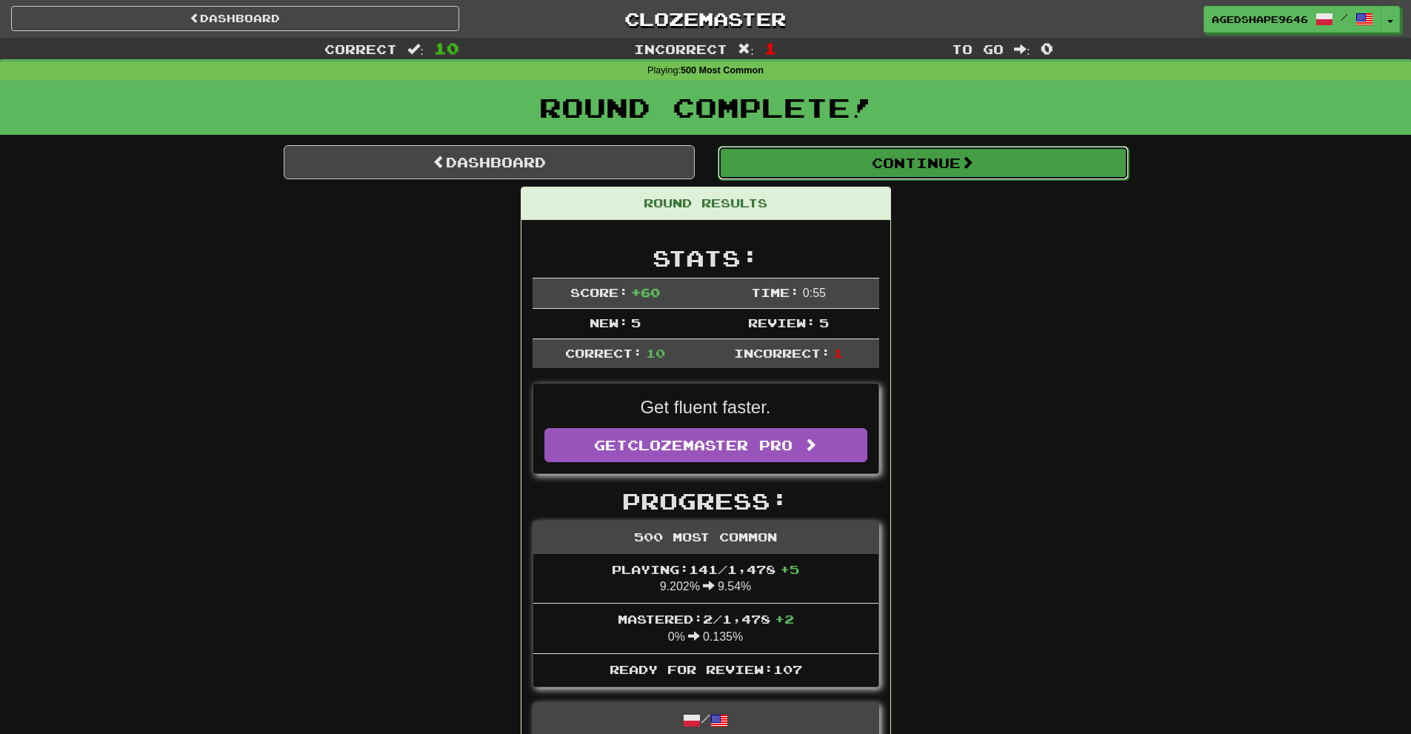
click at [821, 161] on button "Continue" at bounding box center [923, 163] width 411 height 34
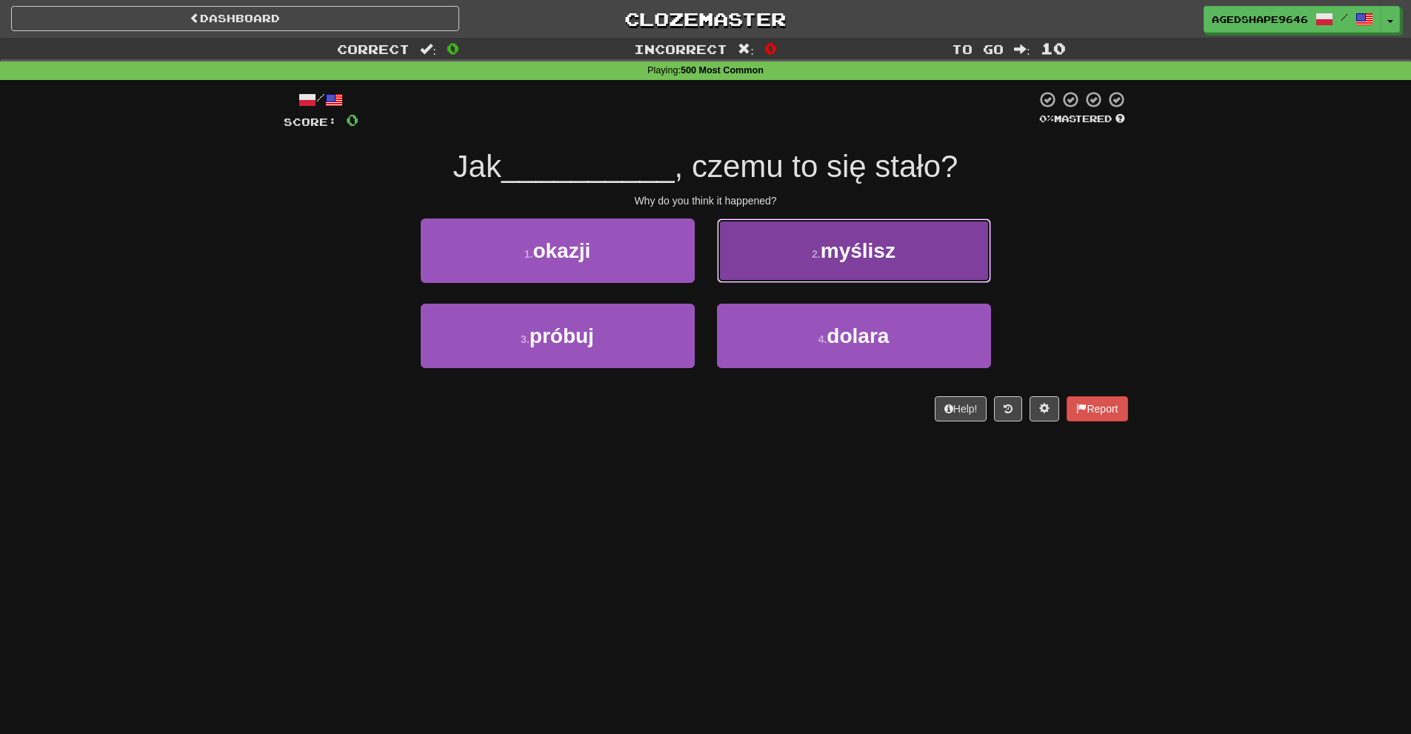
click at [788, 248] on button "2 . myślisz" at bounding box center [854, 251] width 274 height 64
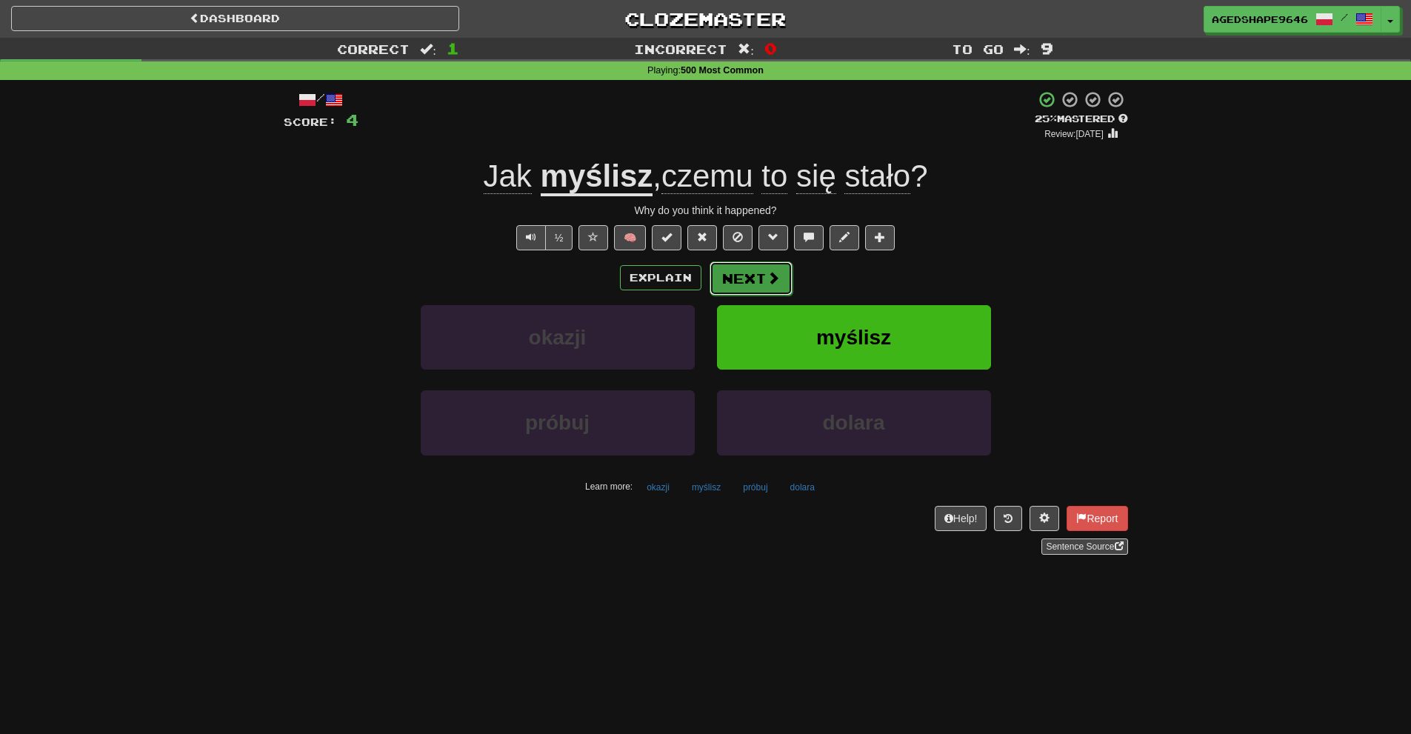
click at [774, 284] on span at bounding box center [773, 277] width 13 height 13
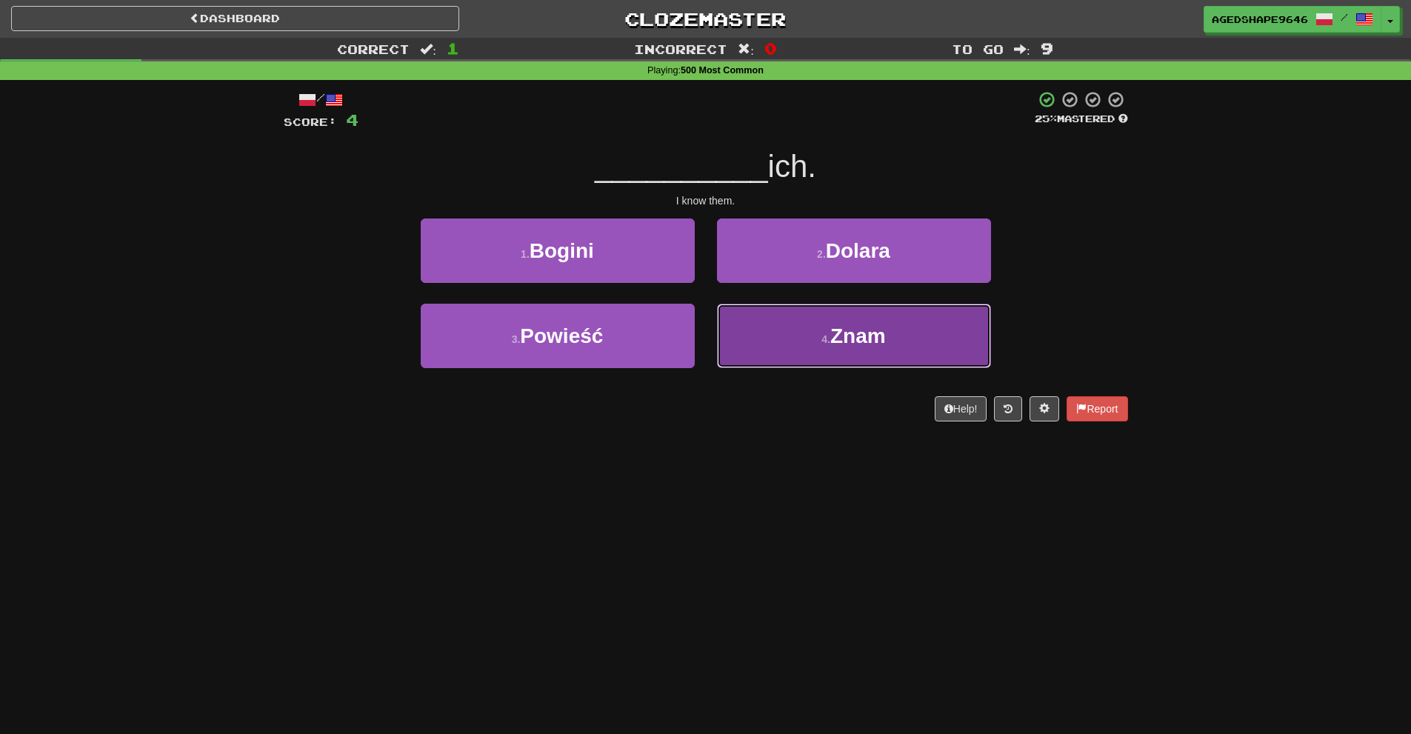
click at [759, 334] on button "4 . Znam" at bounding box center [854, 336] width 274 height 64
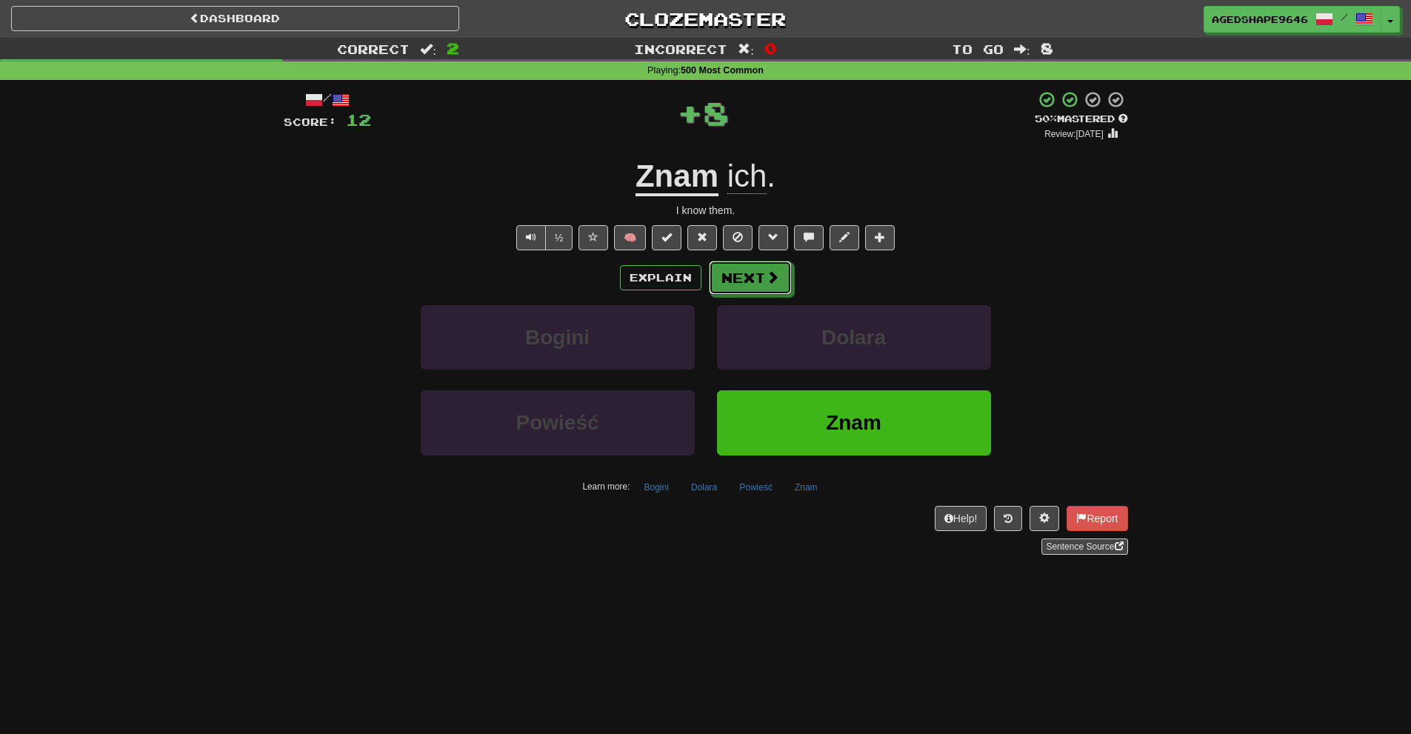
drag, startPoint x: 740, startPoint y: 279, endPoint x: 811, endPoint y: 97, distance: 195.4
click at [811, 97] on div "/ Score: 12 + 8 50 % Mastered Review: 2025-10-02 Znam ich . I know them. ½ 🧠 Ex…" at bounding box center [706, 322] width 845 height 465
click at [762, 283] on button "Next" at bounding box center [751, 279] width 83 height 34
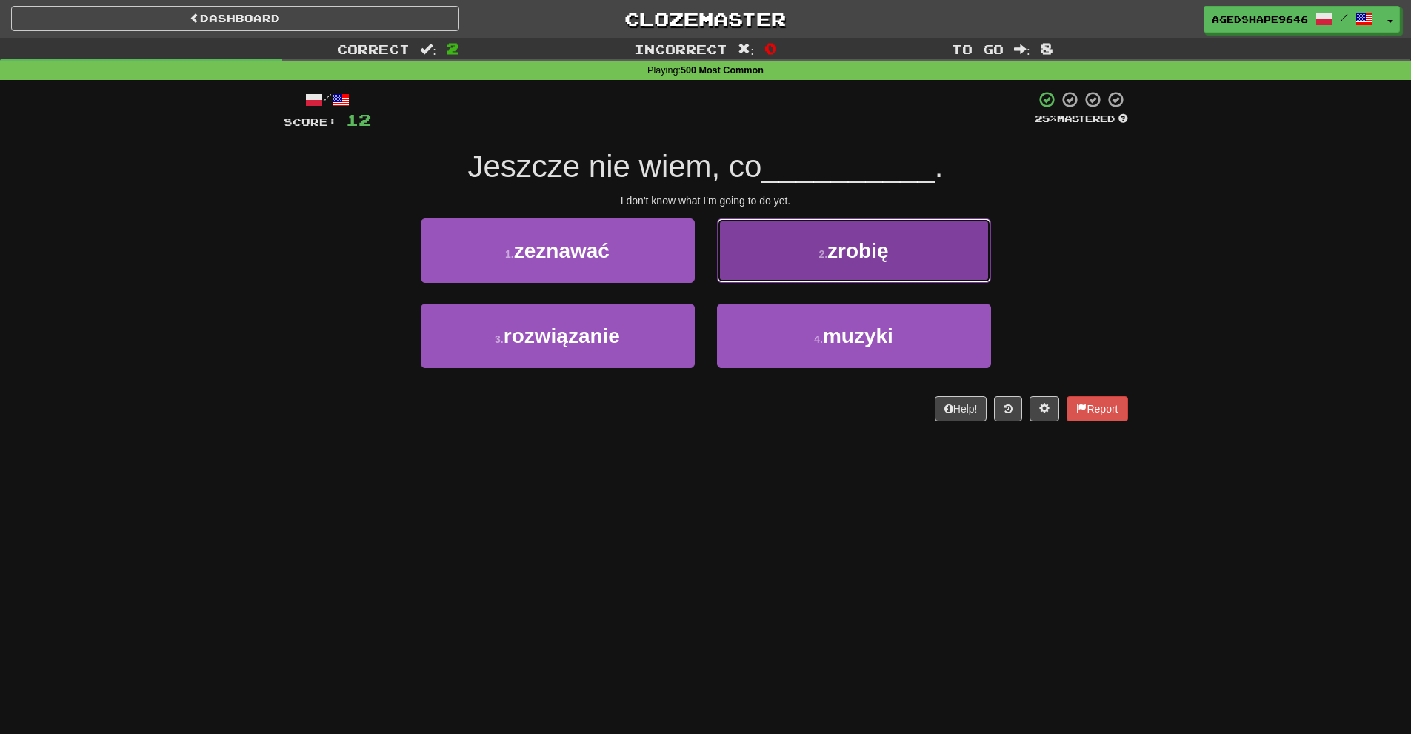
click at [812, 245] on button "2 . zrobię" at bounding box center [854, 251] width 274 height 64
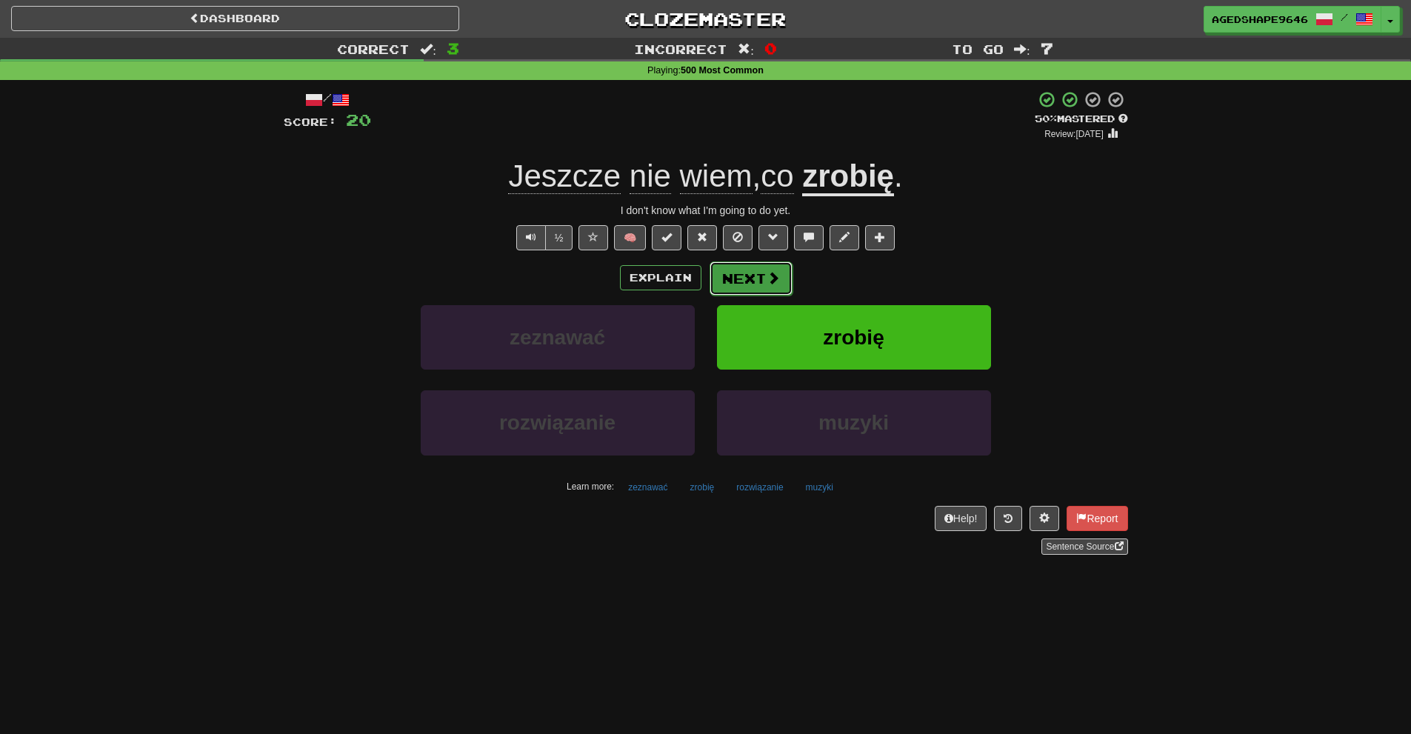
click at [772, 277] on span at bounding box center [773, 277] width 13 height 13
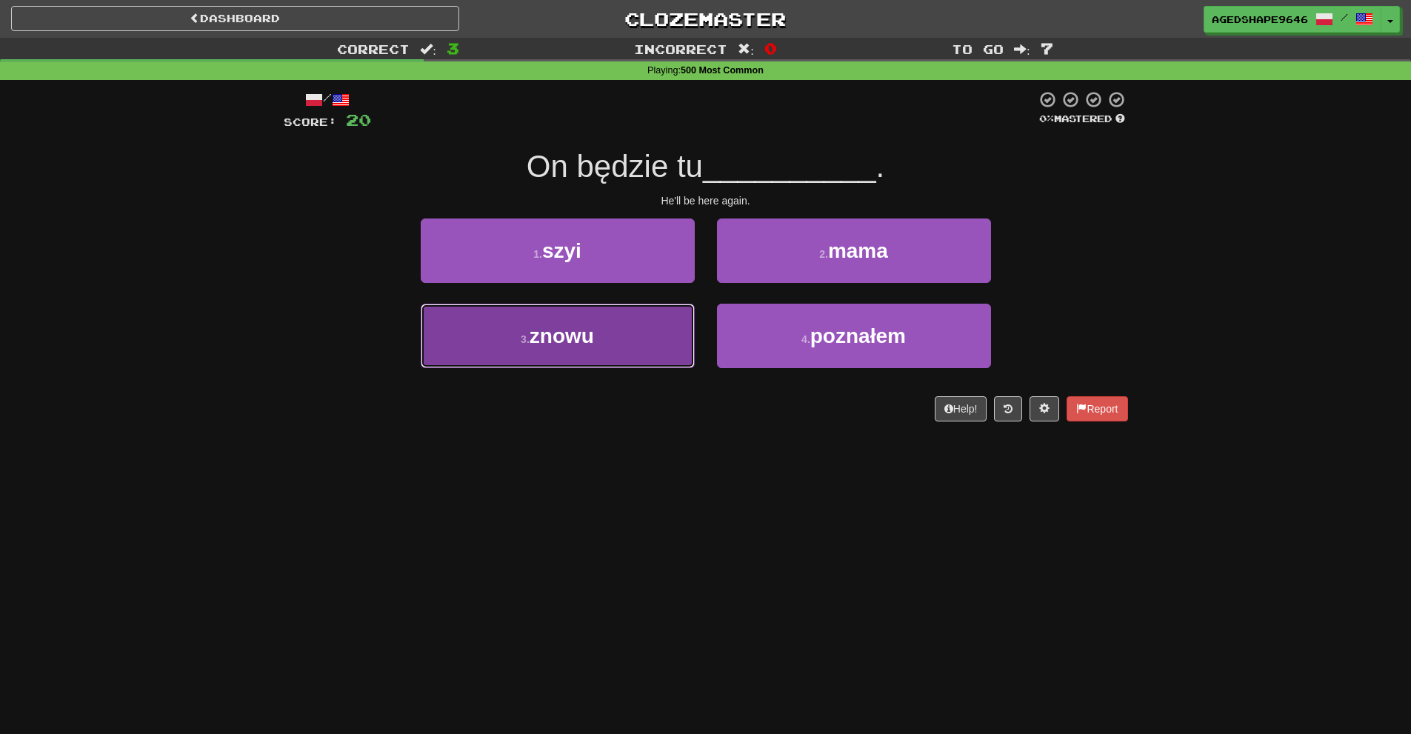
click at [677, 339] on button "3 . znowu" at bounding box center [558, 336] width 274 height 64
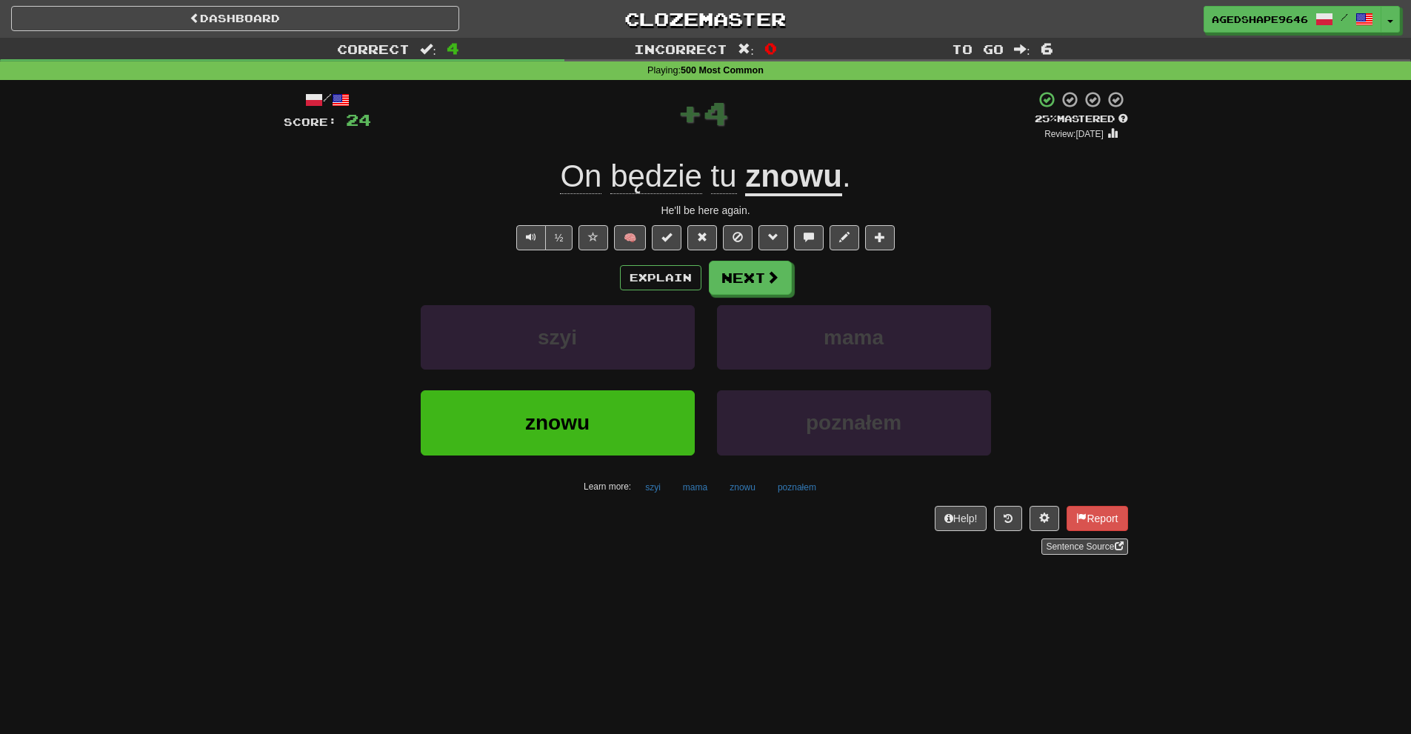
click at [815, 186] on u "znowu" at bounding box center [793, 178] width 97 height 38
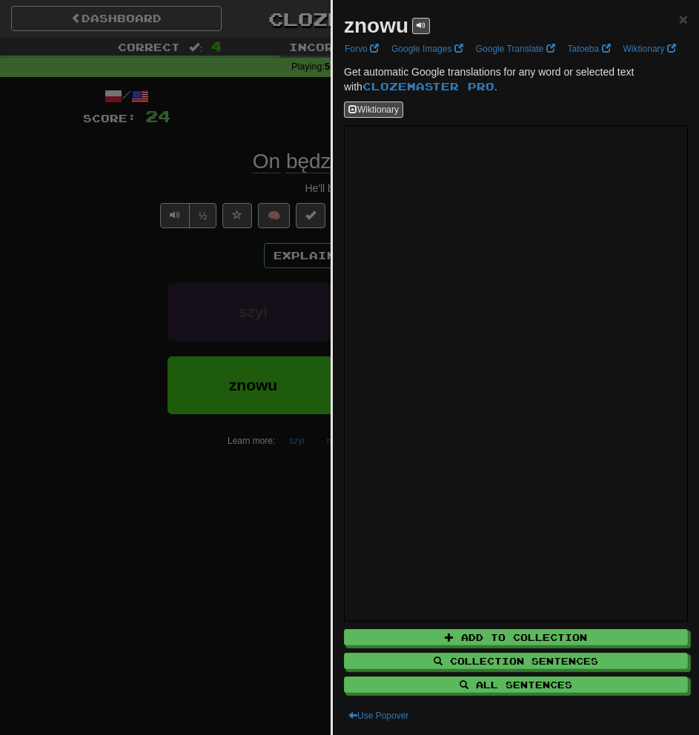
click at [112, 613] on div at bounding box center [349, 367] width 699 height 735
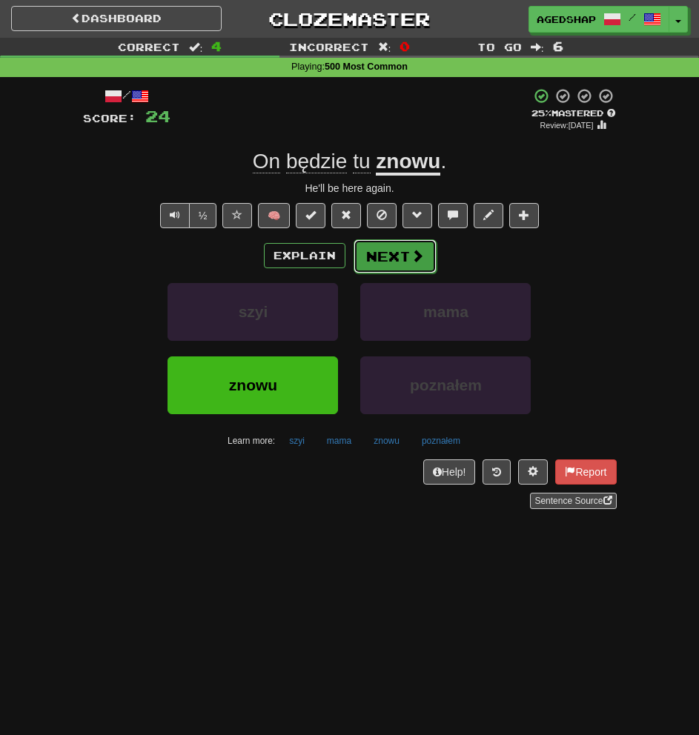
click at [396, 266] on button "Next" at bounding box center [394, 256] width 83 height 34
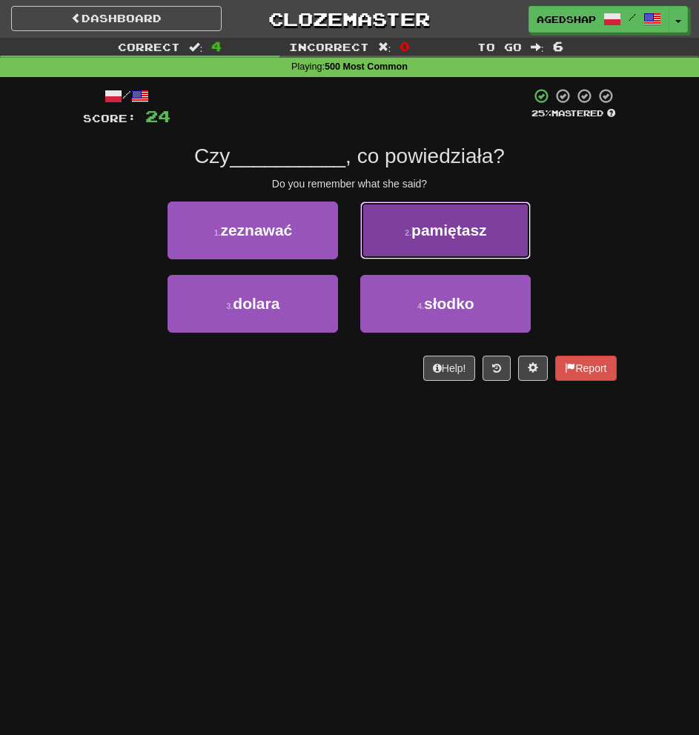
click at [396, 250] on button "2 . pamiętasz" at bounding box center [445, 231] width 170 height 58
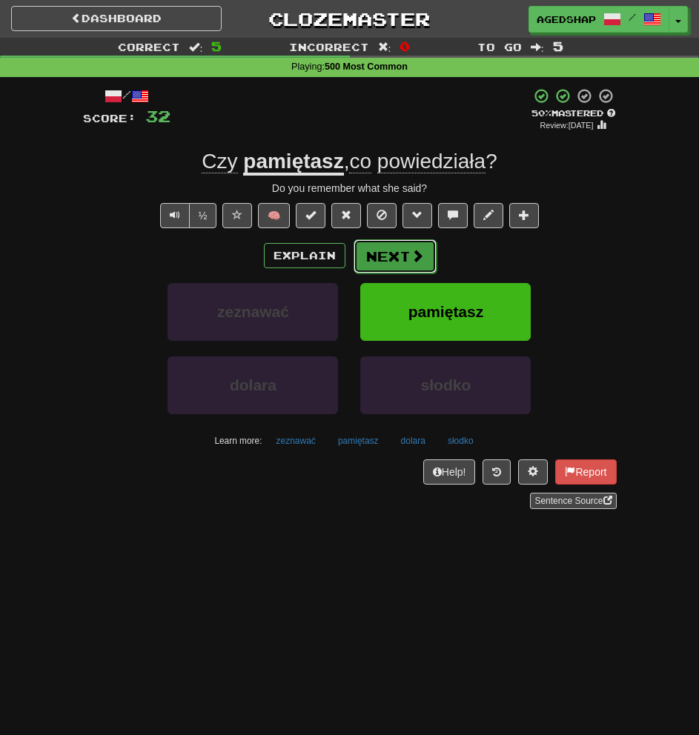
click at [385, 256] on button "Next" at bounding box center [394, 256] width 83 height 34
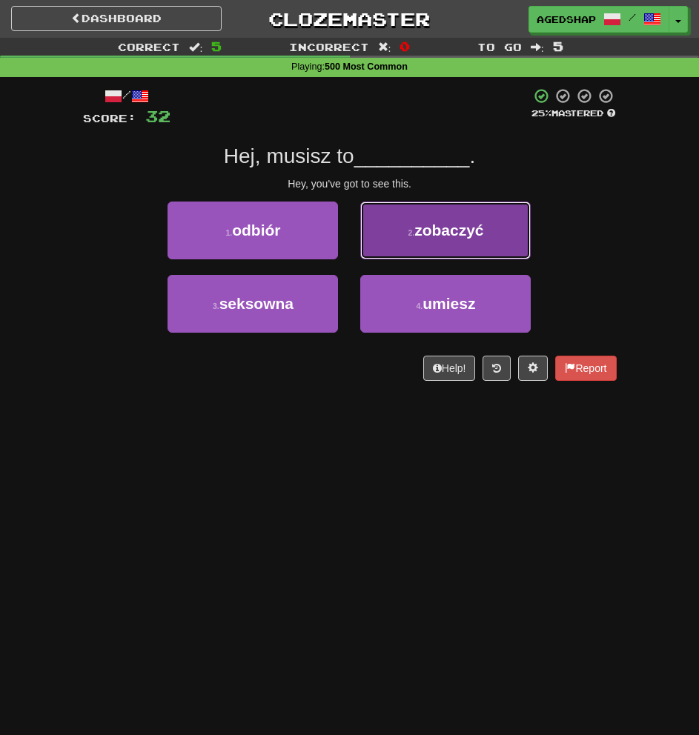
click at [410, 242] on button "2 . zobaczyć" at bounding box center [445, 231] width 170 height 58
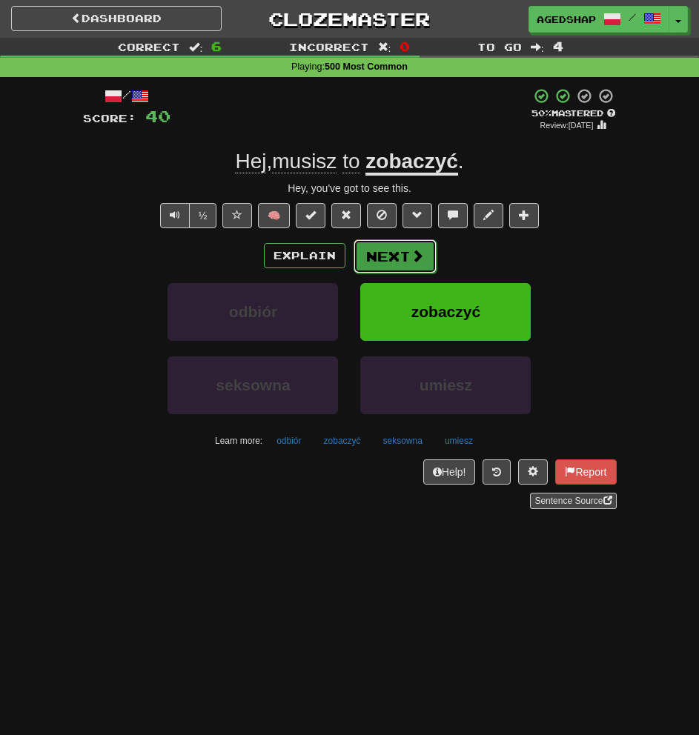
click at [388, 253] on button "Next" at bounding box center [394, 256] width 83 height 34
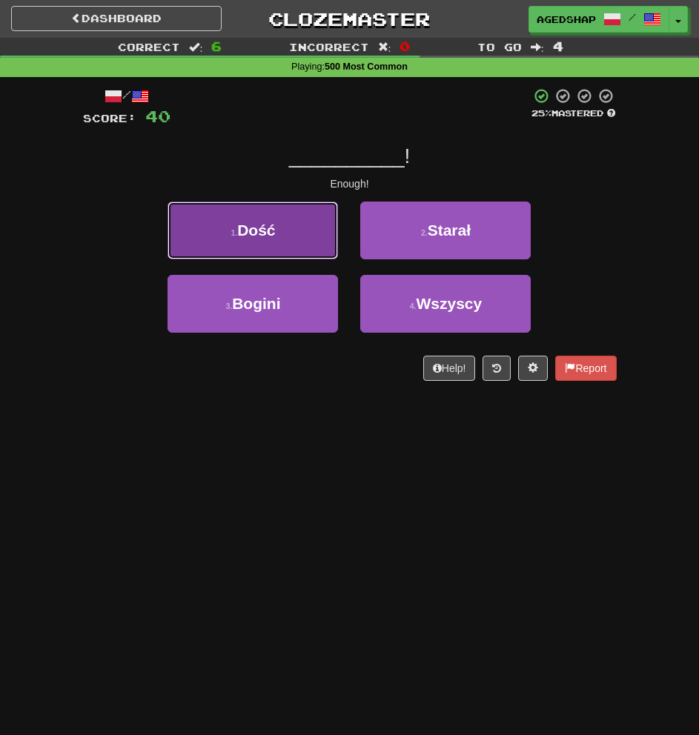
click at [271, 233] on span "Dość" at bounding box center [256, 230] width 38 height 17
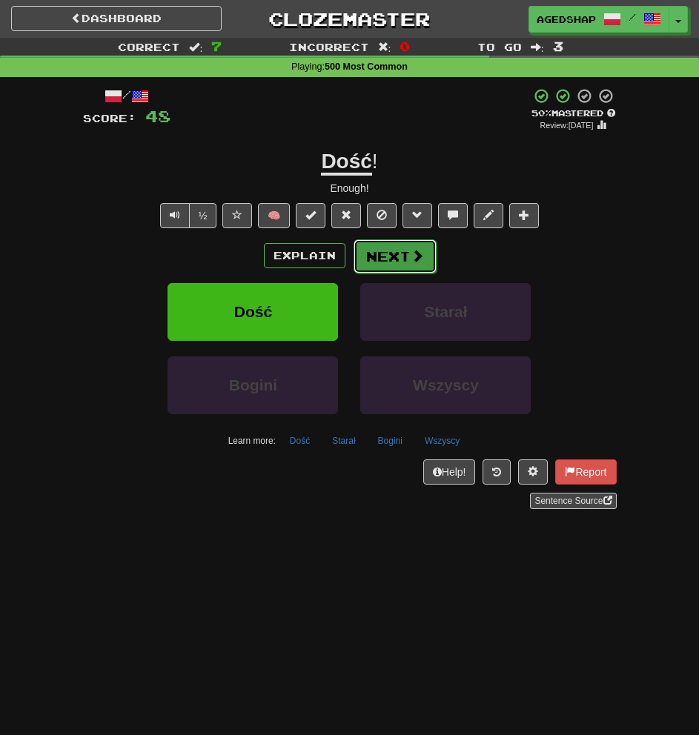
click at [377, 262] on button "Next" at bounding box center [394, 256] width 83 height 34
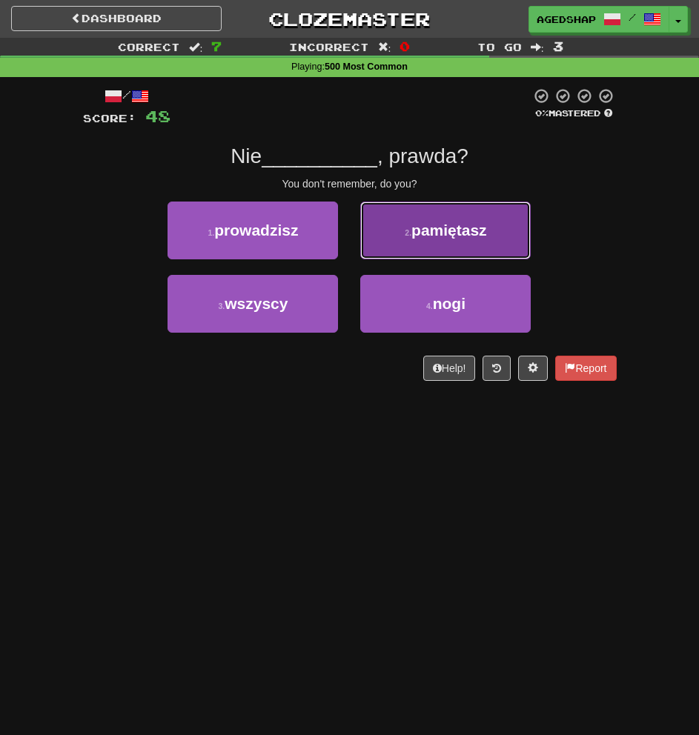
click at [483, 244] on button "2 . pamiętasz" at bounding box center [445, 231] width 170 height 58
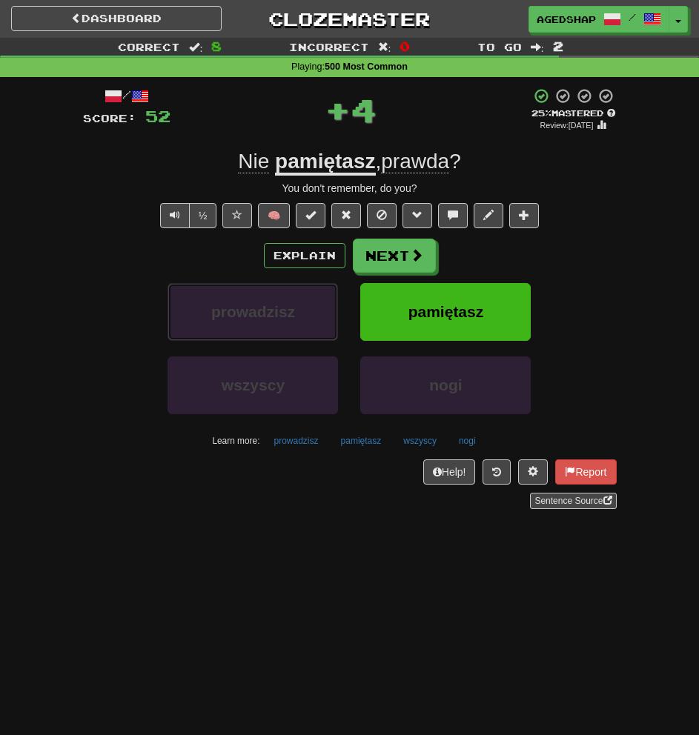
drag, startPoint x: 254, startPoint y: 310, endPoint x: 53, endPoint y: 385, distance: 214.5
click at [53, 385] on div "Correct : 8 Incorrect : 0 To go : 2 Playing : 500 Most Common / Score: 52 + 4 2…" at bounding box center [349, 284] width 699 height 492
drag, startPoint x: 225, startPoint y: 316, endPoint x: 93, endPoint y: 347, distance: 136.4
click at [93, 347] on div "prowadzisz pamiętasz" at bounding box center [350, 319] width 578 height 73
click at [375, 259] on button "Next" at bounding box center [394, 256] width 83 height 34
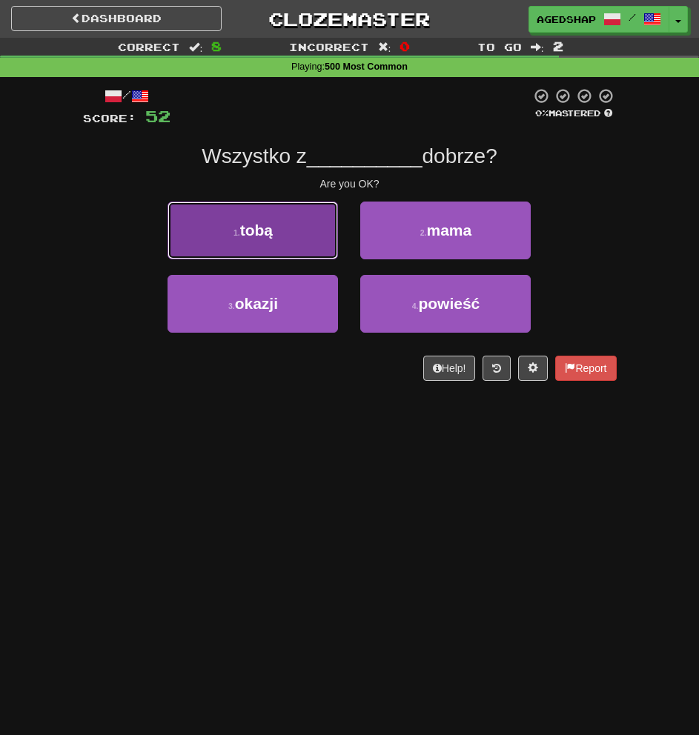
click at [289, 236] on button "1 . tobą" at bounding box center [252, 231] width 170 height 58
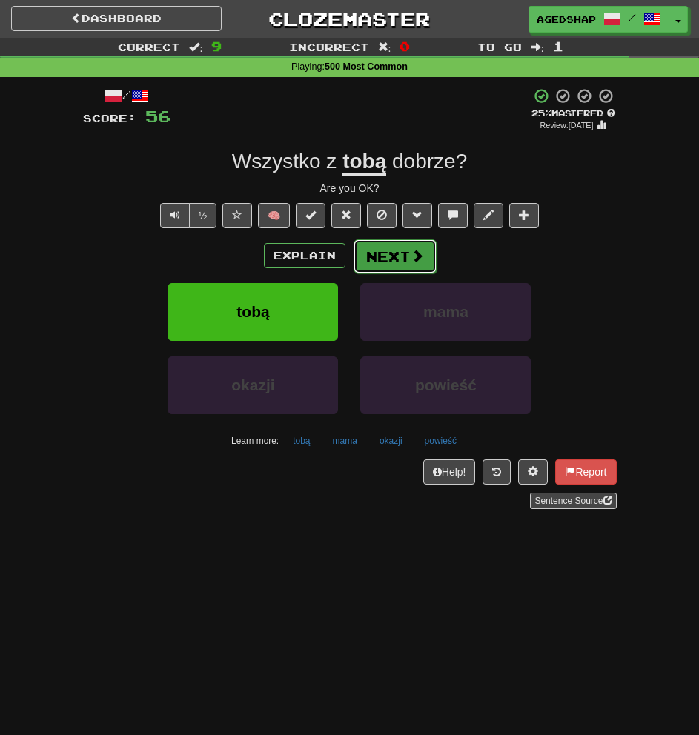
click at [410, 255] on span at bounding box center [416, 255] width 13 height 13
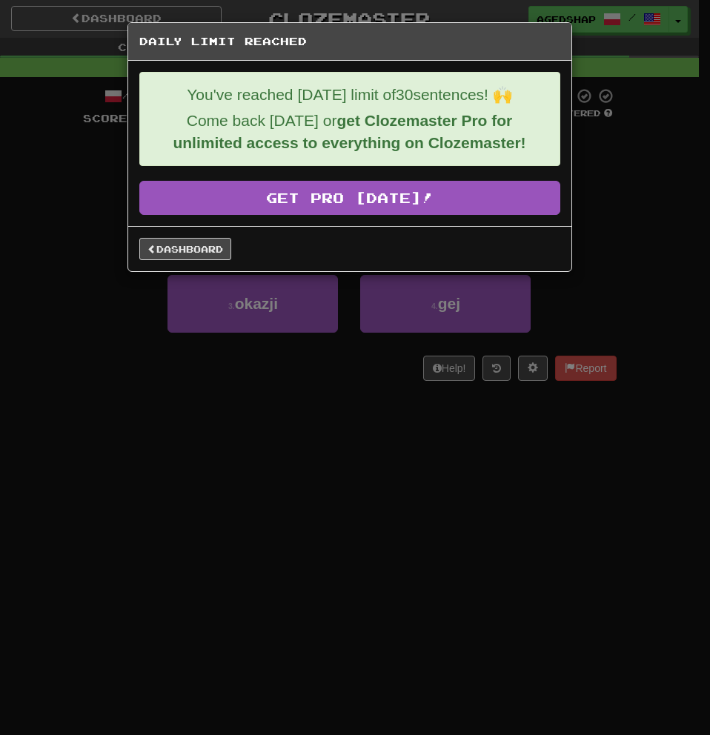
click at [318, 353] on div "Daily Limit Reached You've reached today's limit of 30 sentences! 🙌 Come back t…" at bounding box center [355, 367] width 710 height 735
click at [189, 247] on link "Dashboard" at bounding box center [185, 249] width 92 height 22
